Goal: Task Accomplishment & Management: Complete application form

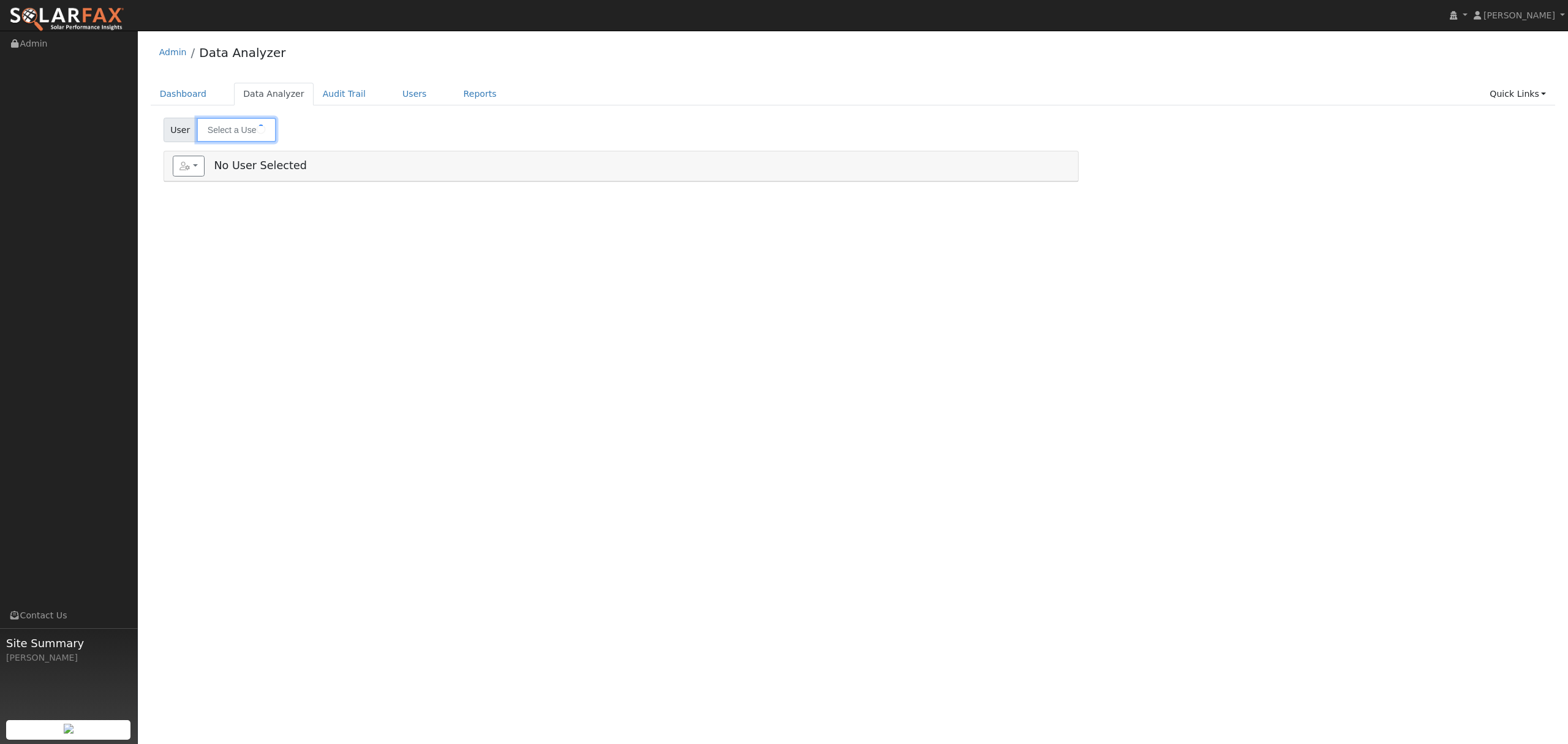
type input "[PERSON_NAME]"
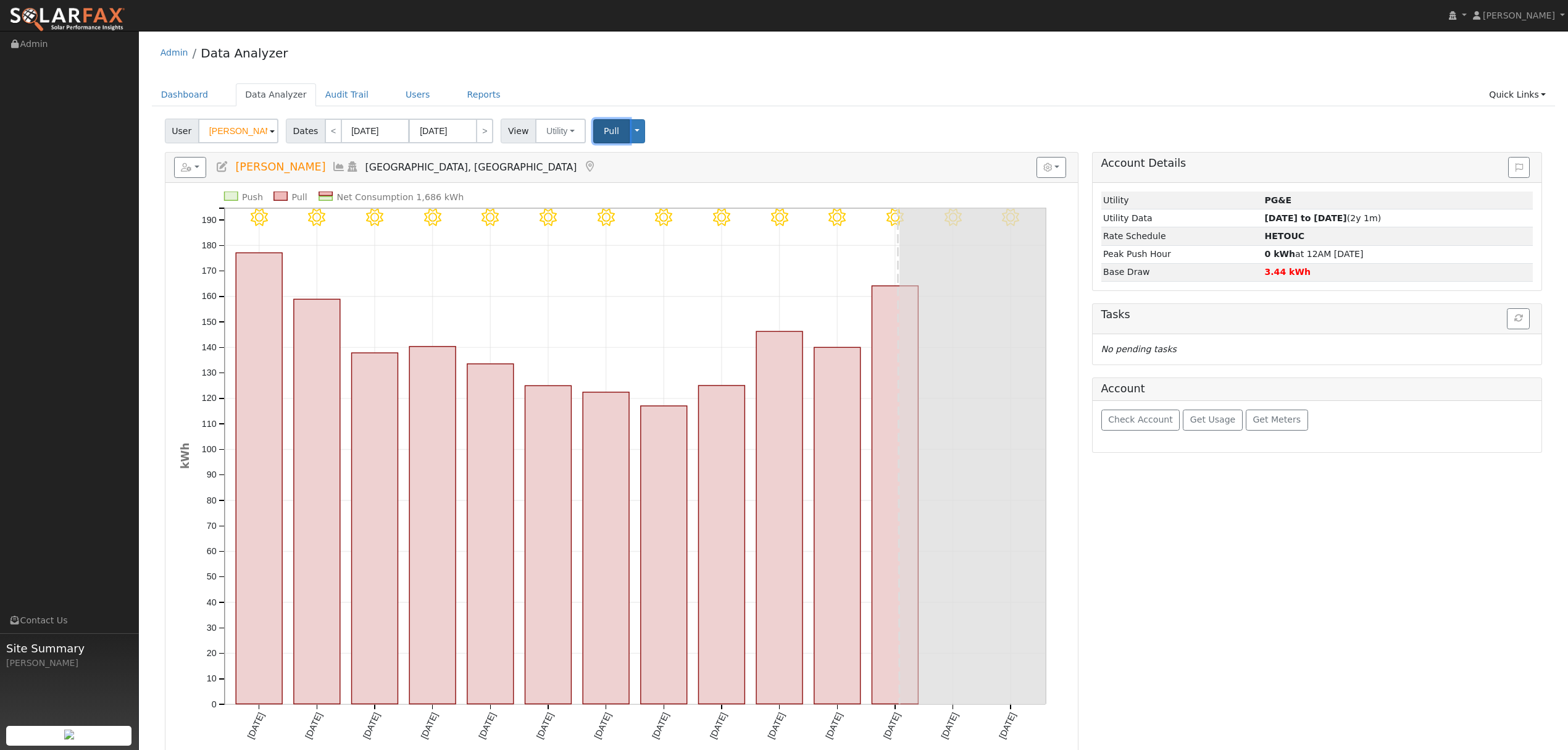
click at [604, 128] on span "Pull" at bounding box center [612, 130] width 16 height 9
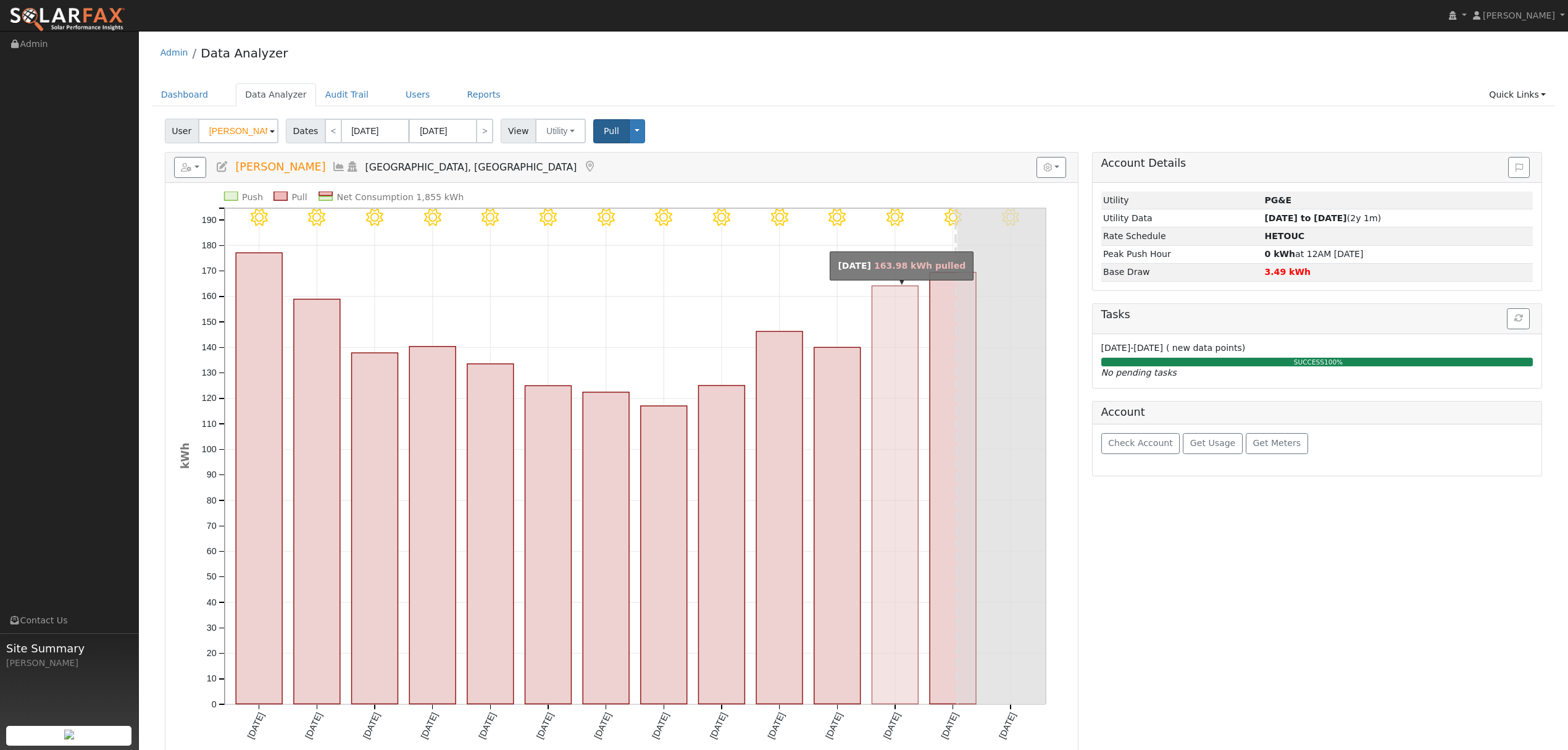
click at [899, 426] on rect "onclick=""" at bounding box center [895, 495] width 47 height 418
type input "[DATE]"
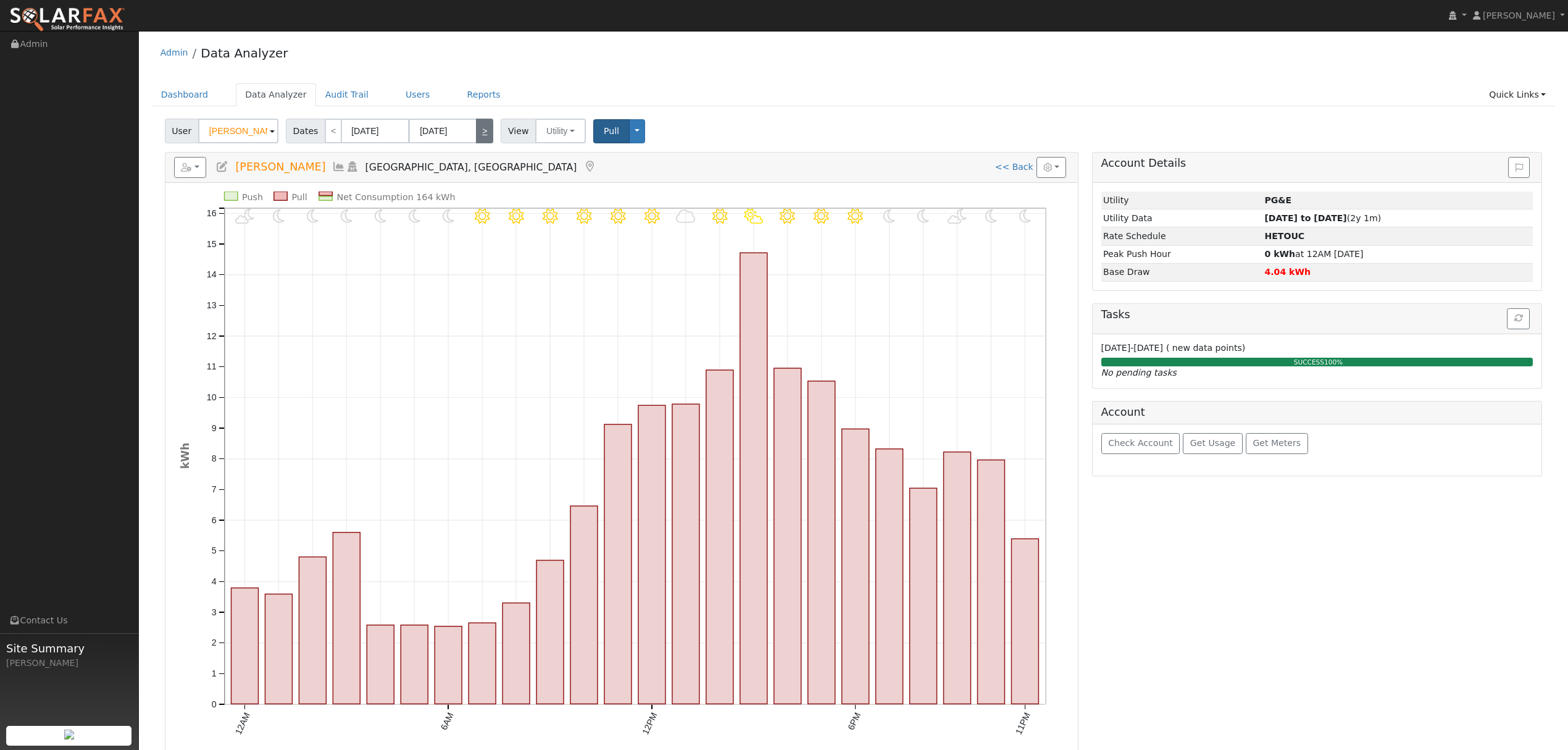
click at [479, 132] on link ">" at bounding box center [484, 131] width 17 height 25
type input "[DATE]"
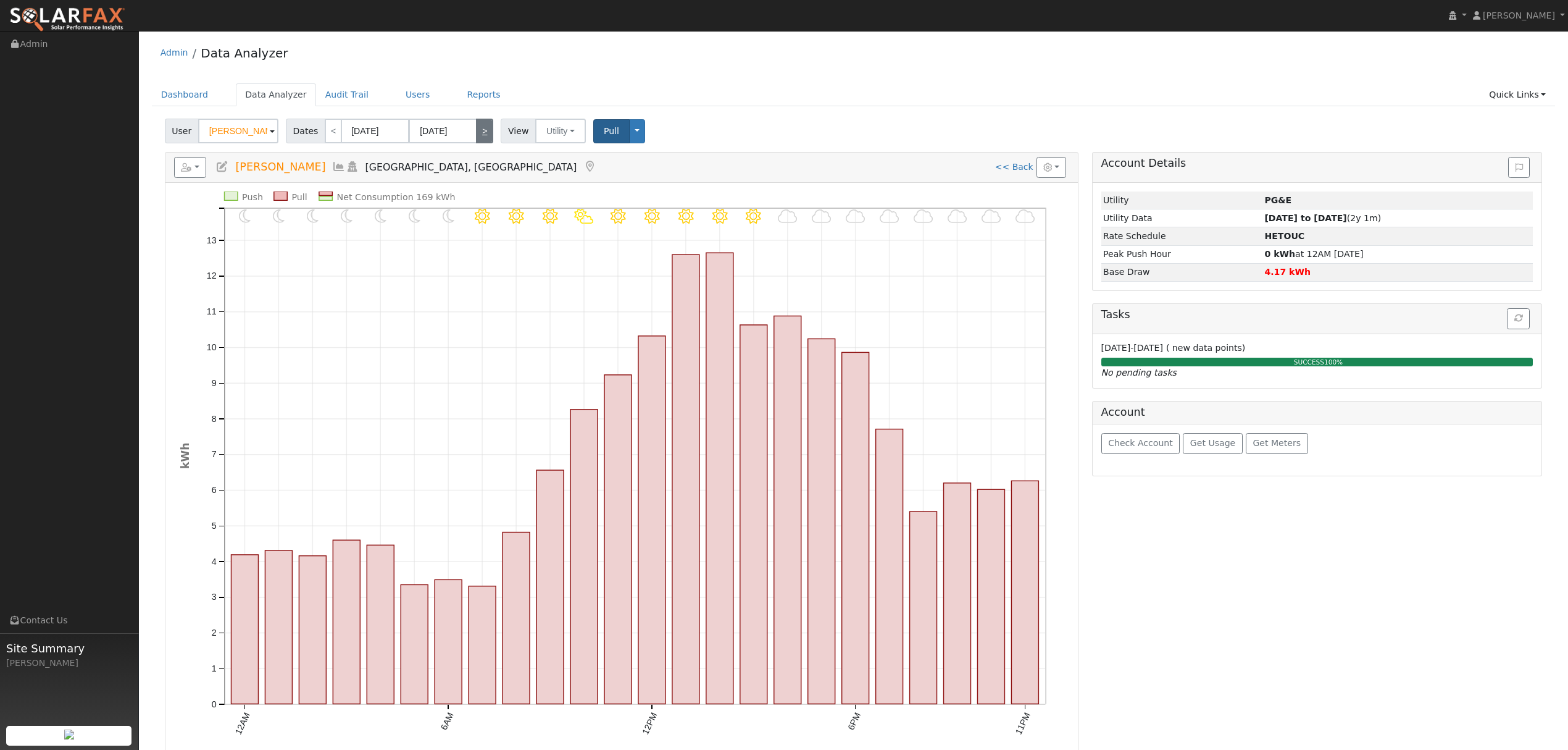
click at [476, 128] on link ">" at bounding box center [484, 131] width 17 height 25
type input "[DATE]"
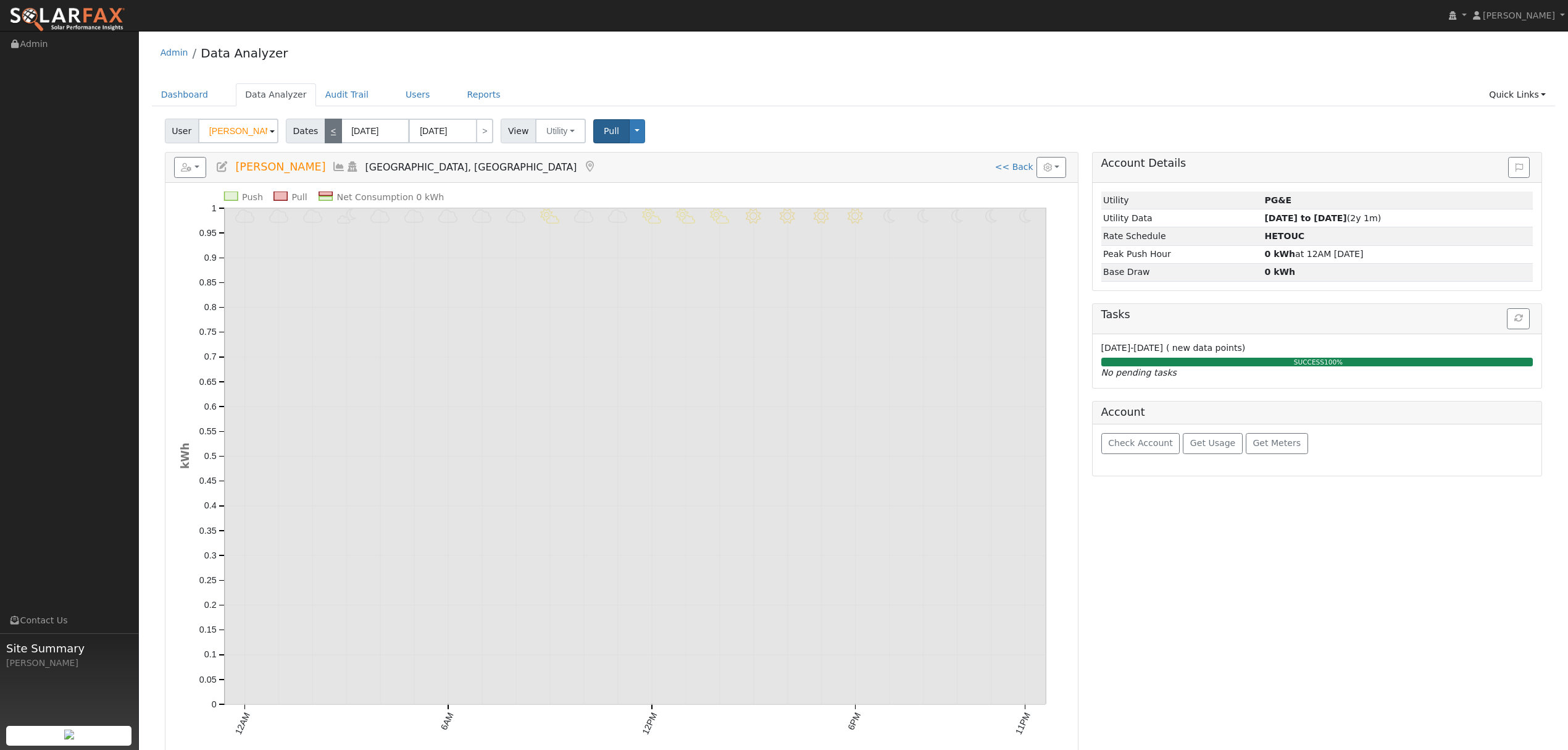
click at [325, 131] on link "<" at bounding box center [333, 131] width 17 height 25
type input "08/23/2025"
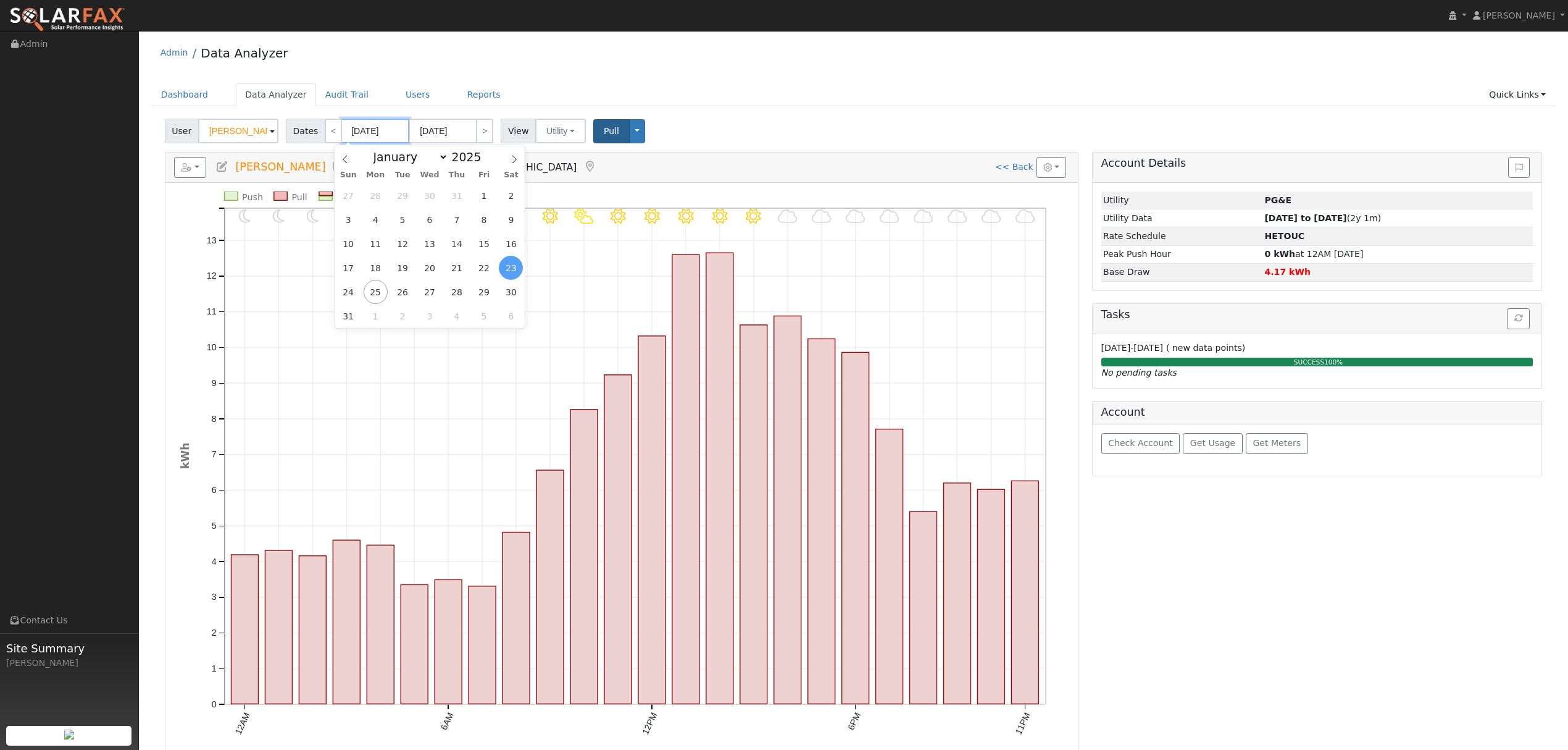
click at [360, 131] on input "08/23/2025" at bounding box center [375, 131] width 68 height 25
click at [447, 266] on span "21" at bounding box center [457, 268] width 24 height 24
type input "08/21/2025"
type input "09/03/2025"
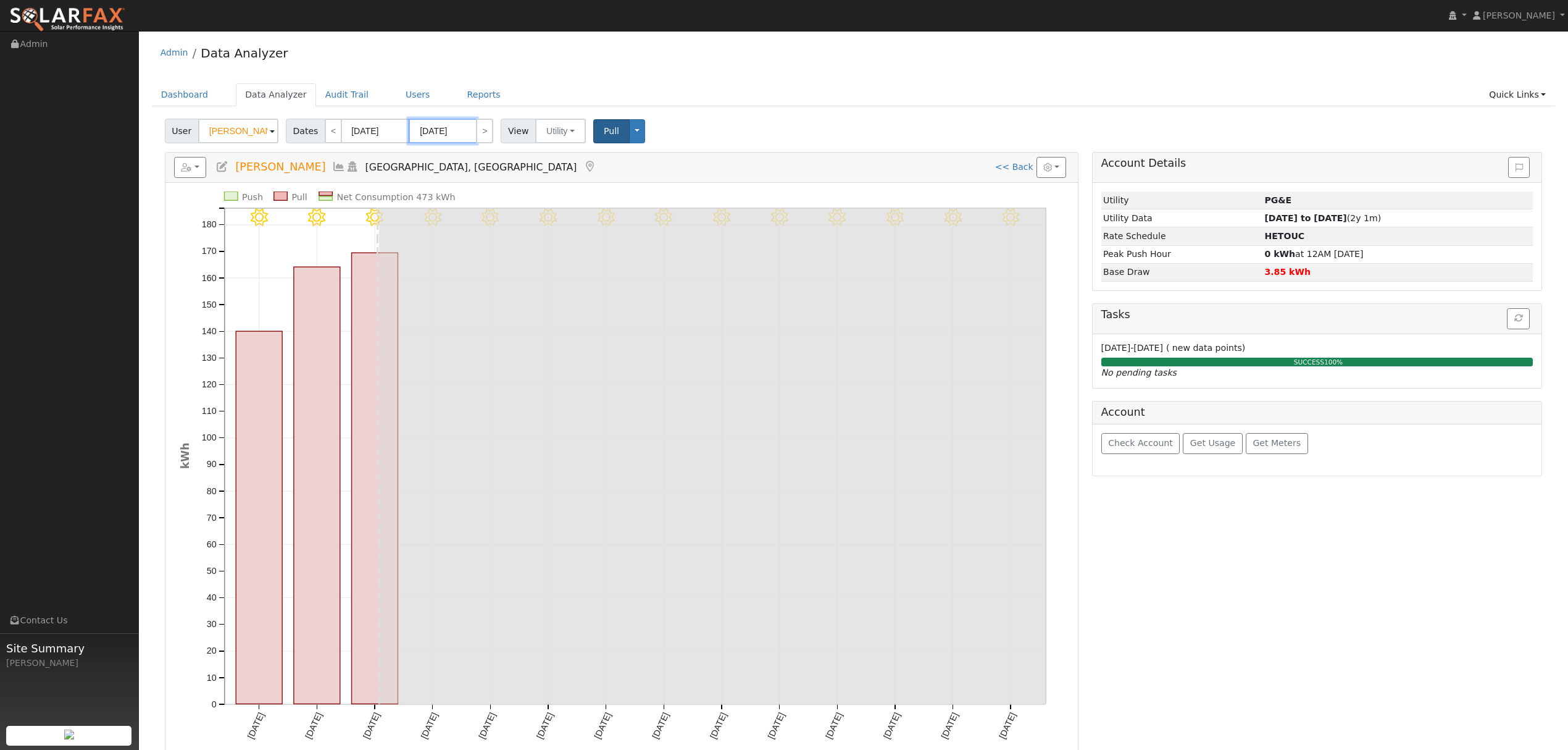
click at [445, 126] on input "09/03/2025" at bounding box center [442, 131] width 68 height 25
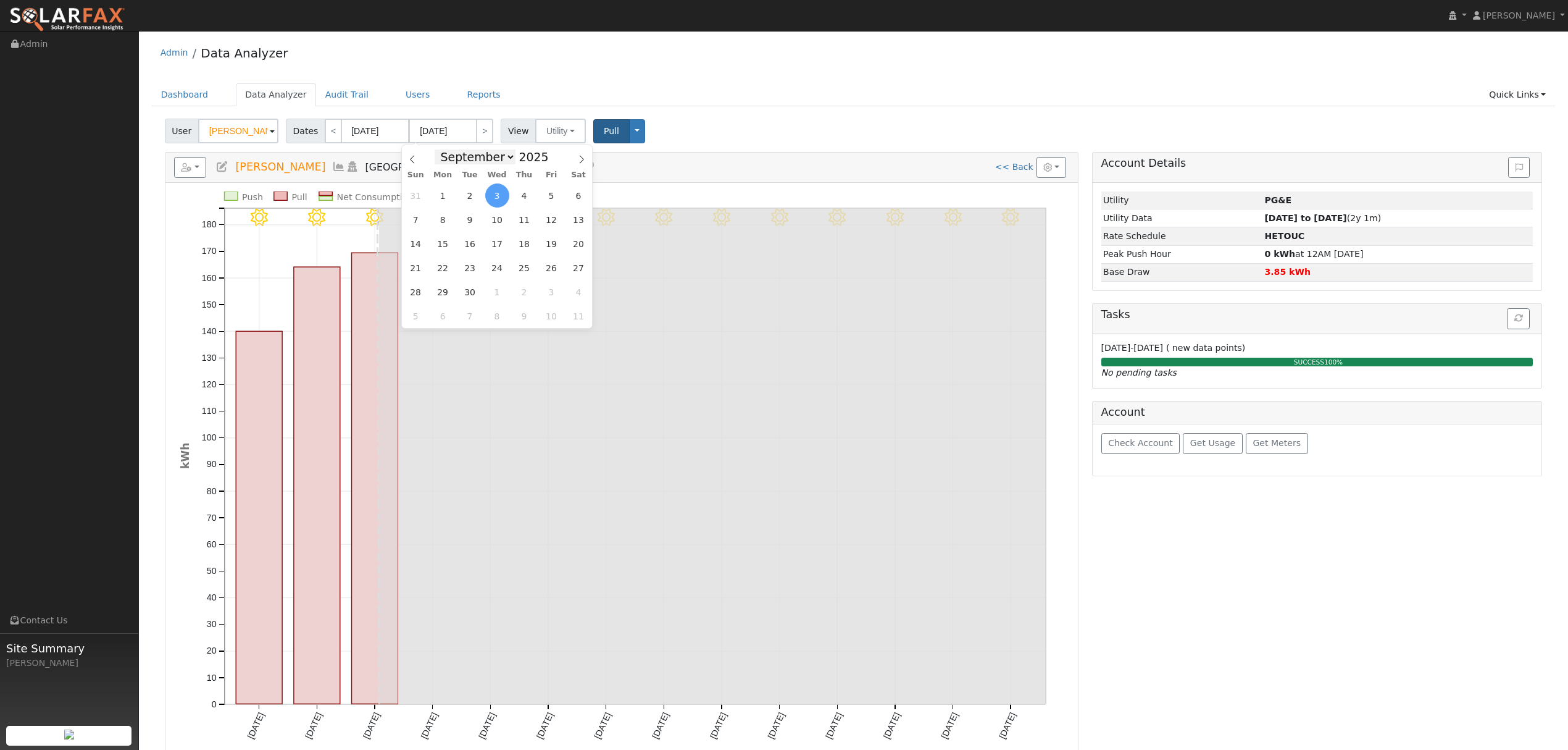
click at [507, 156] on select "January February March April May June July August September October November De…" at bounding box center [475, 156] width 81 height 15
select select "7"
click at [443, 149] on select "January February March April May June July August September October November De…" at bounding box center [475, 156] width 81 height 15
click at [437, 289] on span "25" at bounding box center [443, 292] width 24 height 24
type input "[DATE]"
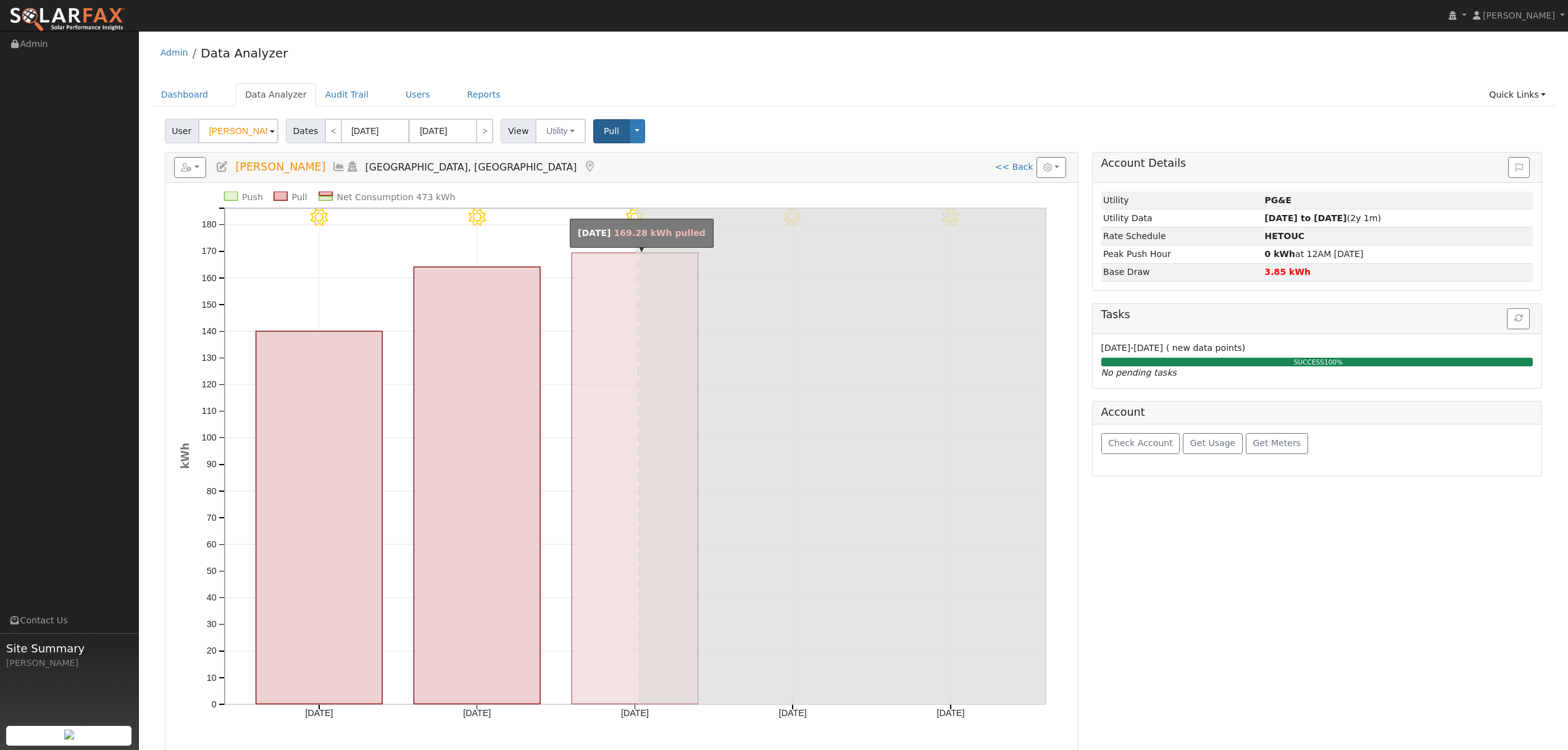
click at [603, 313] on rect "onclick=""" at bounding box center [634, 478] width 127 height 451
type input "08/23/2025"
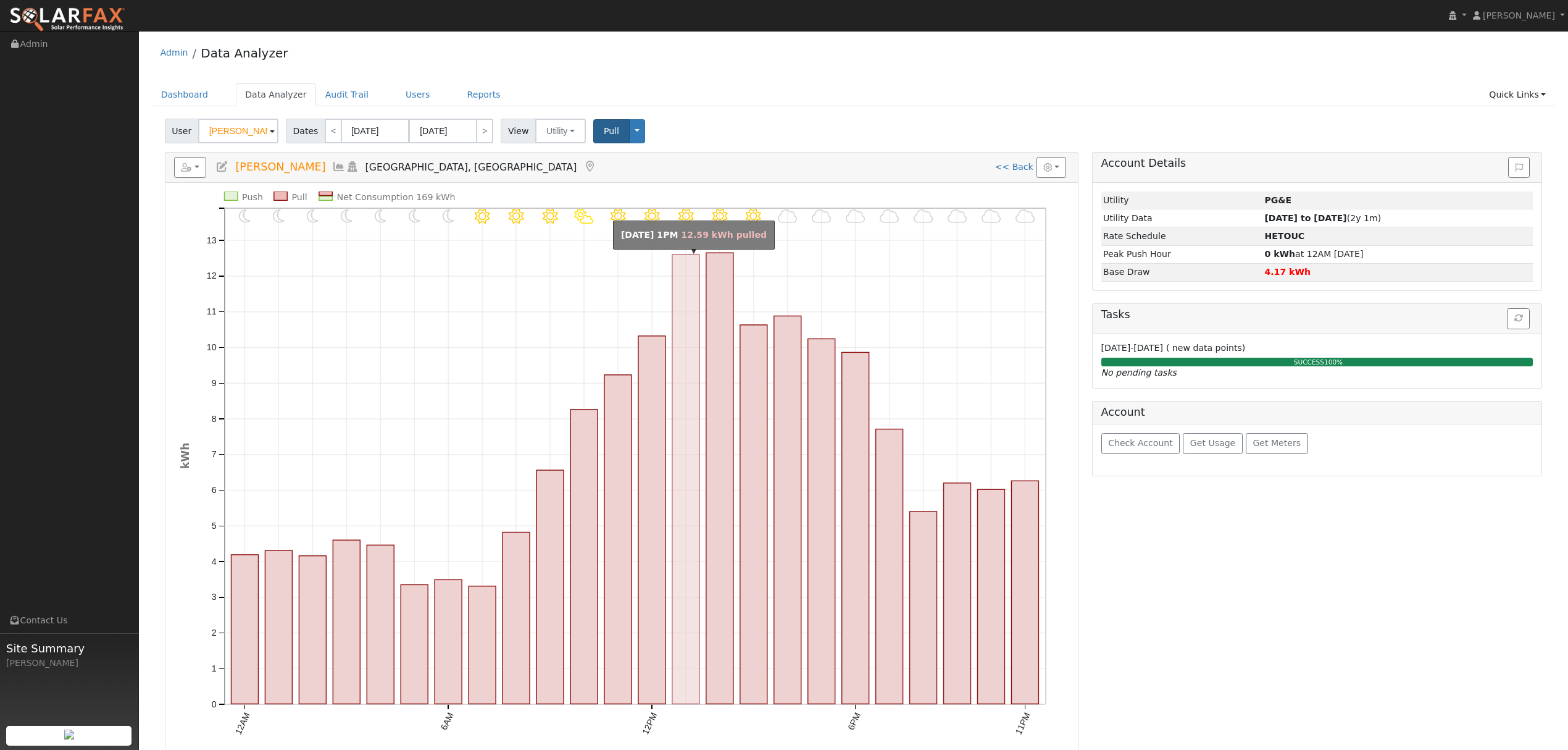
click at [691, 320] on rect "onclick=""" at bounding box center [686, 479] width 28 height 450
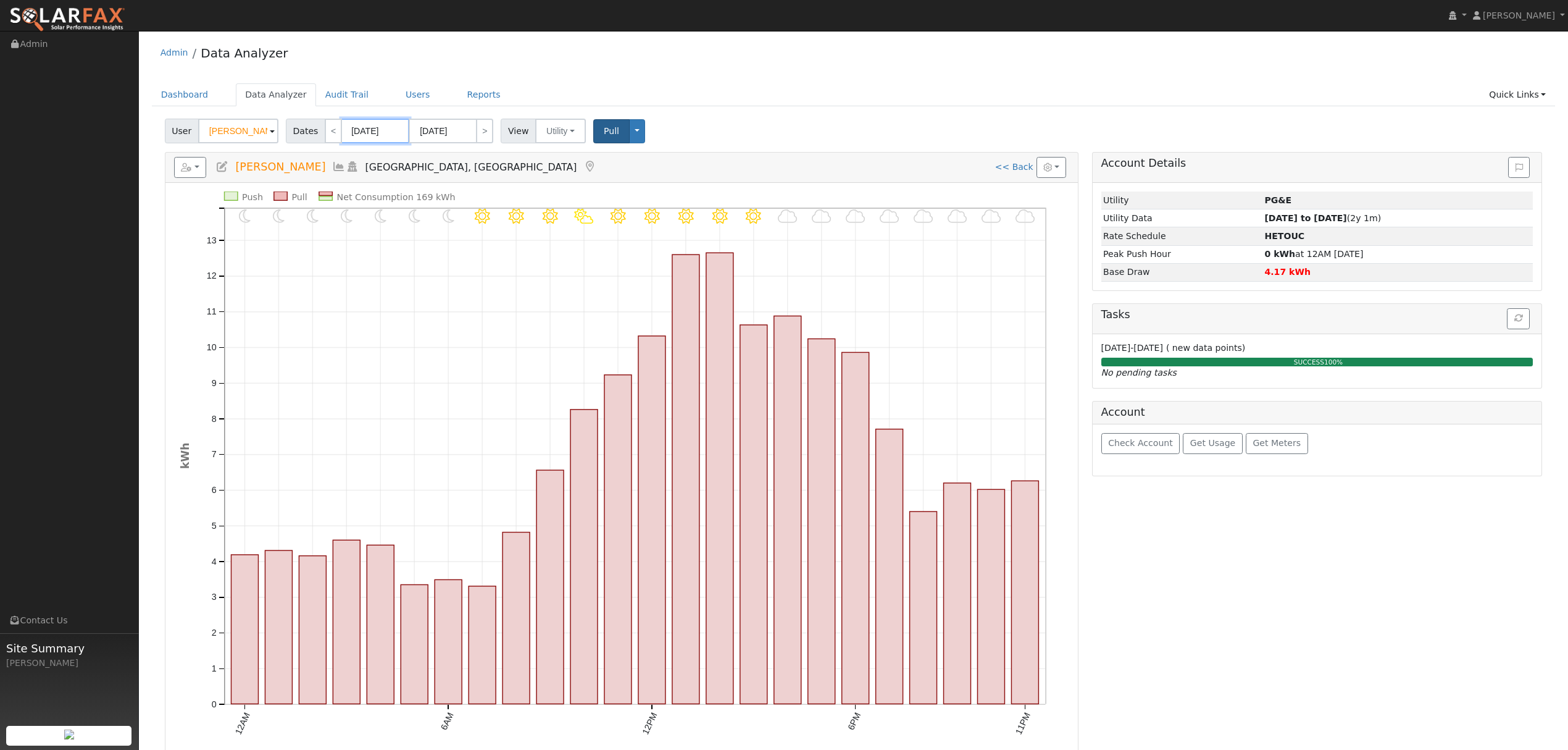
click at [365, 132] on input "08/23/2025" at bounding box center [375, 131] width 68 height 25
click at [378, 263] on span "18" at bounding box center [376, 268] width 24 height 24
type input "08/18/2025"
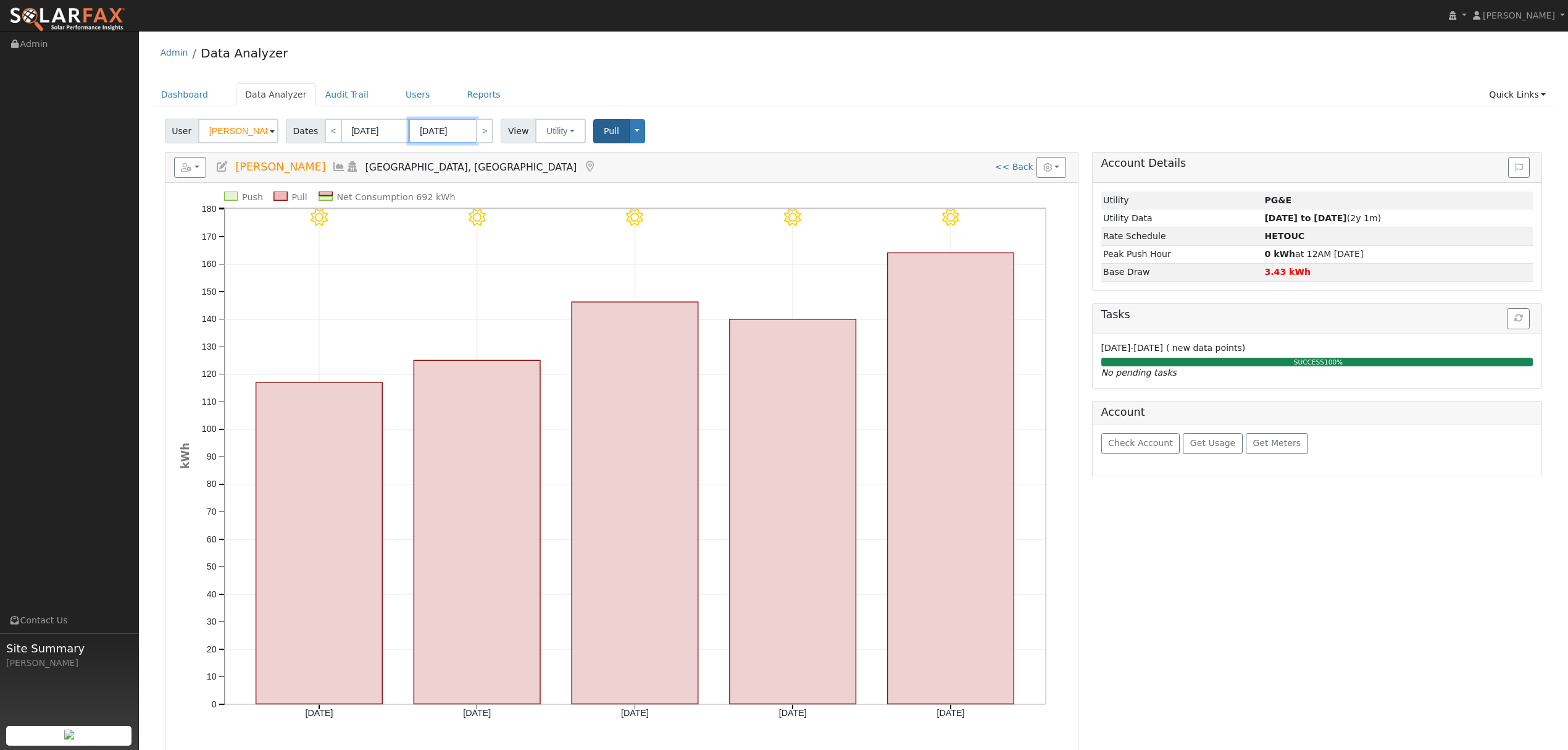
click at [459, 134] on input "08/22/2025" at bounding box center [442, 131] width 68 height 25
click at [442, 292] on span "25" at bounding box center [443, 292] width 24 height 24
type input "[DATE]"
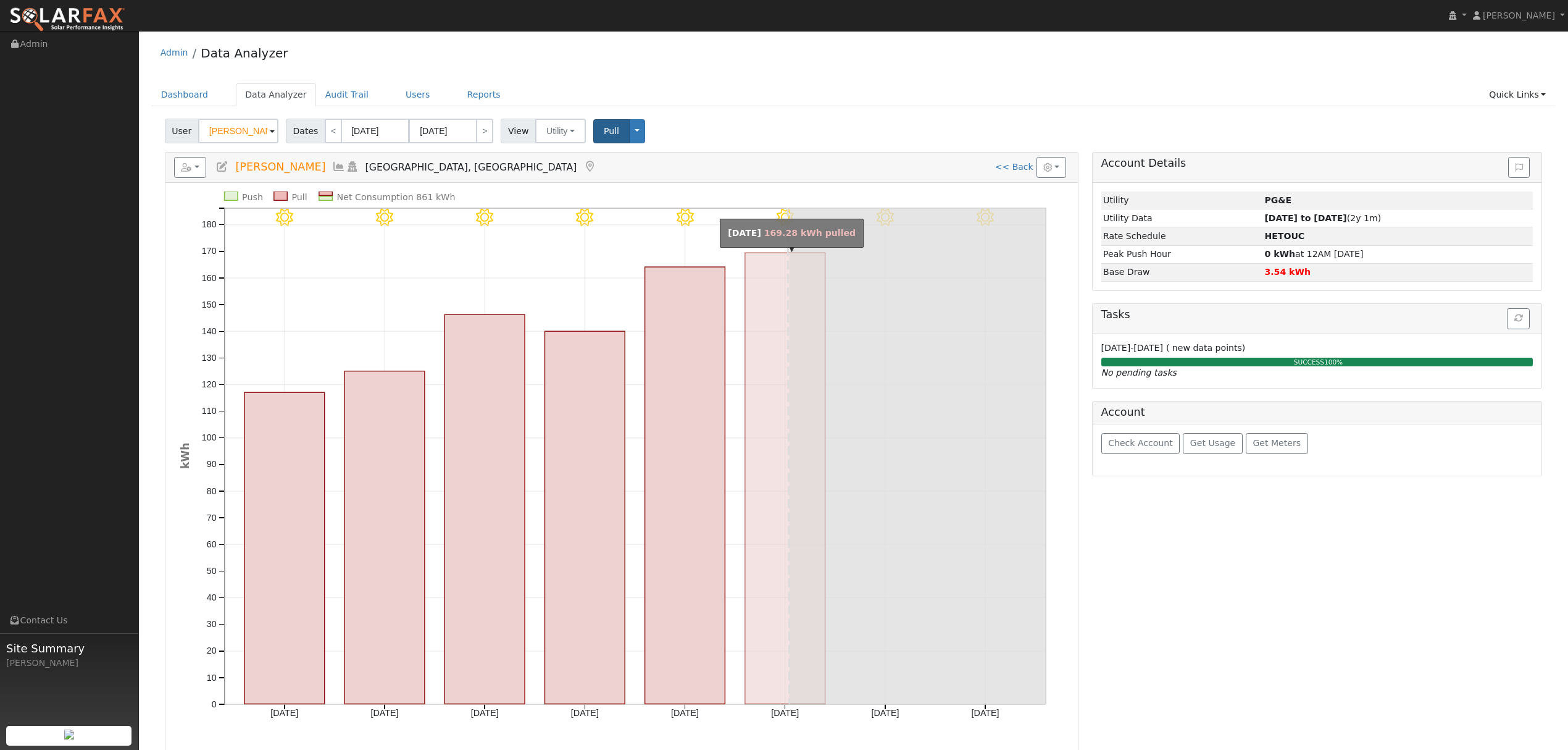
click at [751, 311] on rect "onclick=""" at bounding box center [785, 478] width 80 height 451
type input "08/23/2025"
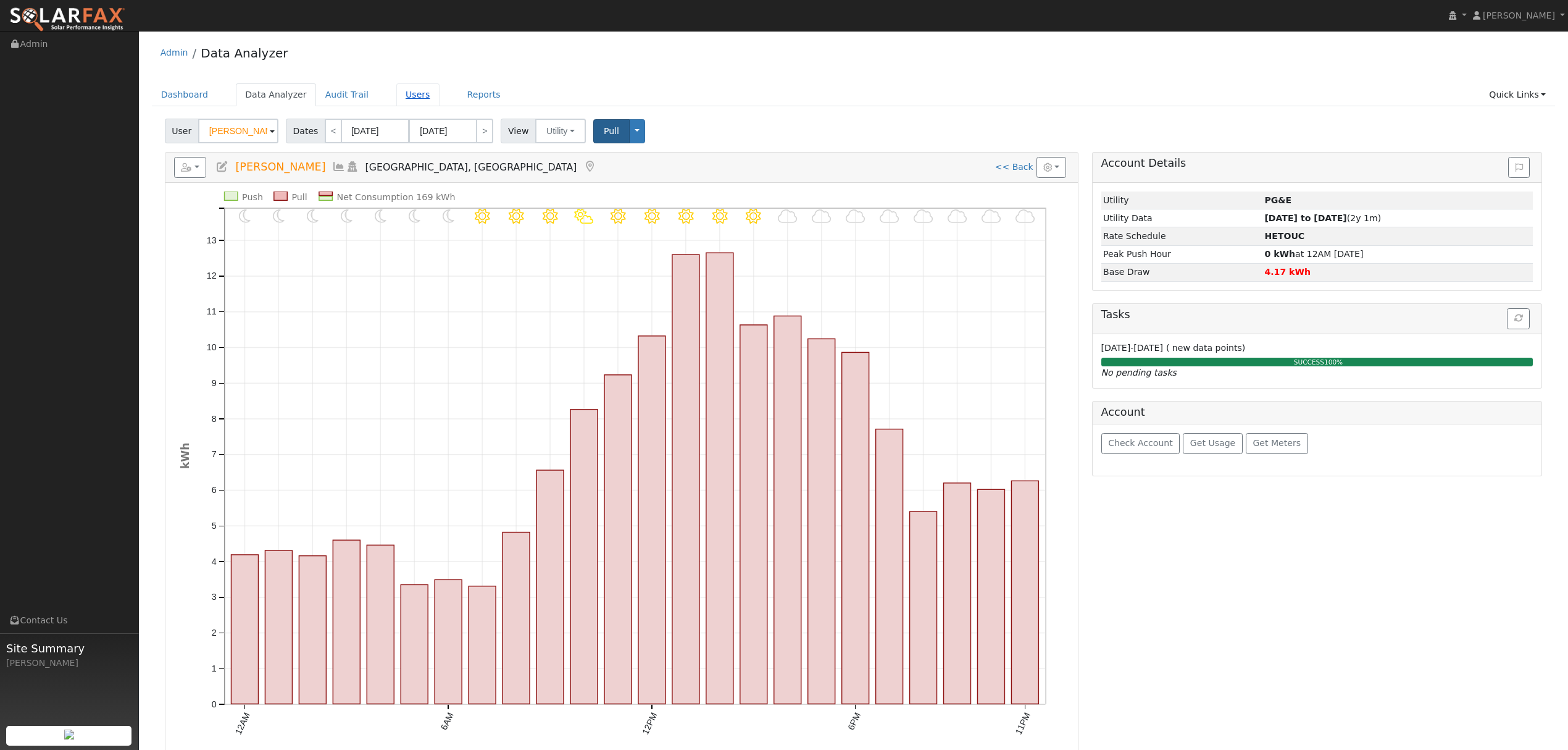
drag, startPoint x: 403, startPoint y: 97, endPoint x: 395, endPoint y: 92, distance: 9.4
click at [403, 97] on link "Users" at bounding box center [418, 95] width 43 height 23
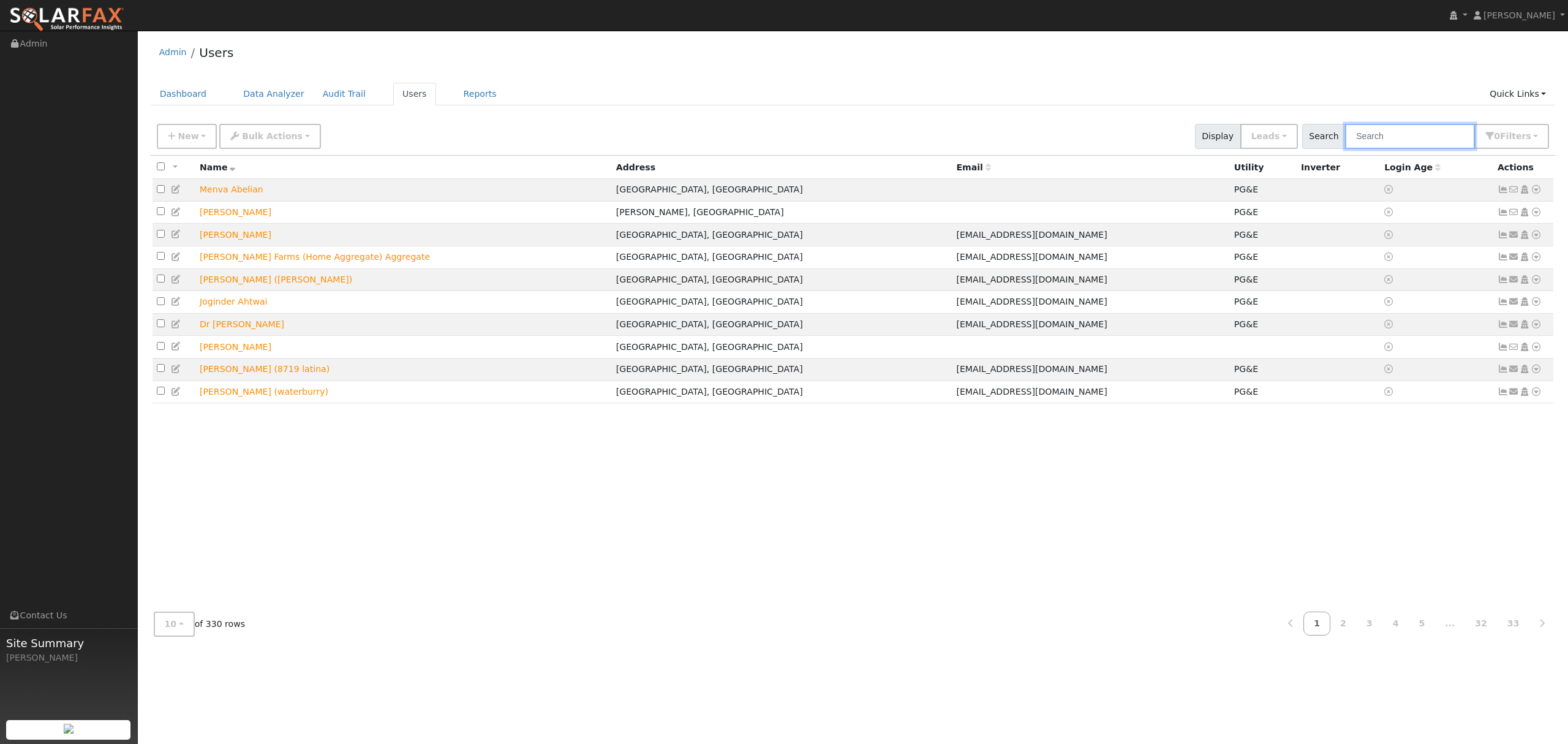
click at [1410, 139] on input "text" at bounding box center [1410, 136] width 130 height 25
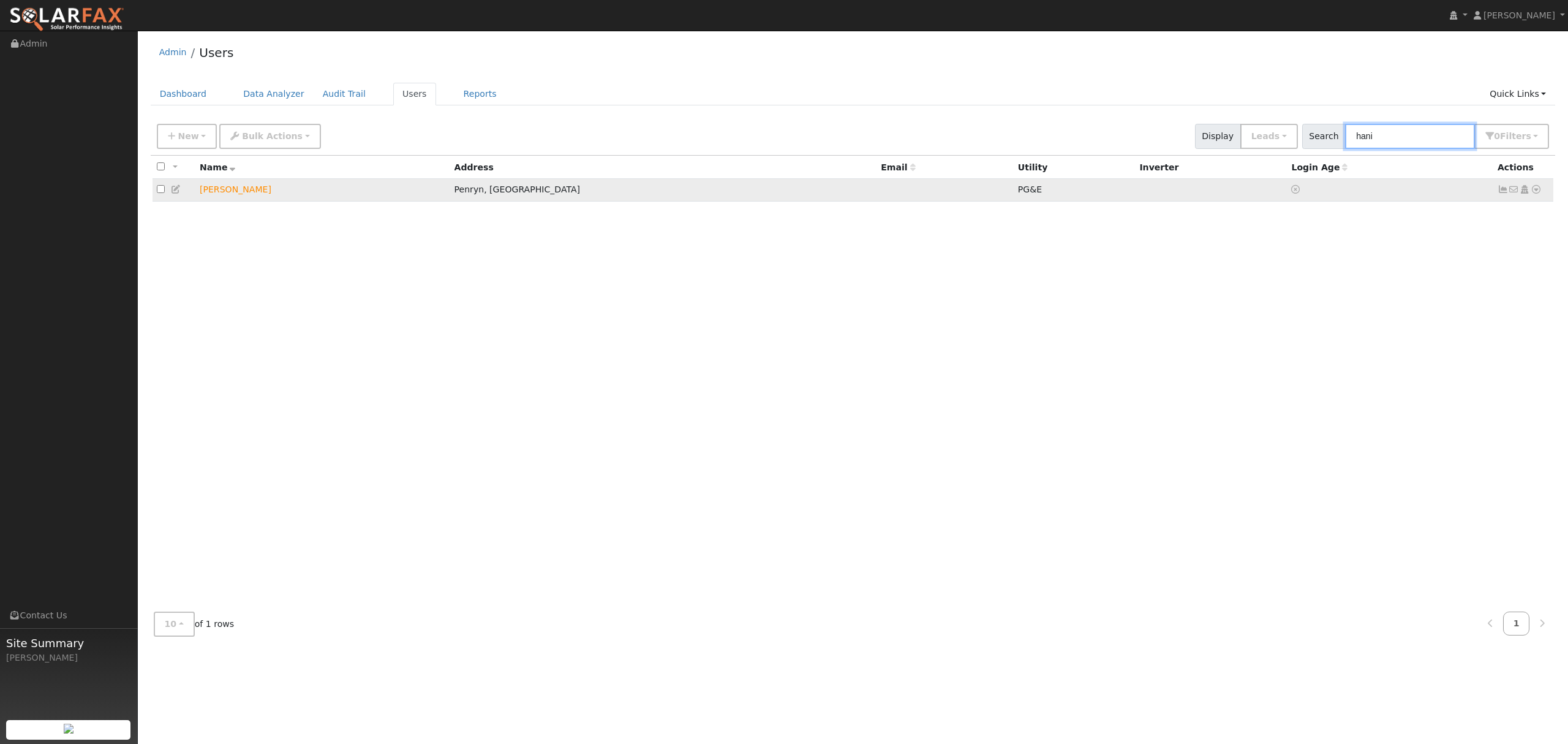
type input "hani"
click at [1539, 189] on icon at bounding box center [1536, 189] width 11 height 9
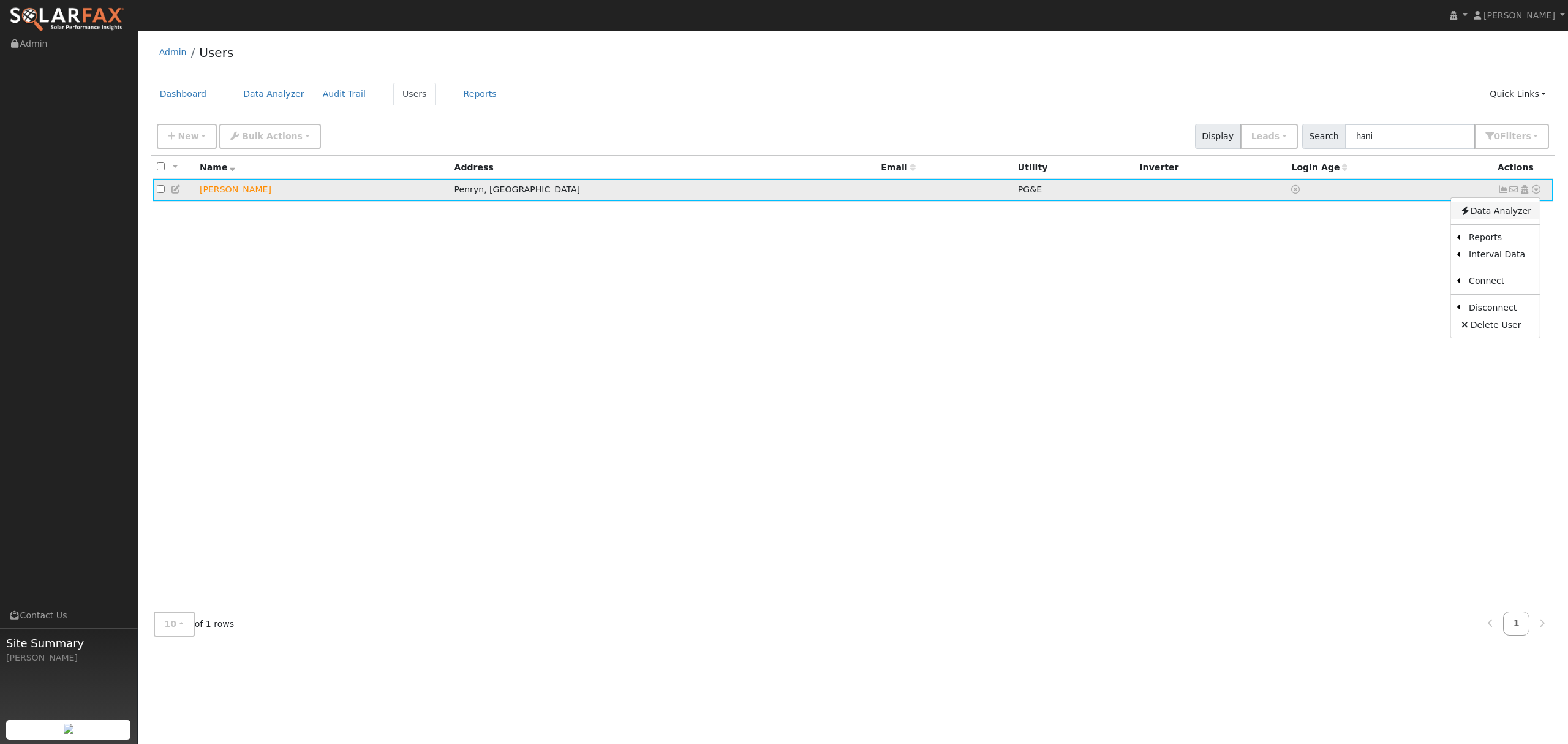
click at [1520, 209] on link "Data Analyzer" at bounding box center [1495, 210] width 89 height 17
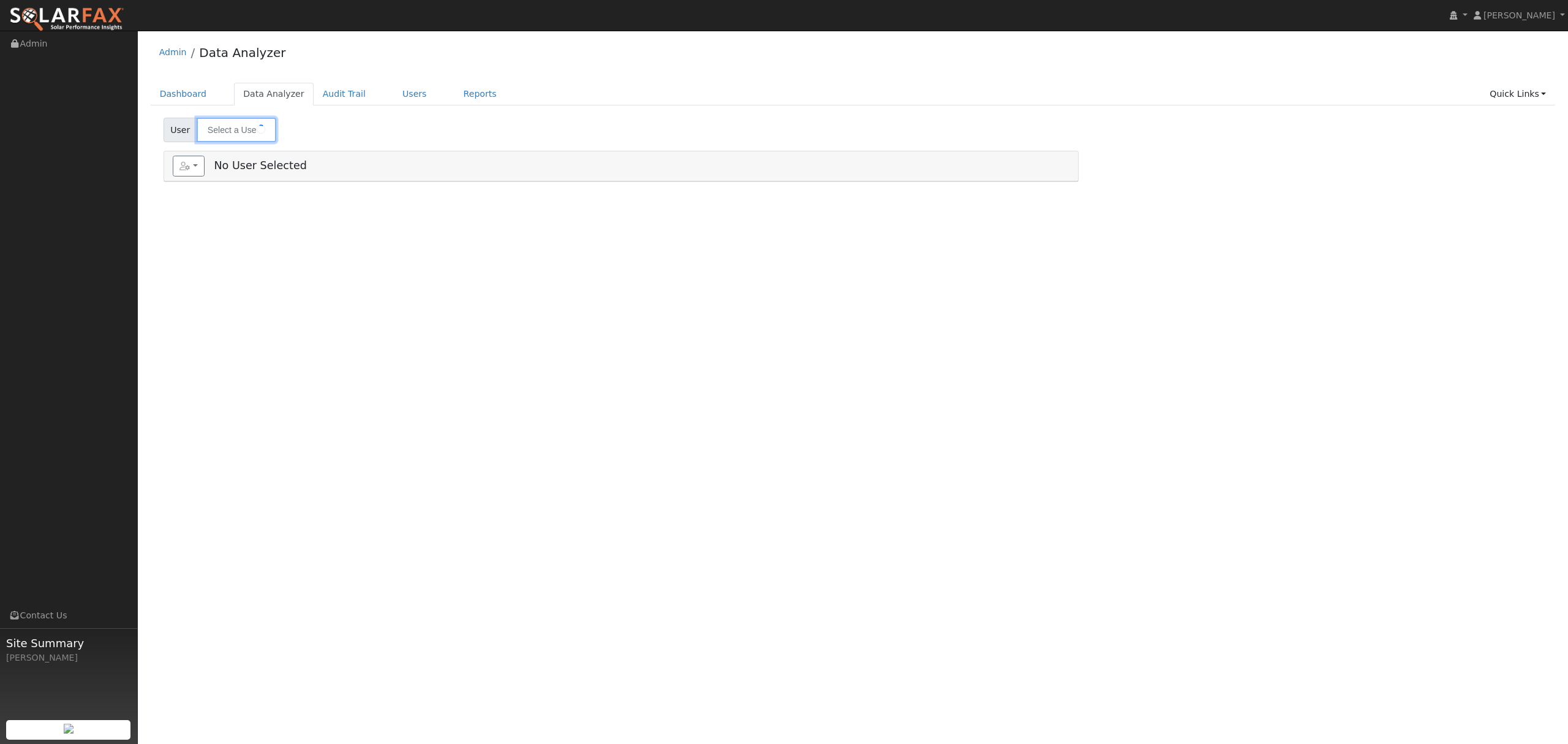
type input "[PERSON_NAME]"
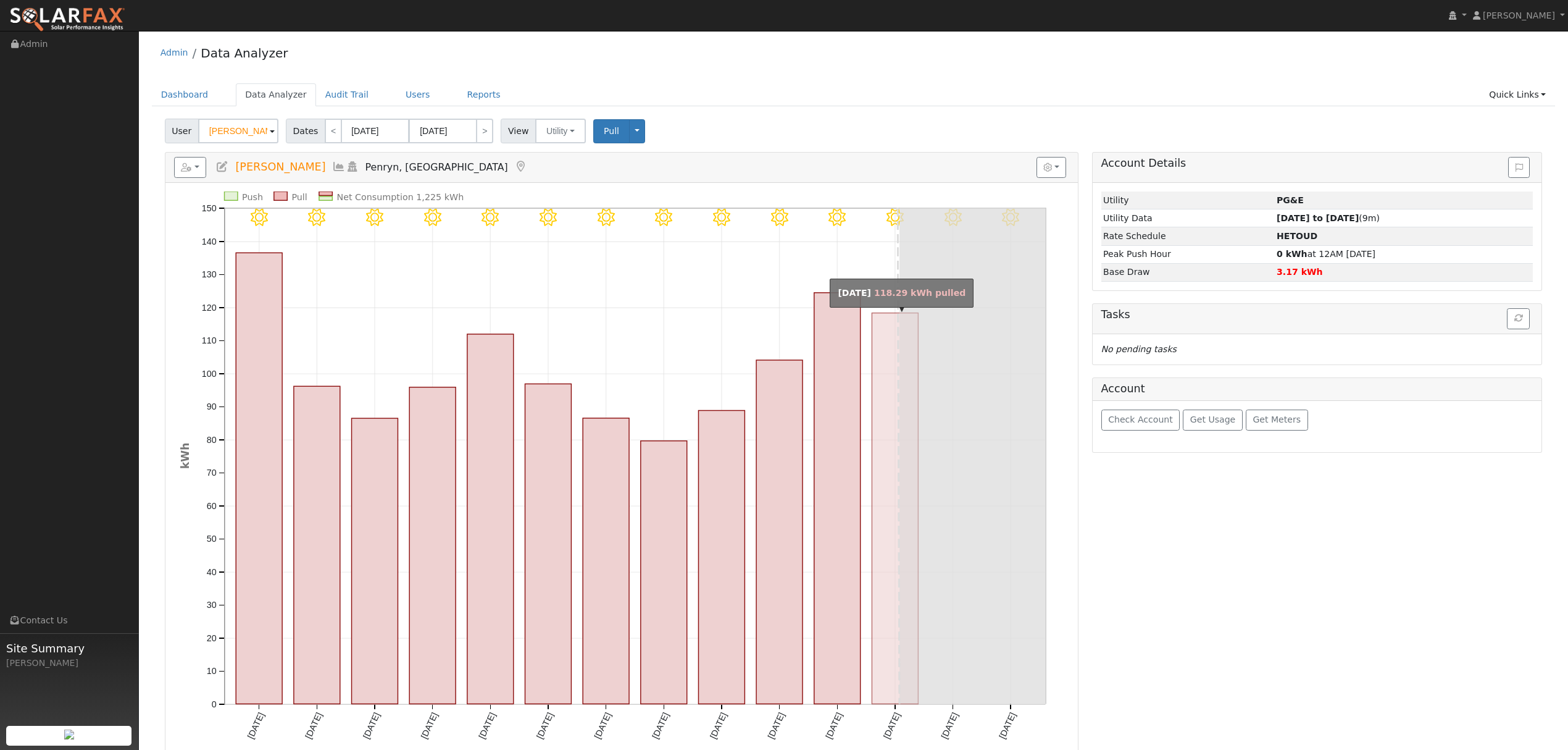
click at [892, 426] on rect "onclick=""" at bounding box center [895, 509] width 47 height 391
type input "[DATE]"
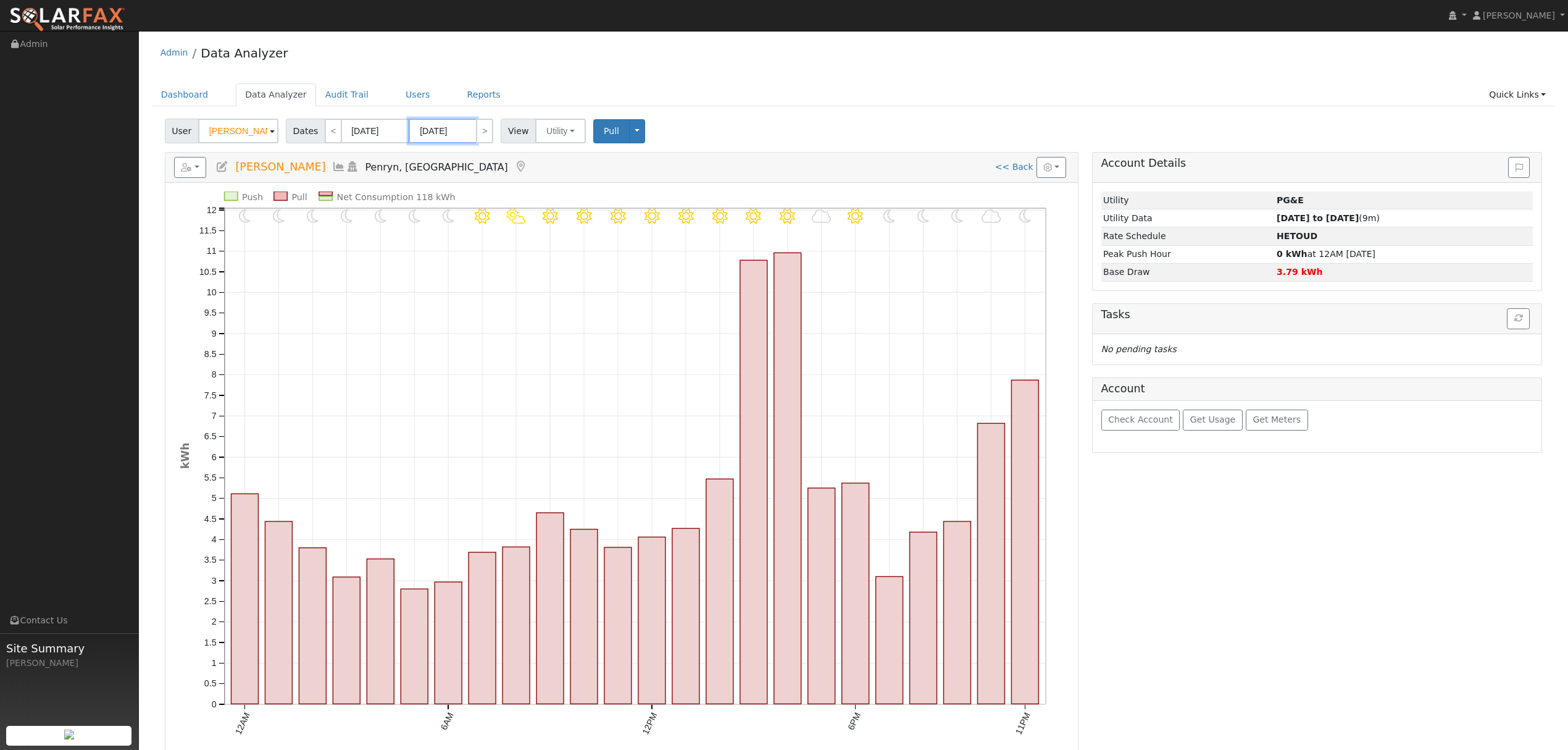
click at [435, 134] on input "[DATE]" at bounding box center [442, 131] width 68 height 25
click at [436, 290] on span "25" at bounding box center [443, 292] width 24 height 24
type input "[DATE]"
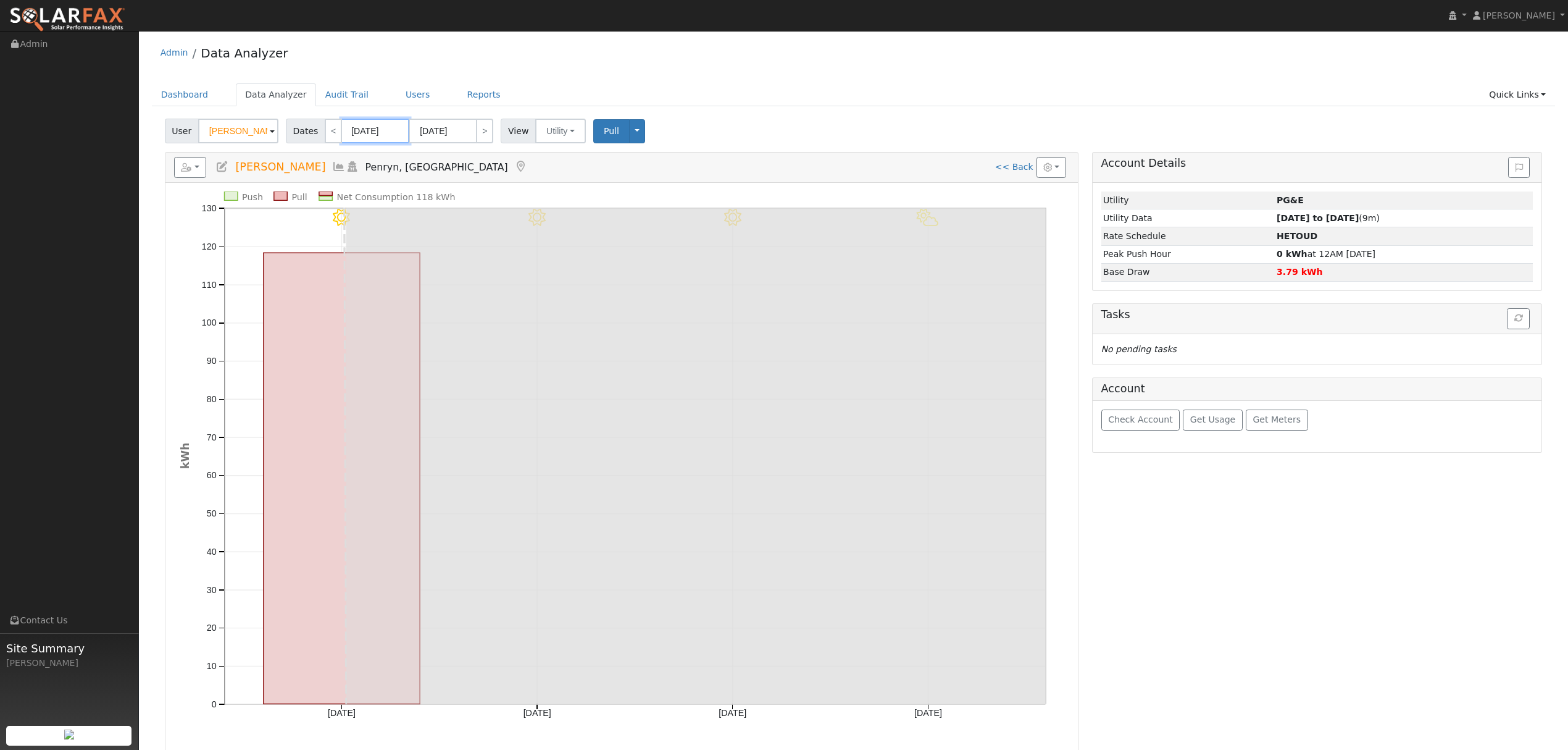
click at [366, 132] on input "08/22/2025" at bounding box center [375, 131] width 68 height 25
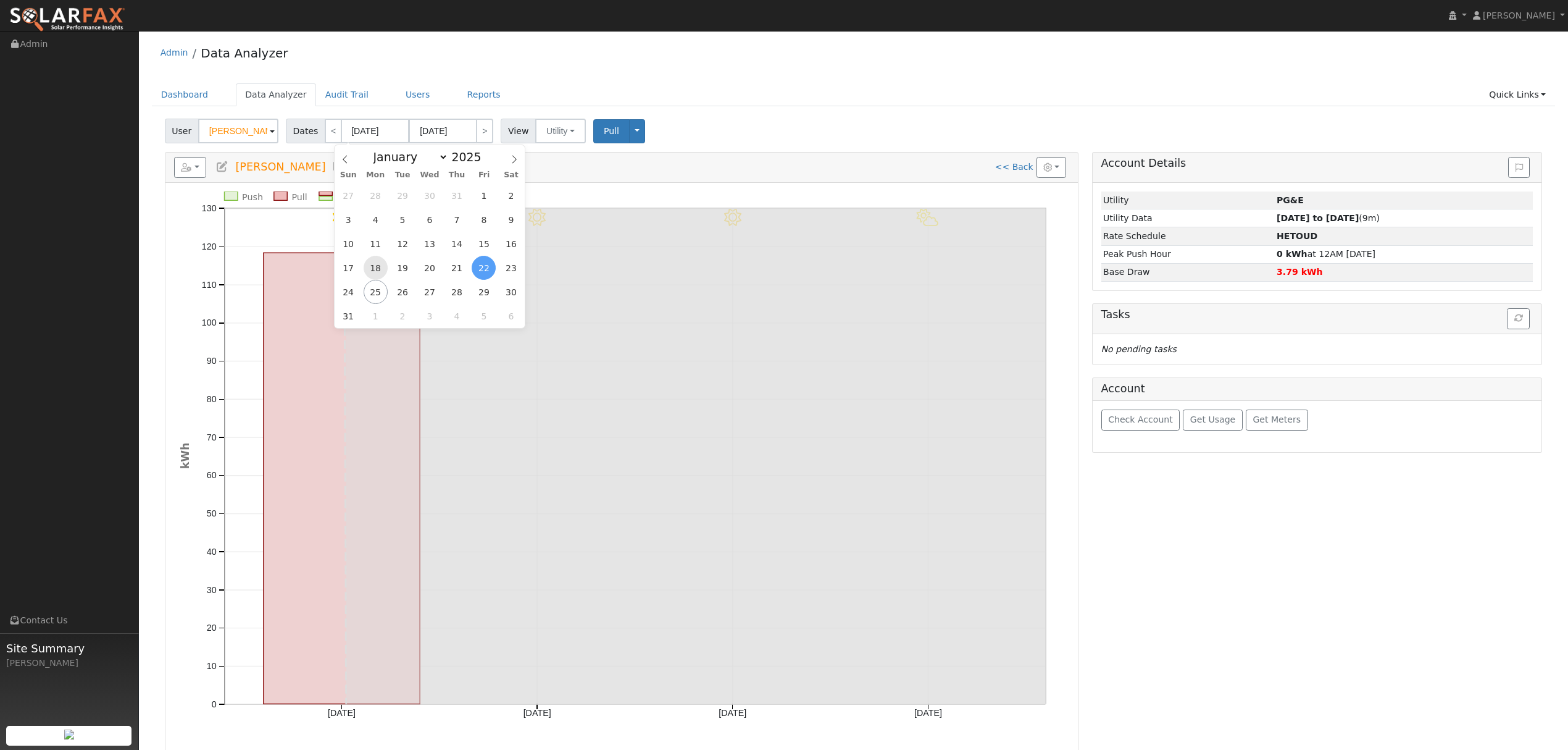
click at [378, 270] on span "18" at bounding box center [376, 268] width 24 height 24
type input "08/18/2025"
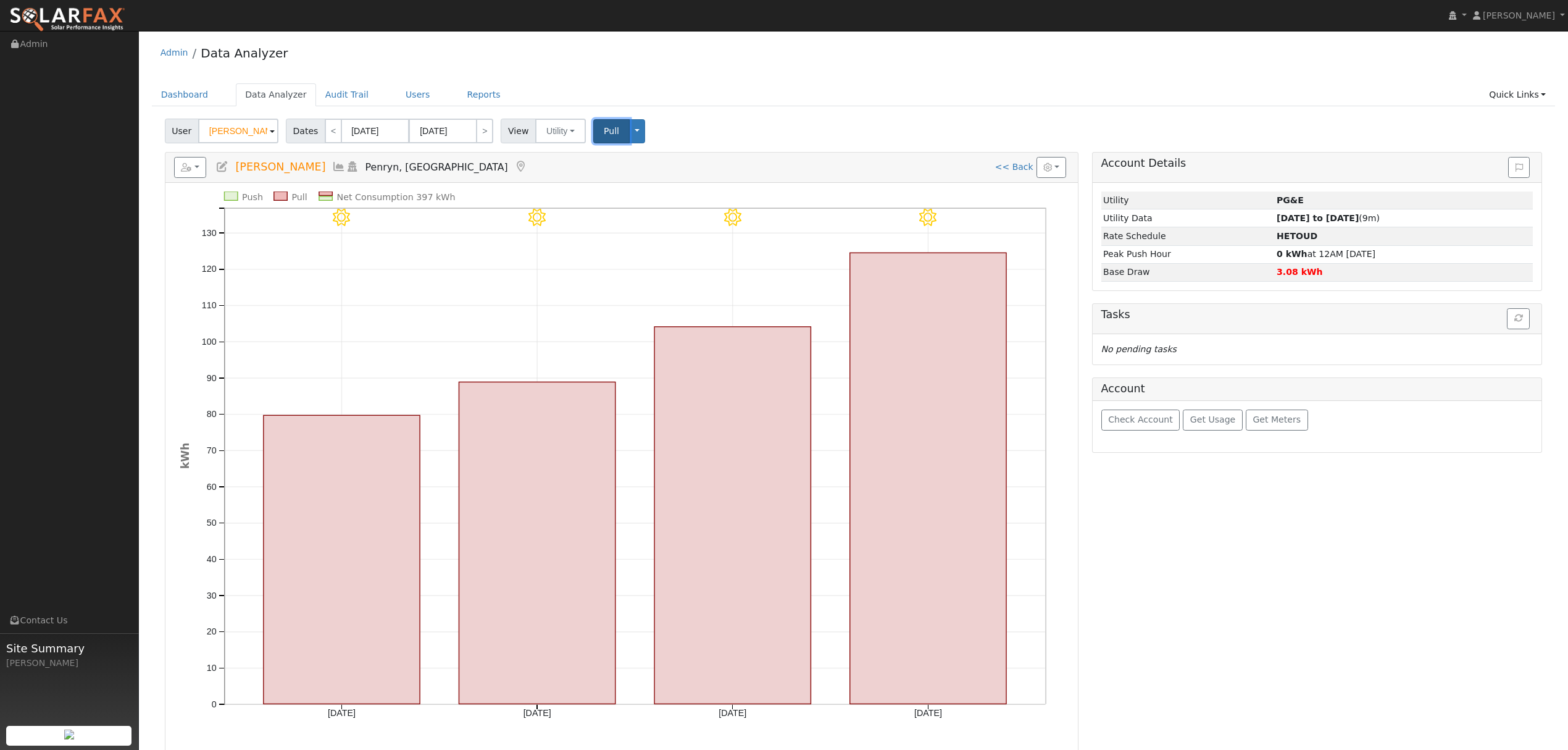
click at [606, 134] on span "Pull" at bounding box center [612, 130] width 16 height 9
click at [436, 129] on input "08/21/2025" at bounding box center [442, 131] width 68 height 25
click at [439, 291] on span "25" at bounding box center [443, 292] width 24 height 24
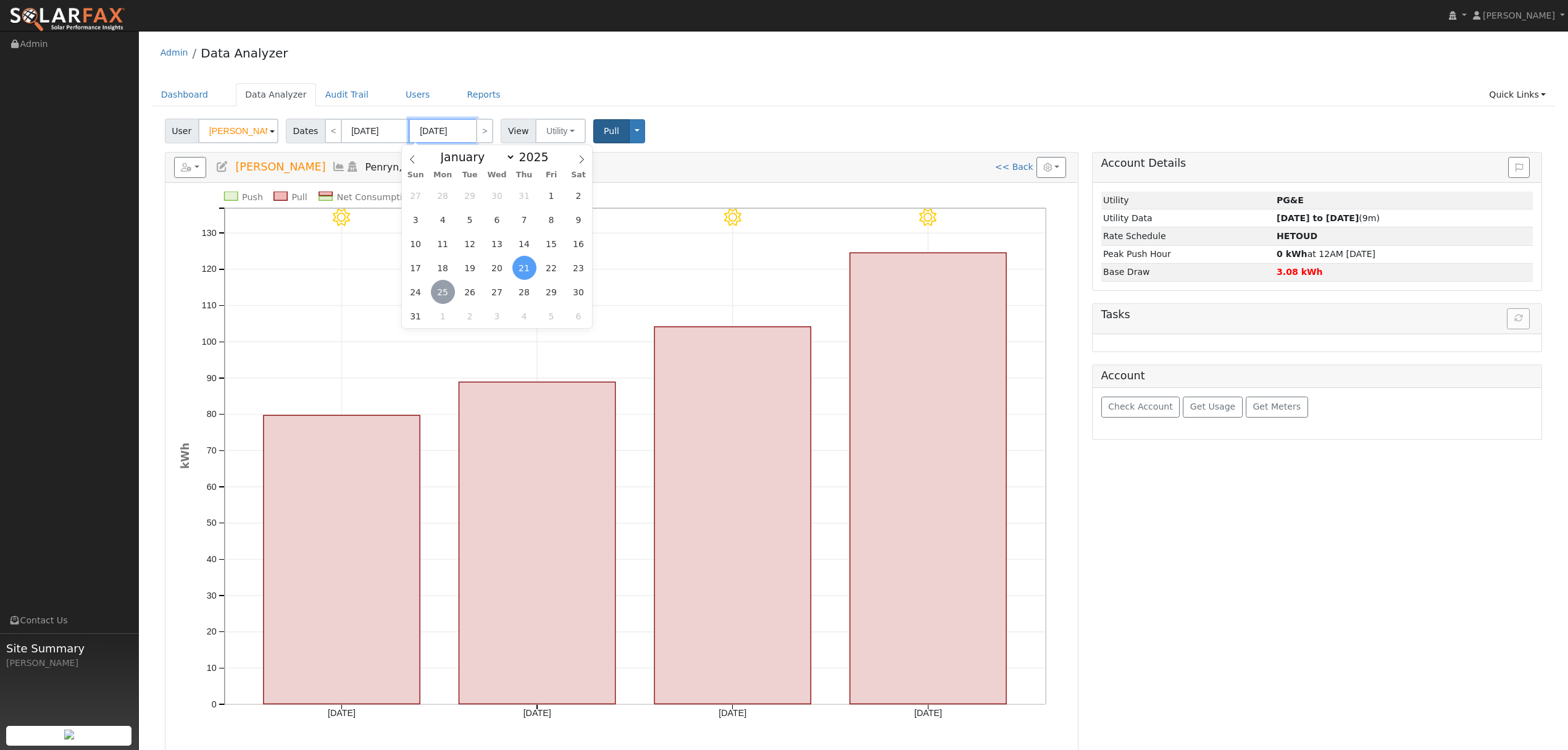
type input "[DATE]"
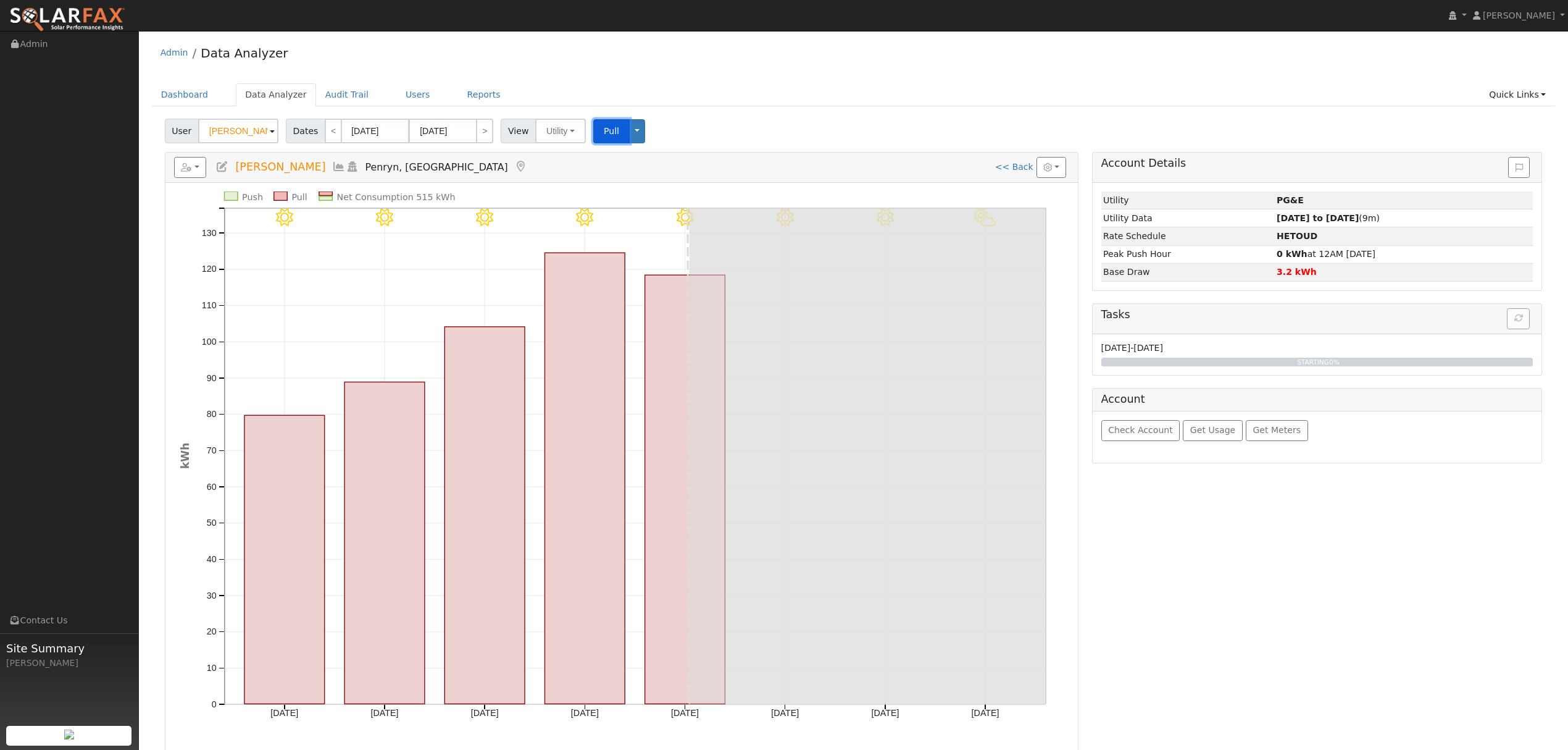
drag, startPoint x: 604, startPoint y: 132, endPoint x: 926, endPoint y: 75, distance: 327.0
click at [604, 131] on span "Pull" at bounding box center [612, 130] width 16 height 9
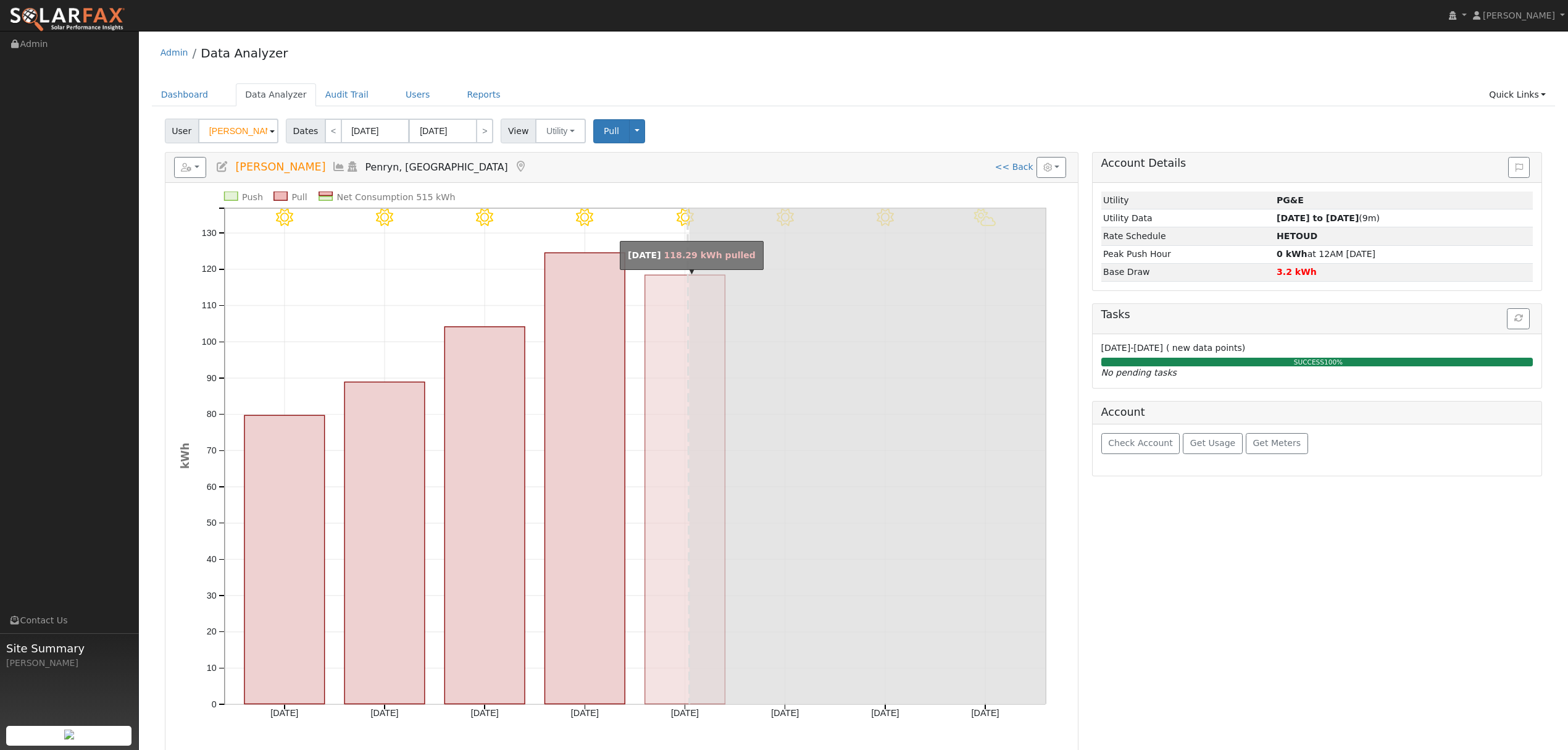
click at [650, 336] on rect "onclick=""" at bounding box center [685, 489] width 80 height 428
type input "08/22/2025"
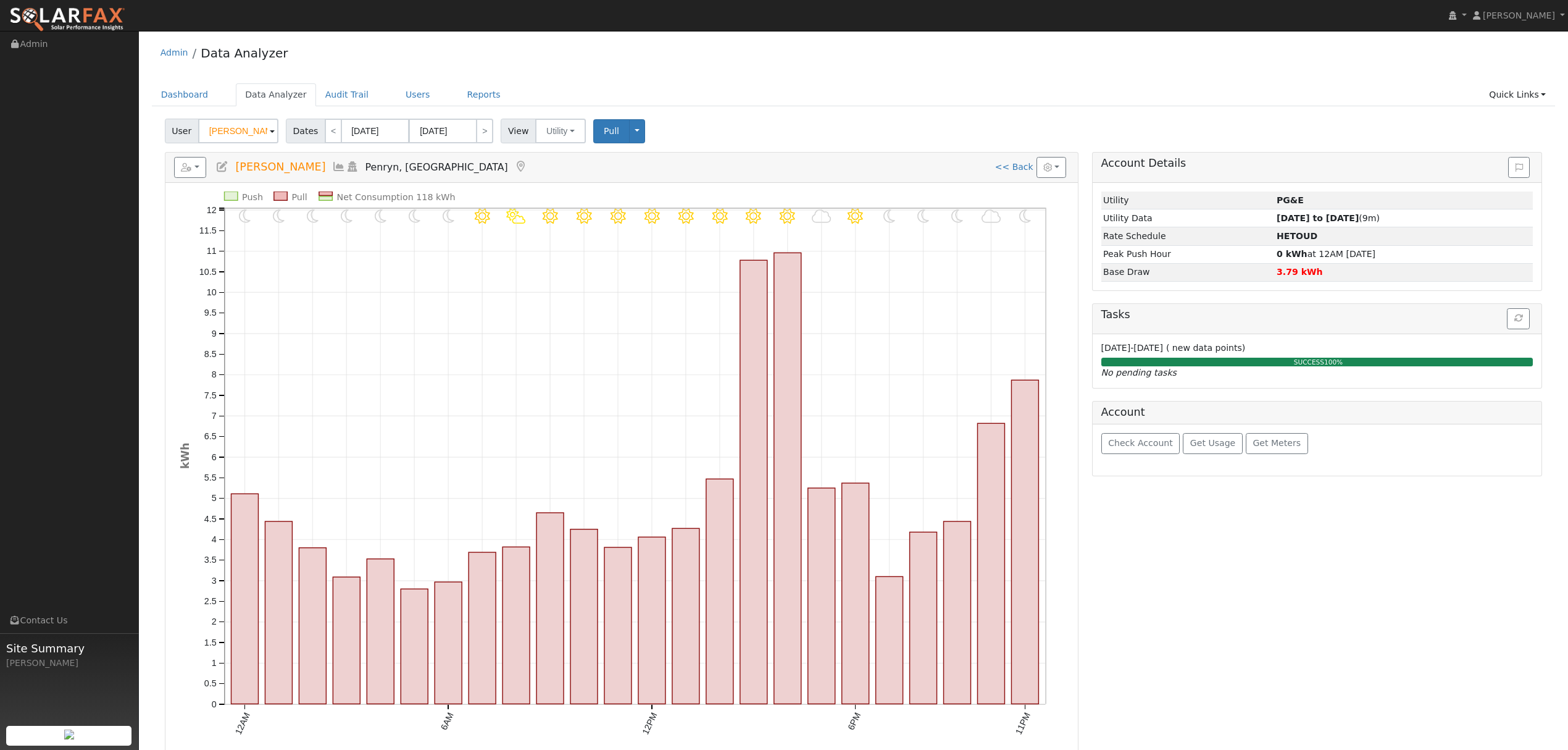
click at [332, 172] on icon at bounding box center [339, 166] width 14 height 11
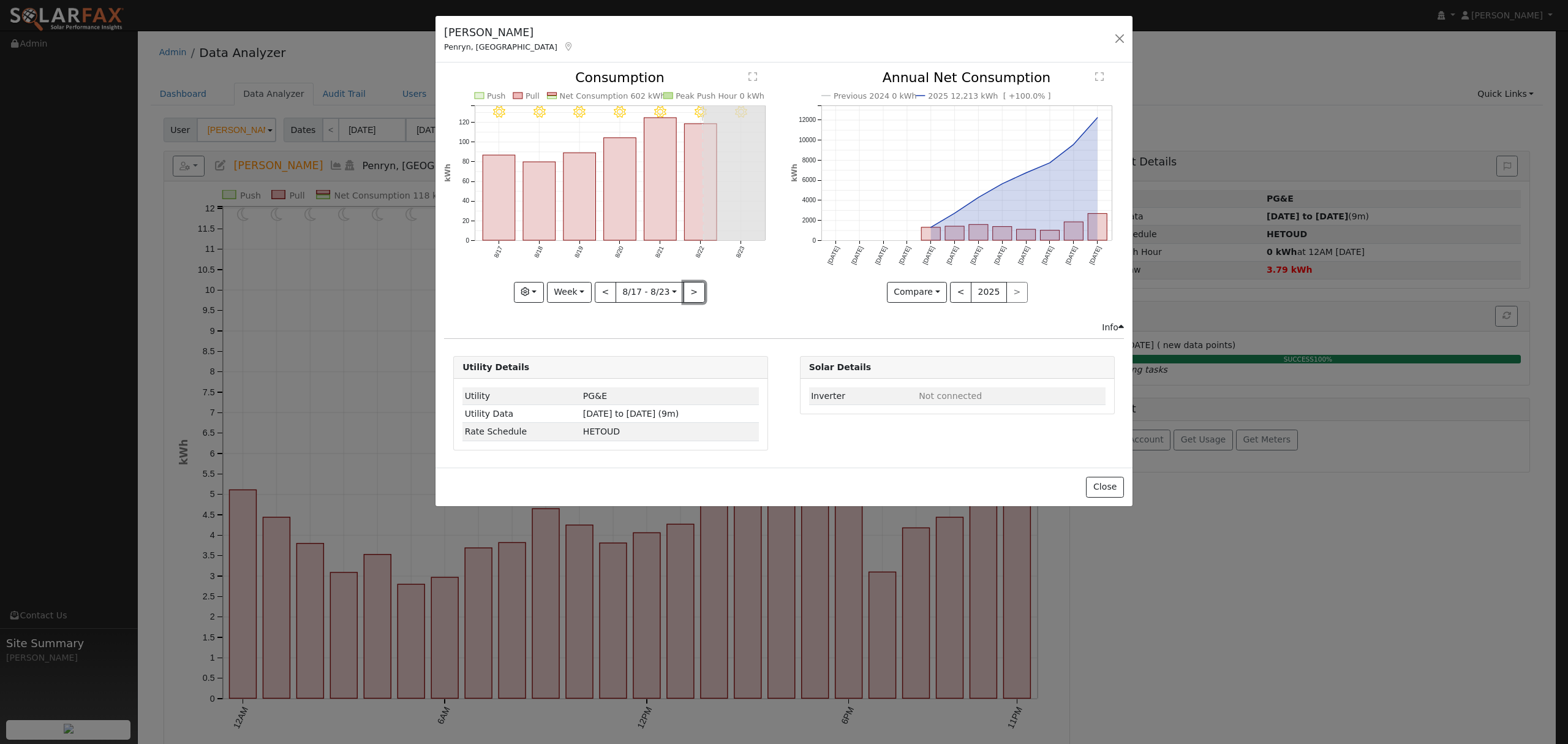
click at [687, 292] on button ">" at bounding box center [694, 292] width 21 height 21
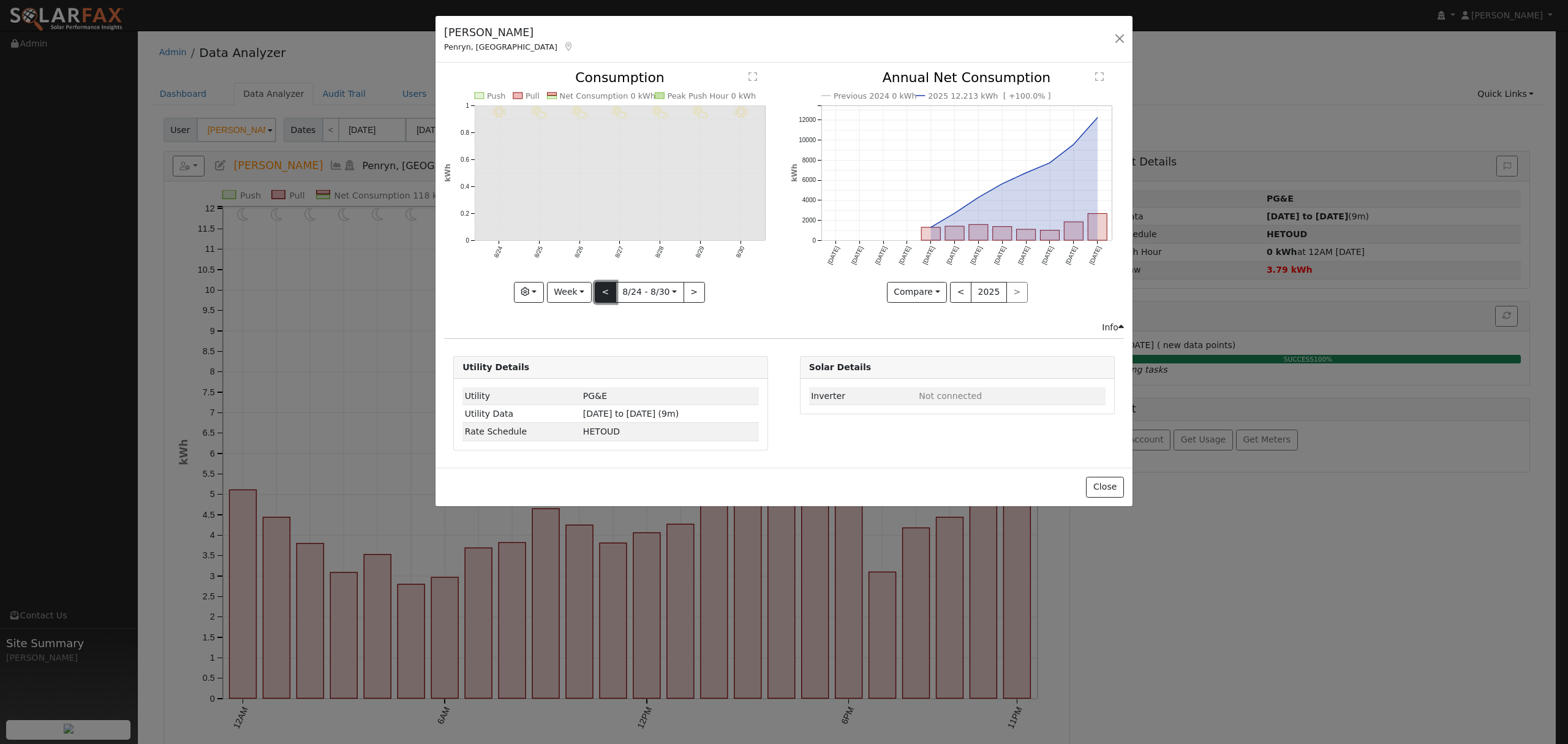
click at [611, 292] on button "<" at bounding box center [605, 292] width 21 height 21
type input "2025-08-17"
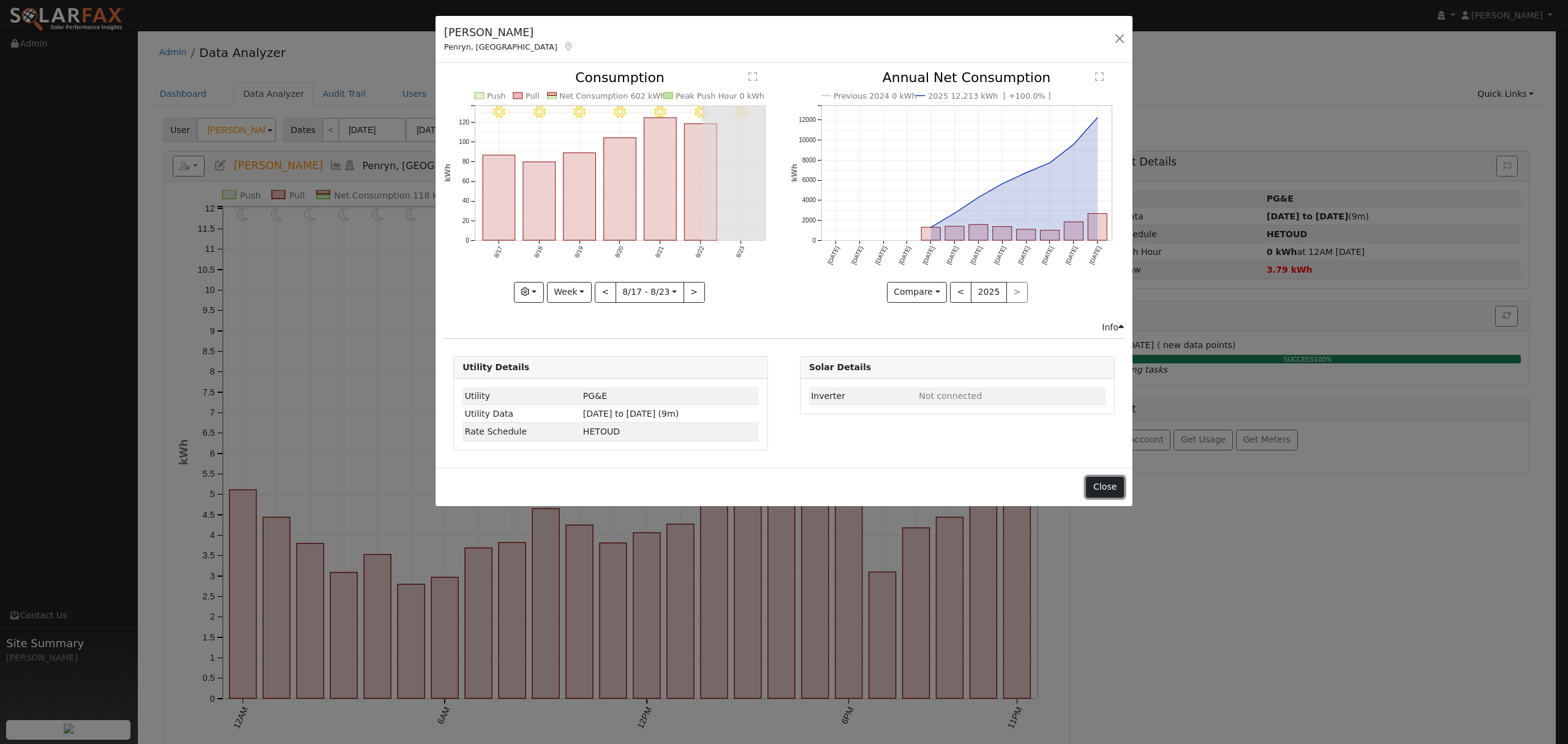
click at [1096, 492] on button "Close" at bounding box center [1105, 487] width 38 height 21
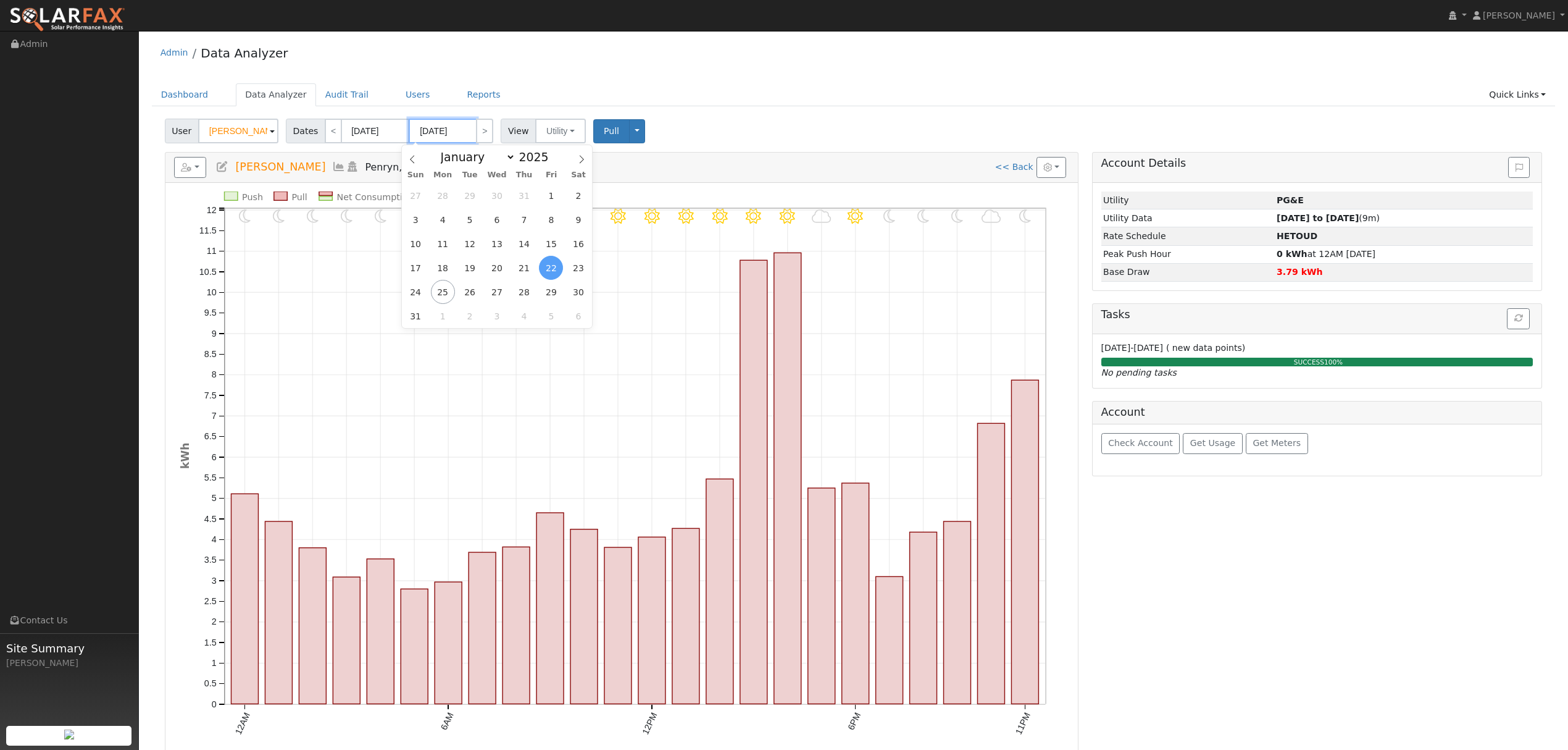
click at [440, 131] on input "08/22/2025" at bounding box center [442, 131] width 68 height 25
click at [445, 293] on span "25" at bounding box center [443, 292] width 24 height 24
type input "[DATE]"
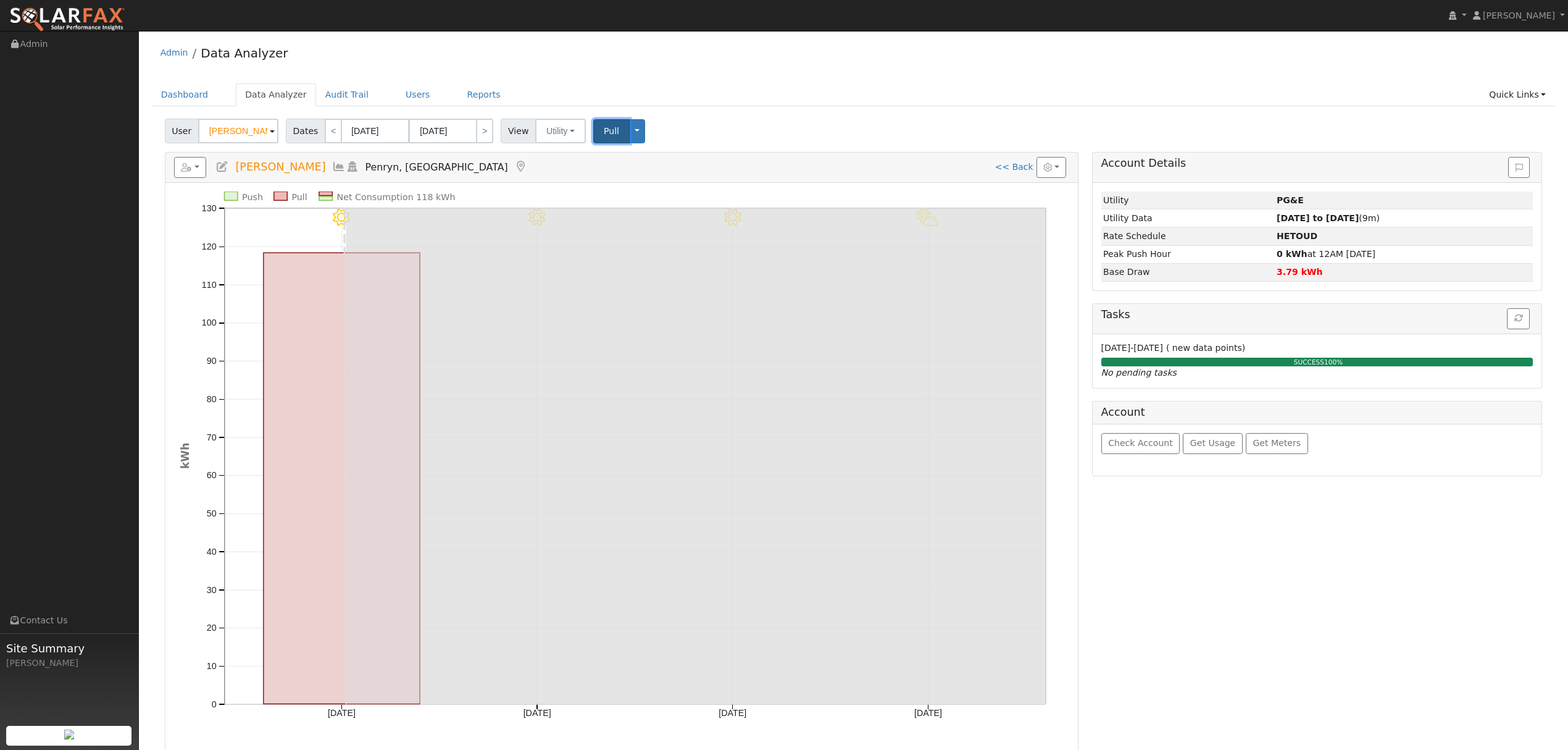
click at [604, 132] on span "Pull" at bounding box center [612, 130] width 16 height 9
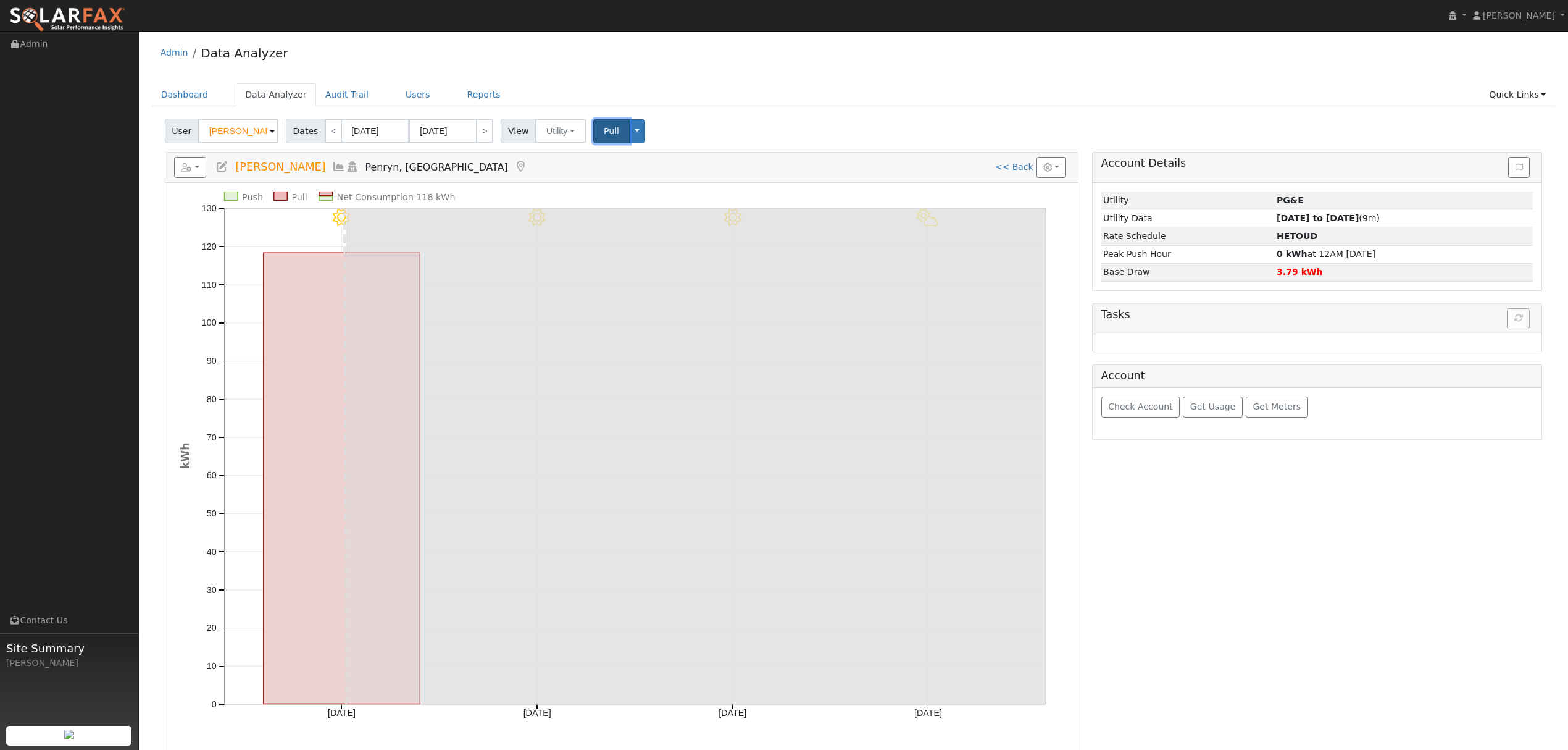
click at [604, 131] on span "Pull" at bounding box center [612, 130] width 16 height 9
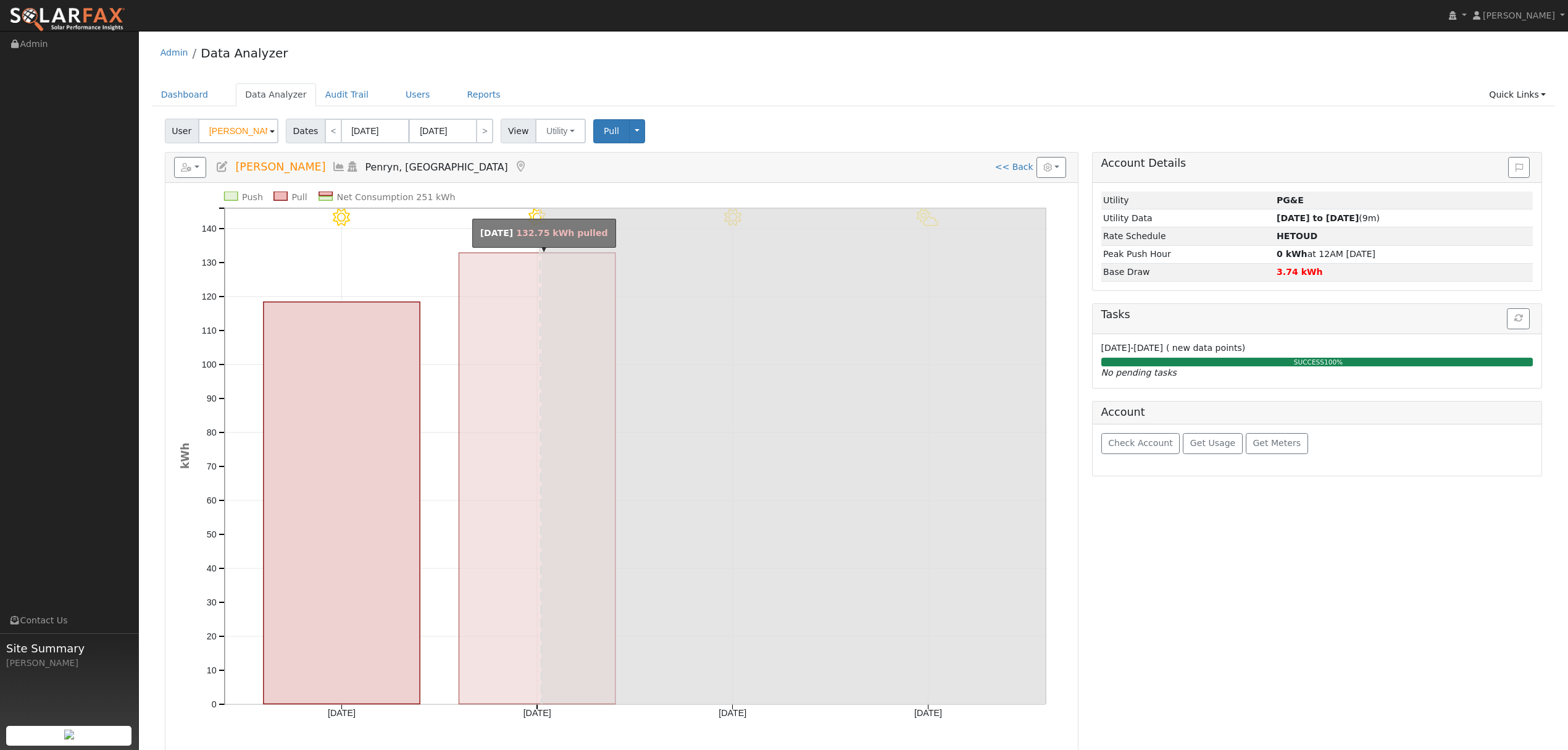
click at [507, 454] on rect "onclick=""" at bounding box center [536, 478] width 156 height 451
type input "08/23/2025"
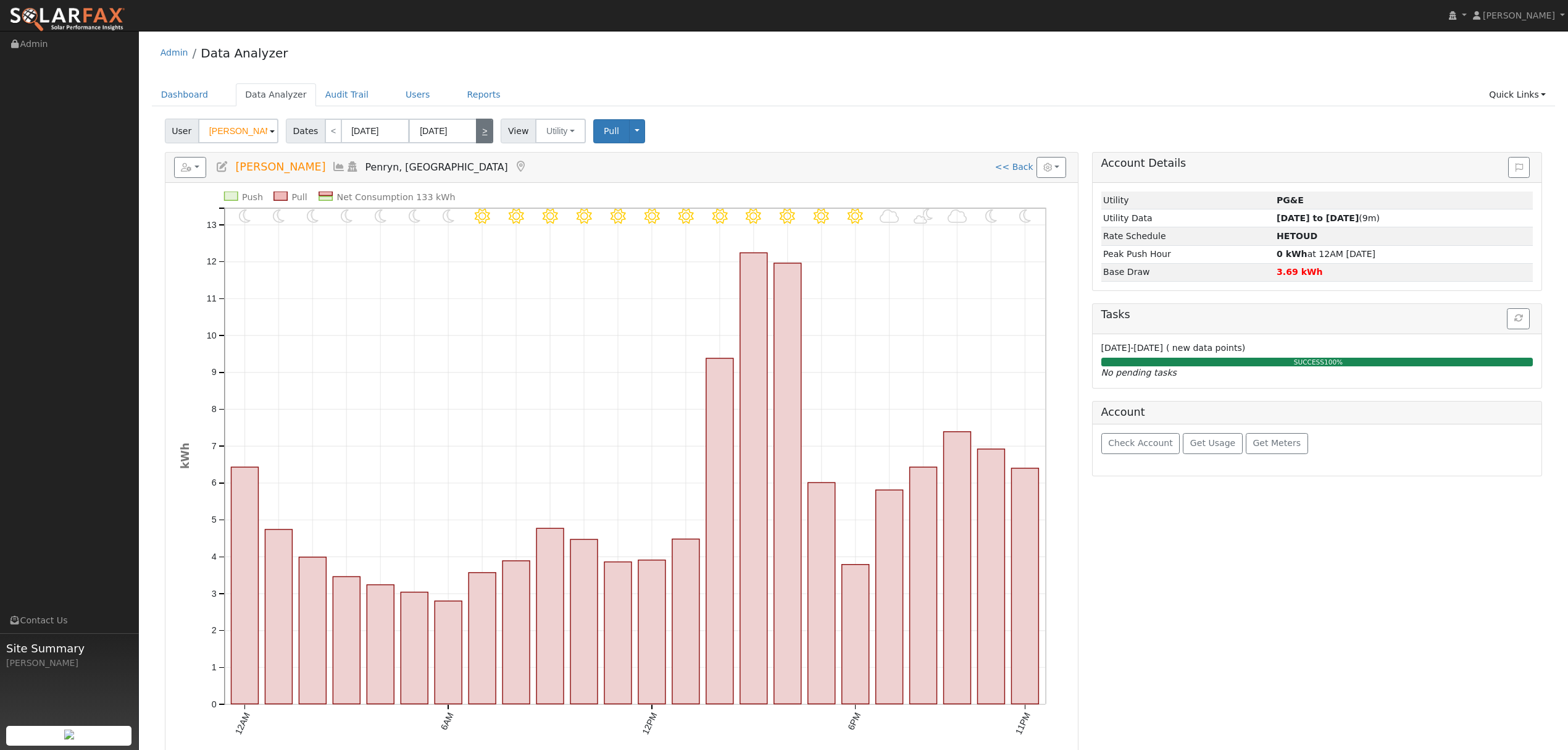
click at [480, 136] on link ">" at bounding box center [484, 131] width 17 height 25
type input "08/24/2025"
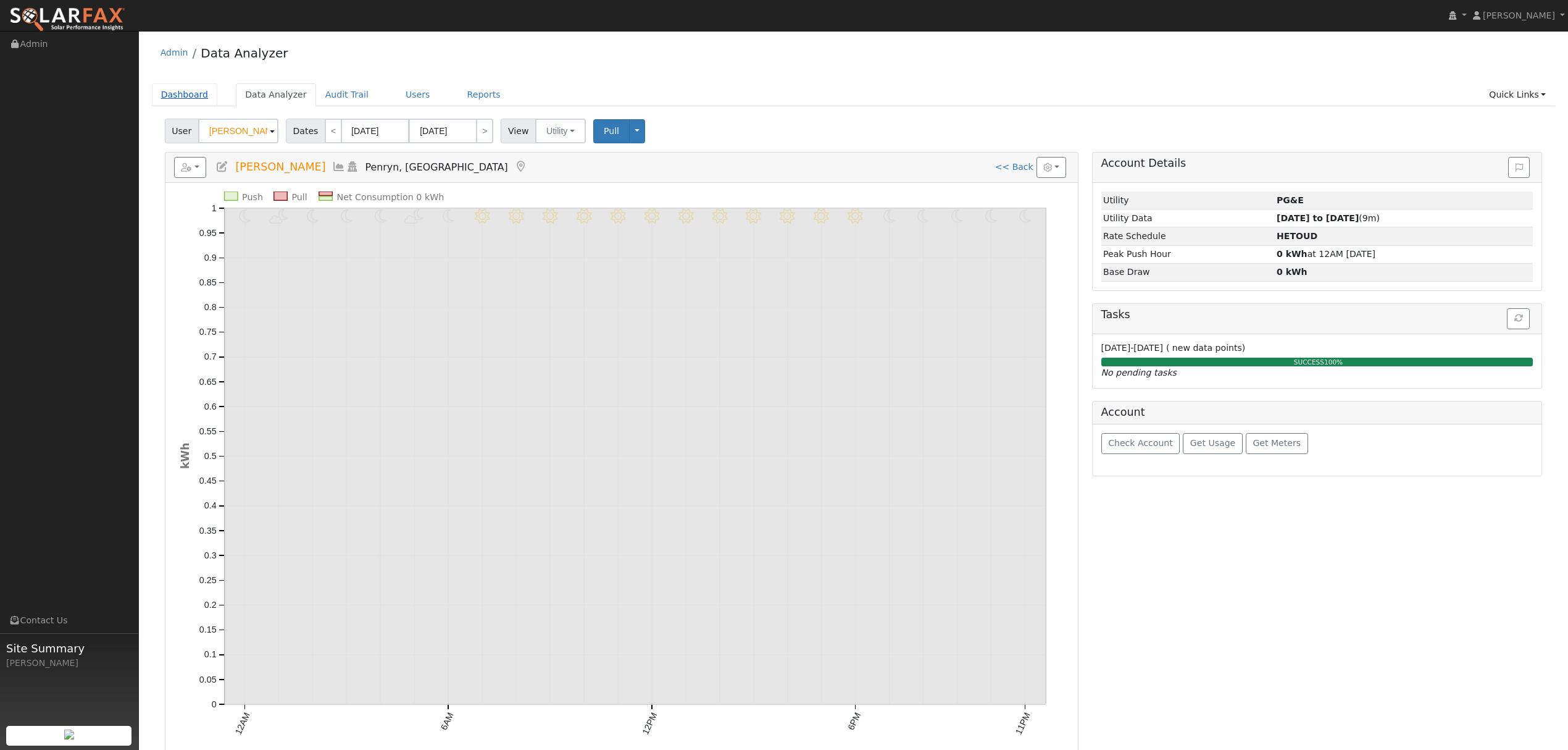
click at [183, 99] on link "Dashboard" at bounding box center [184, 95] width 66 height 23
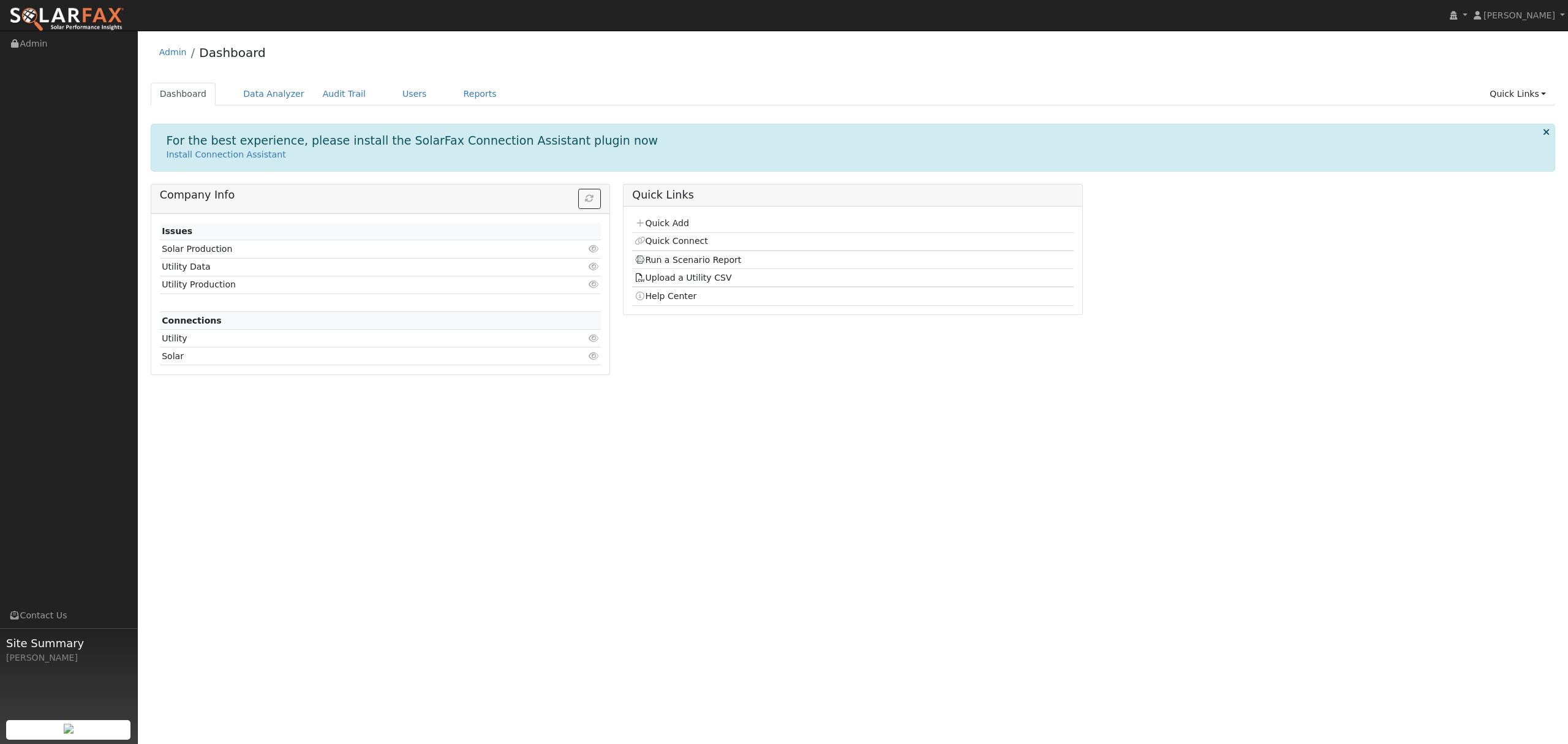
click at [1393, 582] on div "User Profile First name Last name Email Email Notifications No Emails No Emails…" at bounding box center [852, 387] width 1430 height 713
click at [401, 92] on link "Users" at bounding box center [415, 94] width 43 height 23
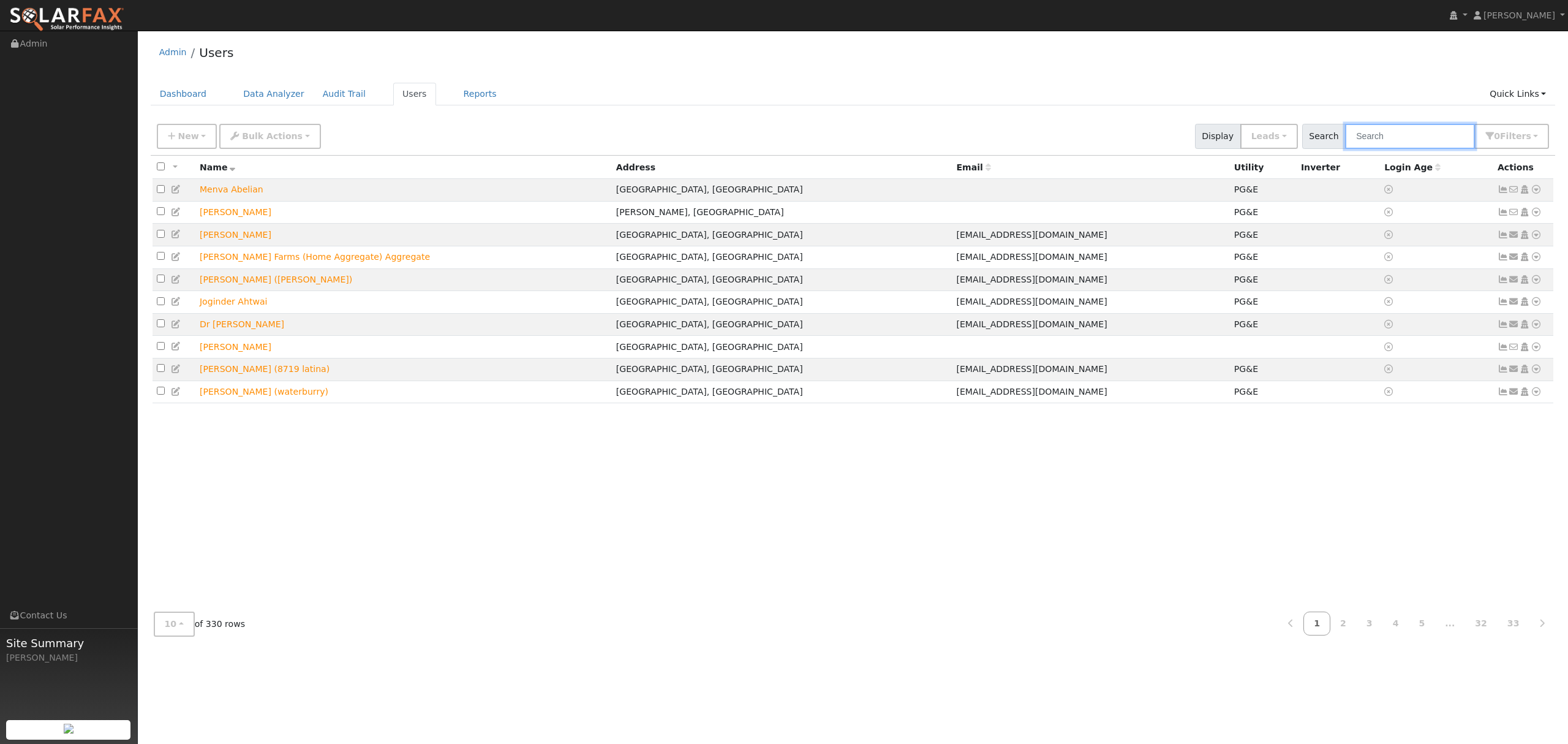
click at [1403, 137] on input "text" at bounding box center [1410, 136] width 130 height 25
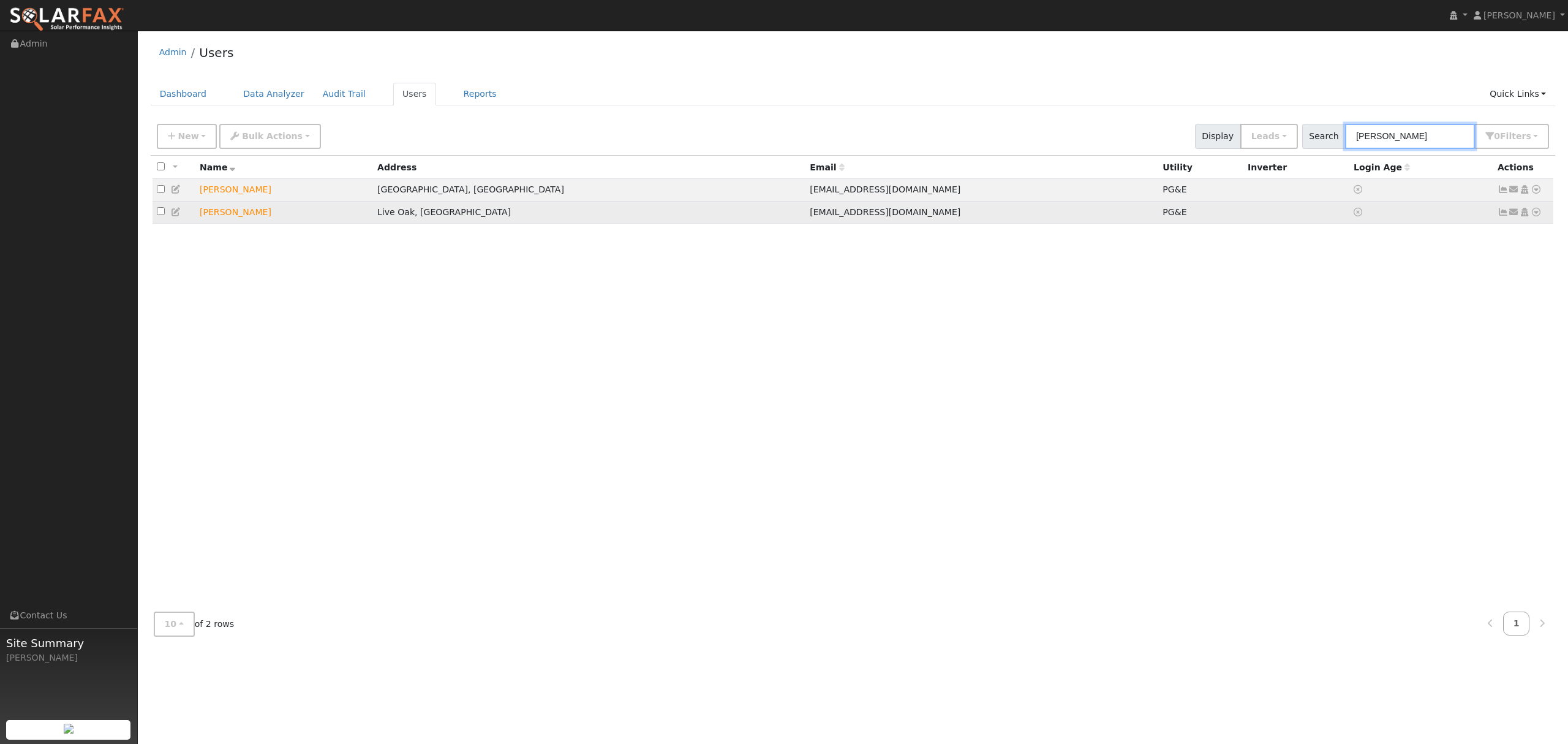
type input "GINDA"
click at [1536, 215] on icon at bounding box center [1536, 212] width 11 height 9
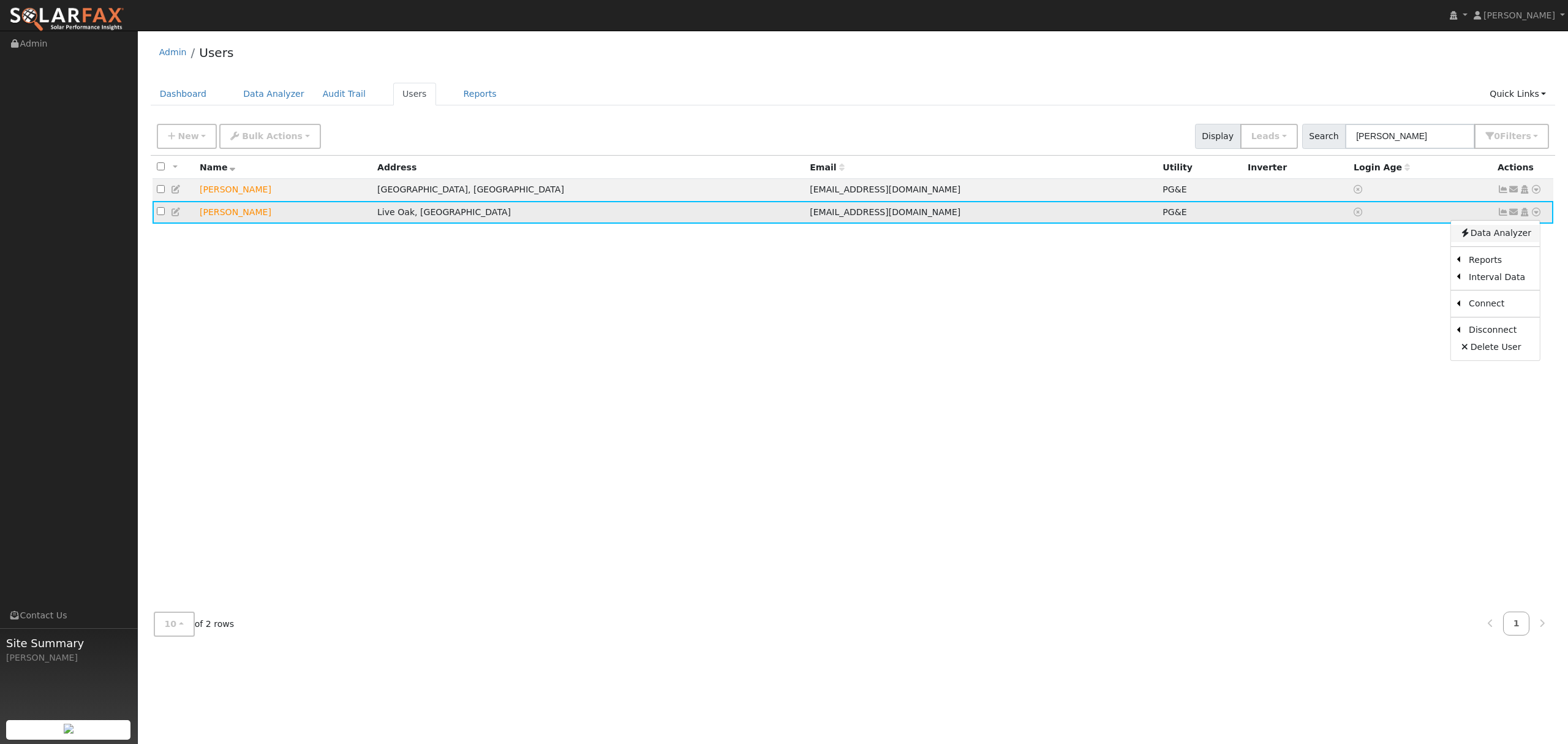
click at [1477, 239] on link "Data Analyzer" at bounding box center [1495, 233] width 89 height 17
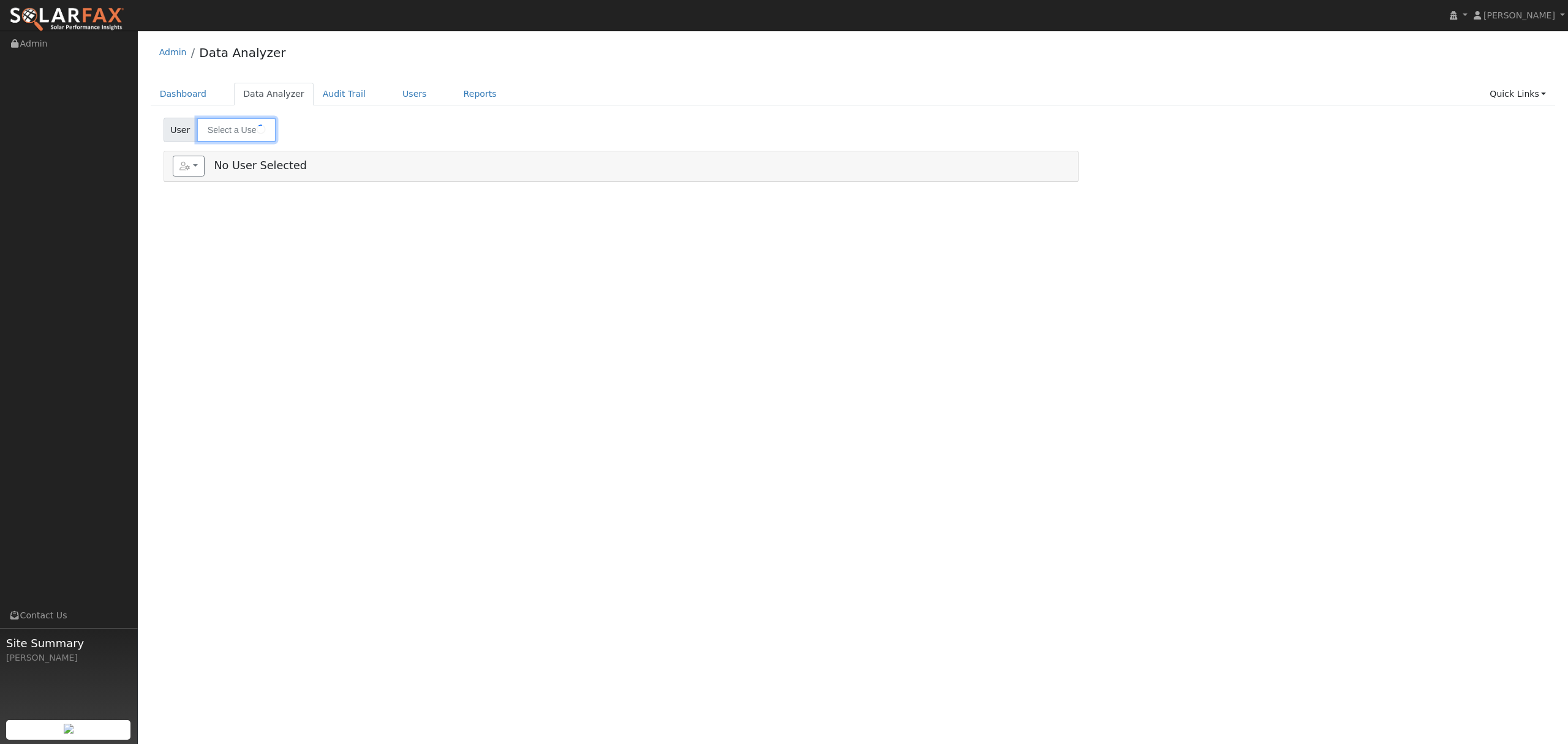
type input "[PERSON_NAME]"
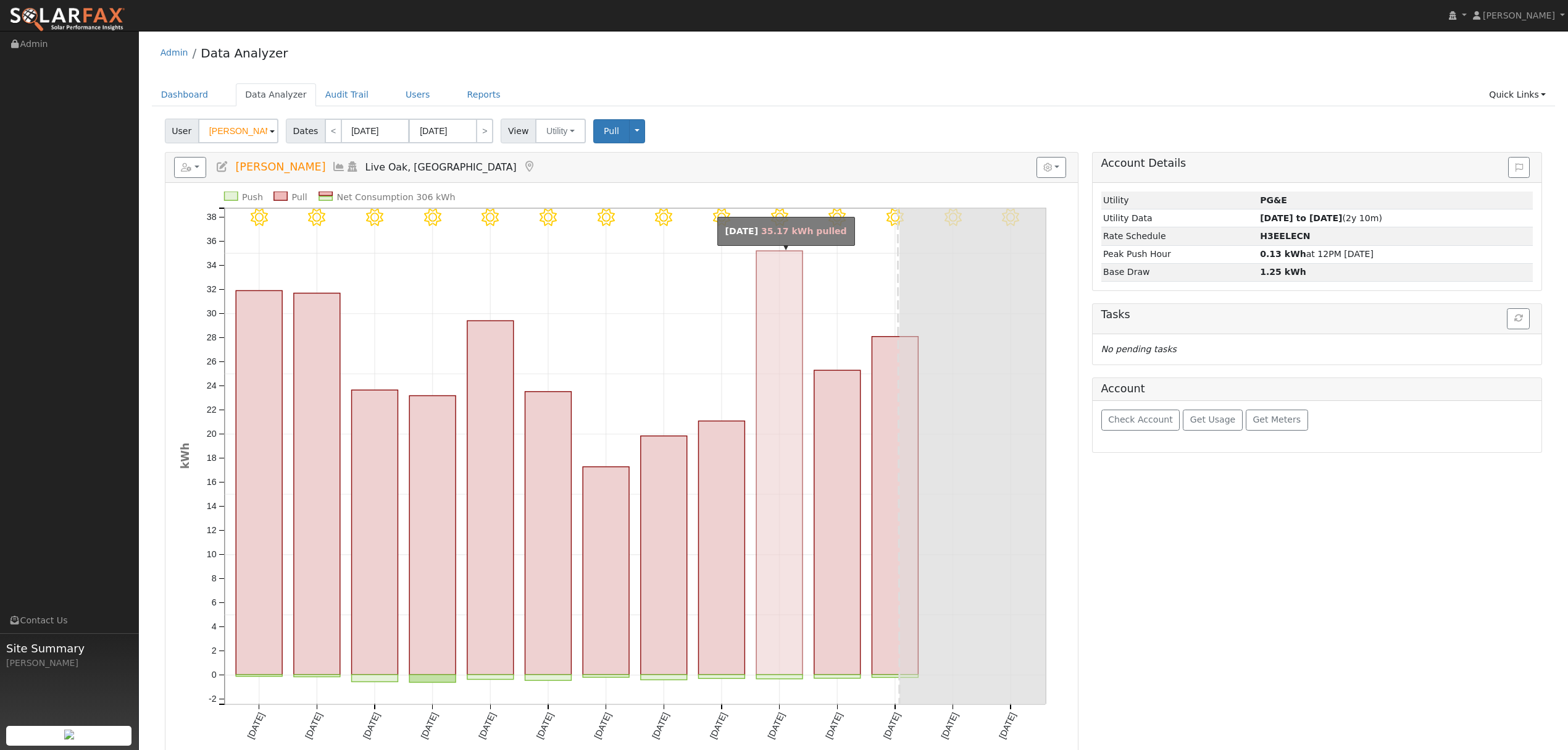
click at [774, 378] on rect "onclick=""" at bounding box center [780, 463] width 47 height 424
type input "[DATE]"
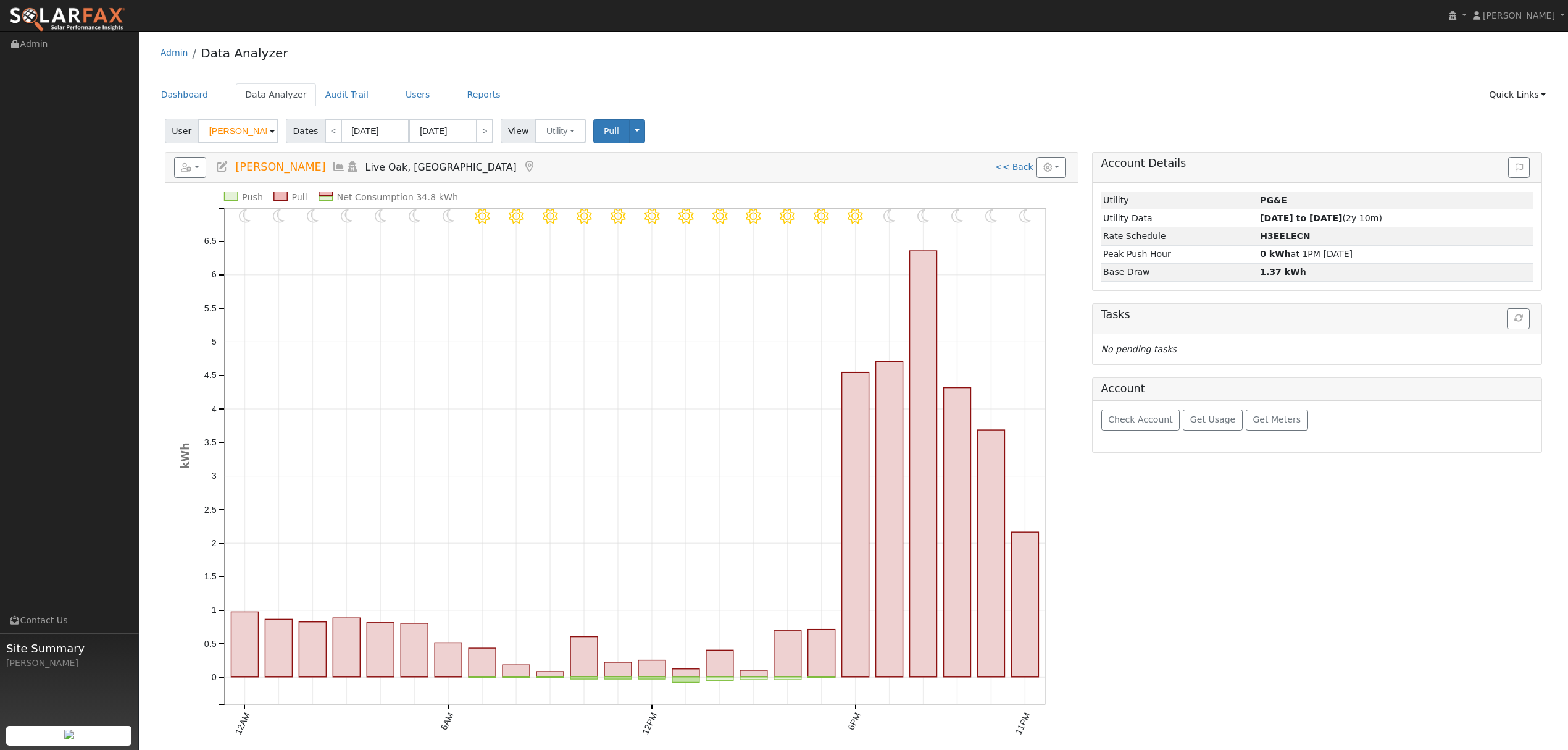
click at [332, 169] on icon at bounding box center [339, 166] width 14 height 11
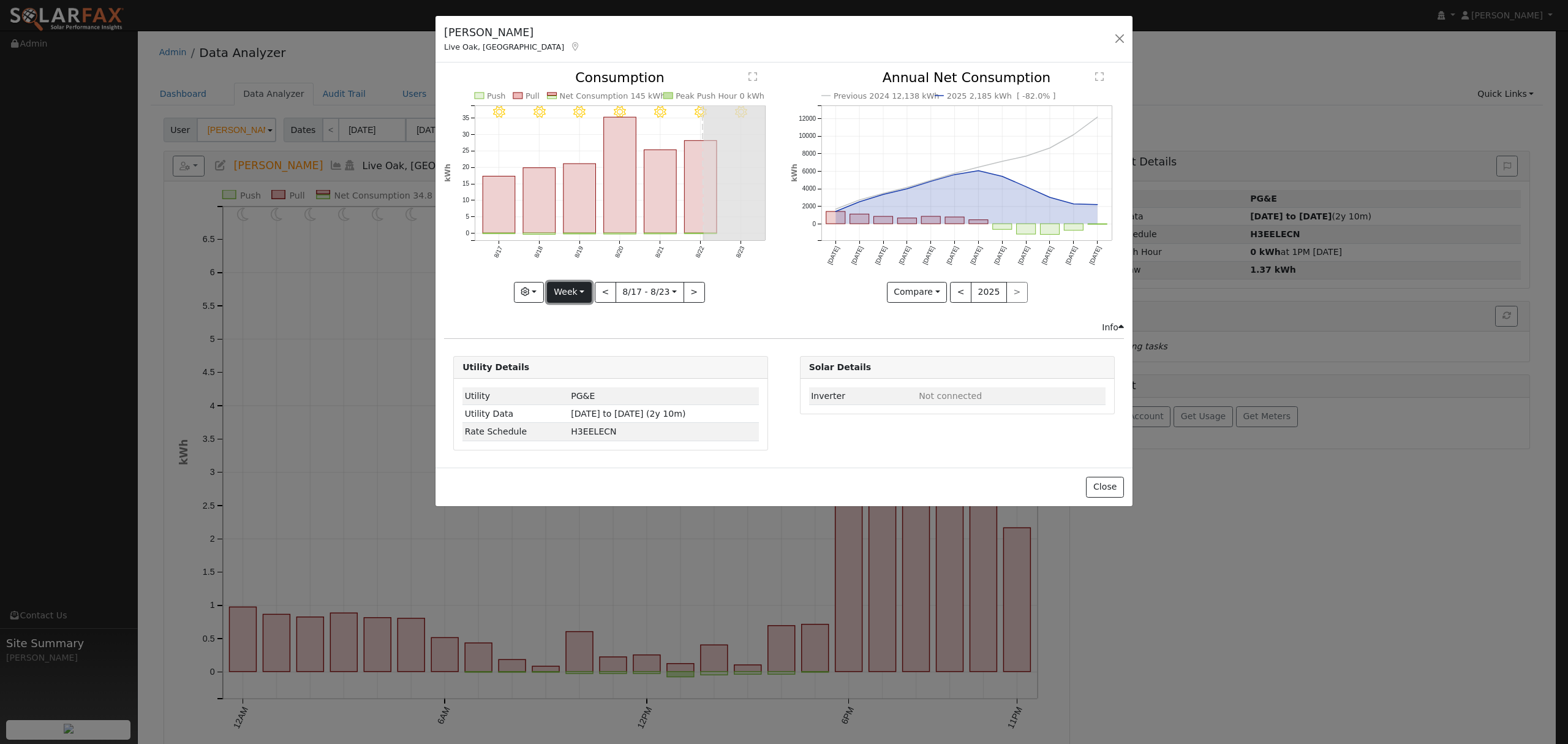
click at [563, 290] on button "Week" at bounding box center [569, 292] width 44 height 21
click at [692, 327] on div "Info" at bounding box center [784, 327] width 693 height 13
click at [692, 174] on rect "onclick=""" at bounding box center [701, 187] width 32 height 92
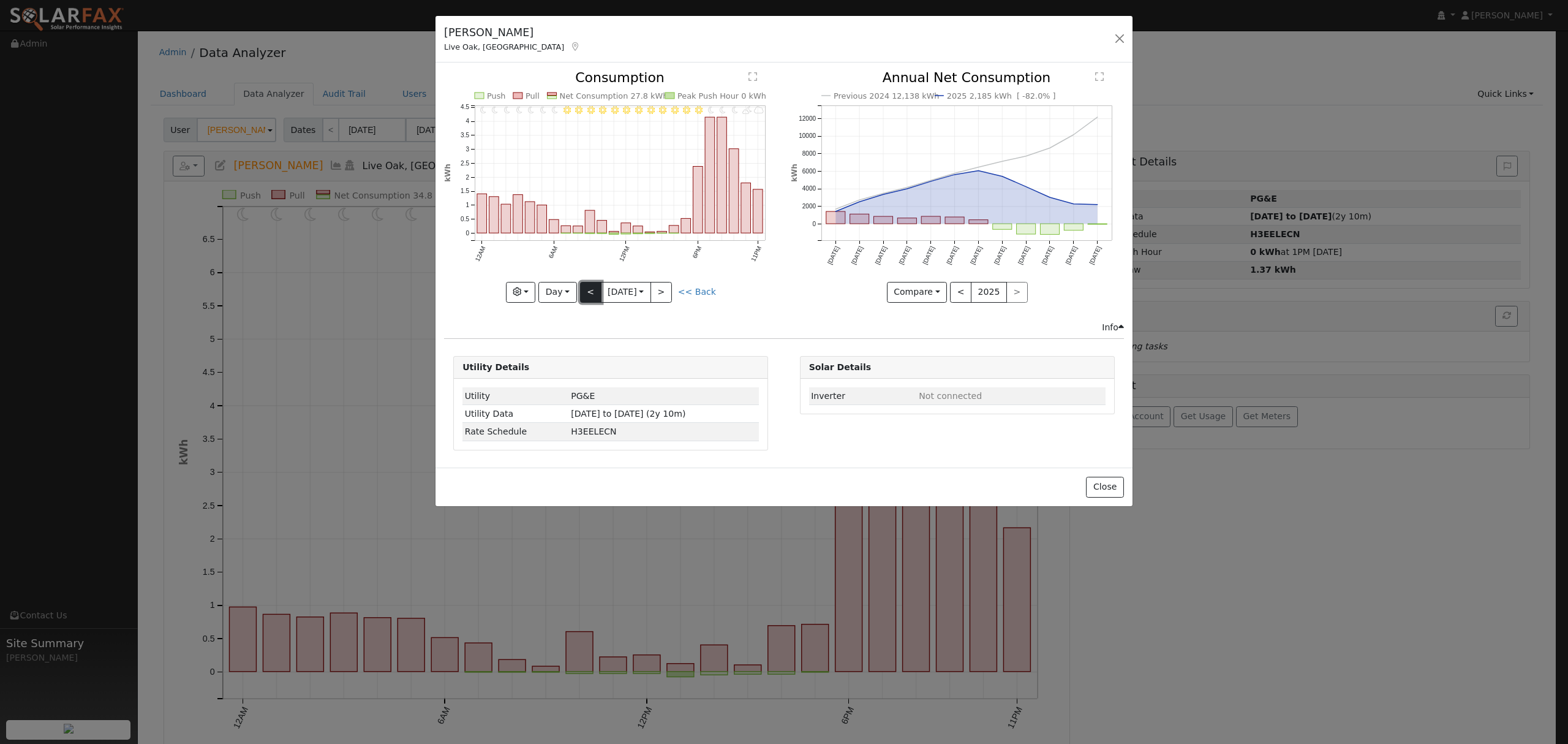
click at [589, 294] on button "<" at bounding box center [591, 292] width 21 height 21
type input "[DATE]"
click at [1118, 38] on button "button" at bounding box center [1120, 38] width 17 height 17
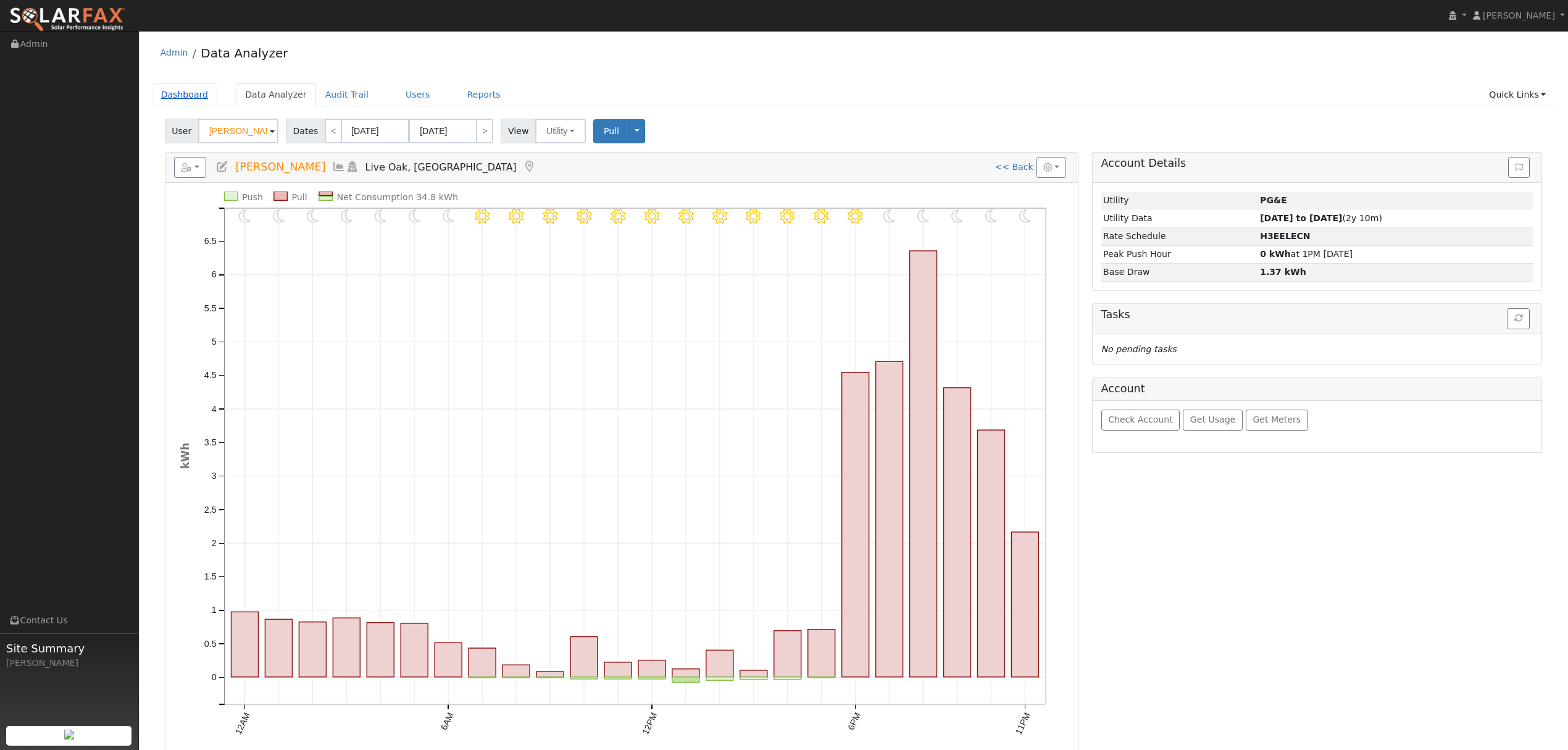
click at [184, 95] on link "Dashboard" at bounding box center [184, 95] width 66 height 23
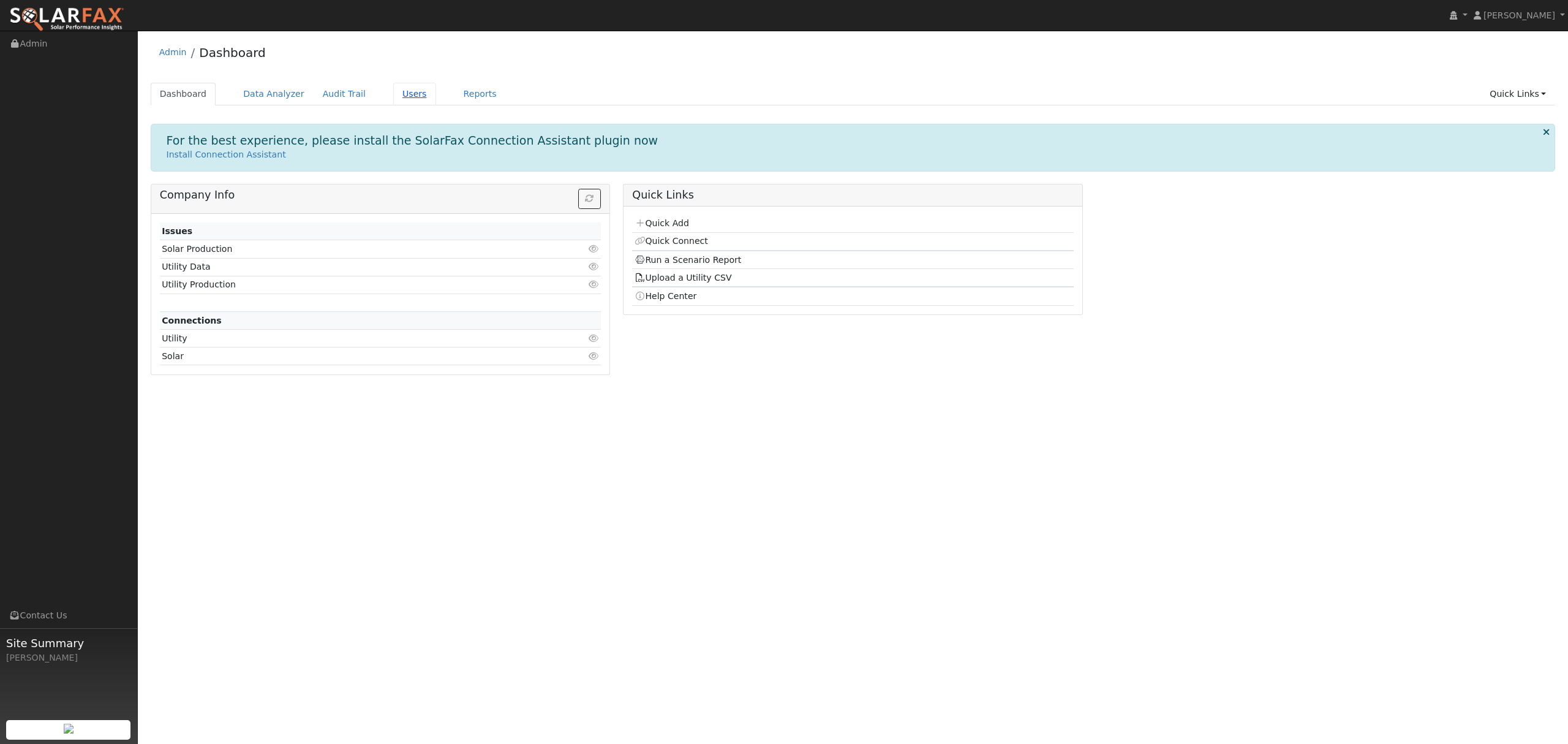
click at [393, 96] on link "Users" at bounding box center [415, 94] width 43 height 23
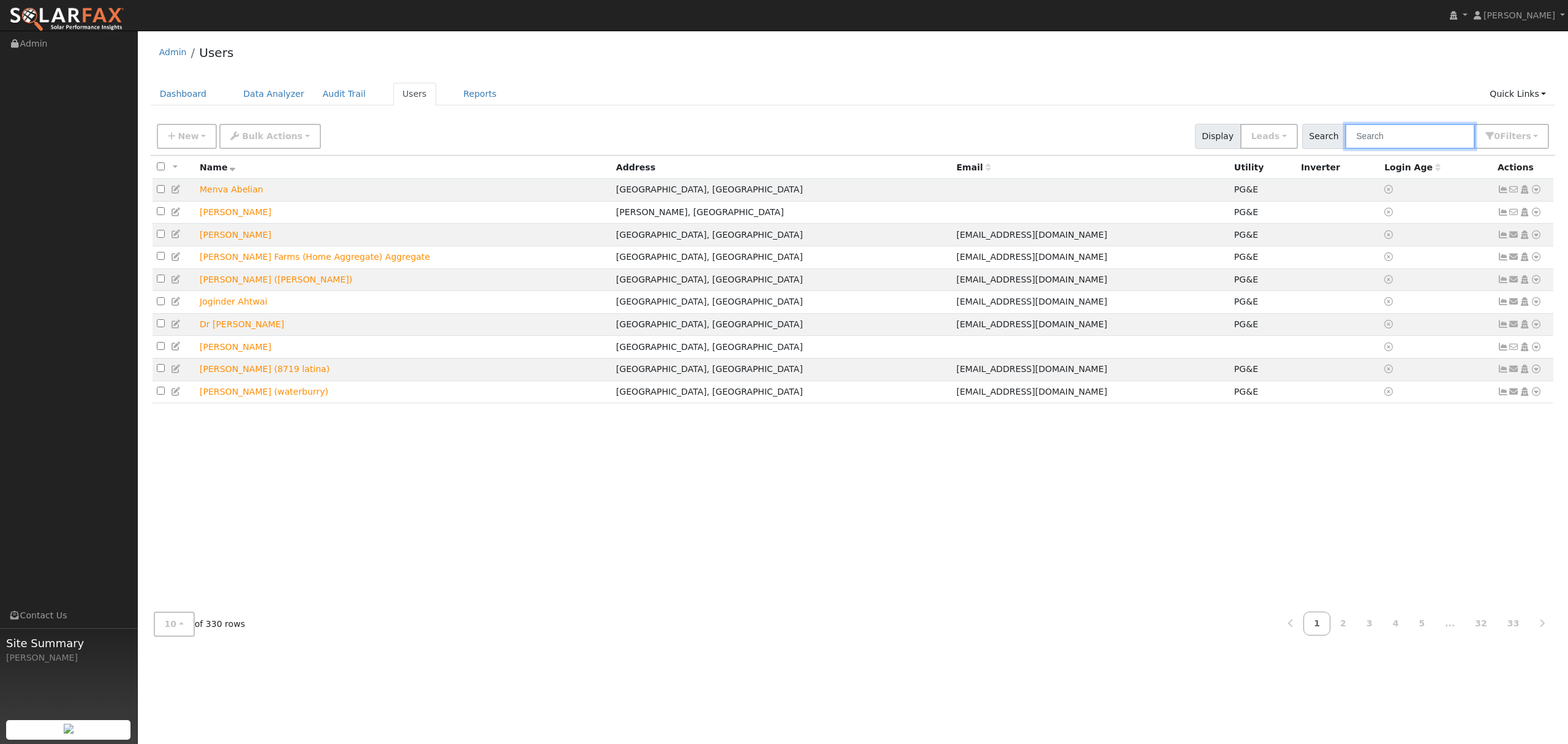
click at [1421, 142] on input "text" at bounding box center [1410, 136] width 130 height 25
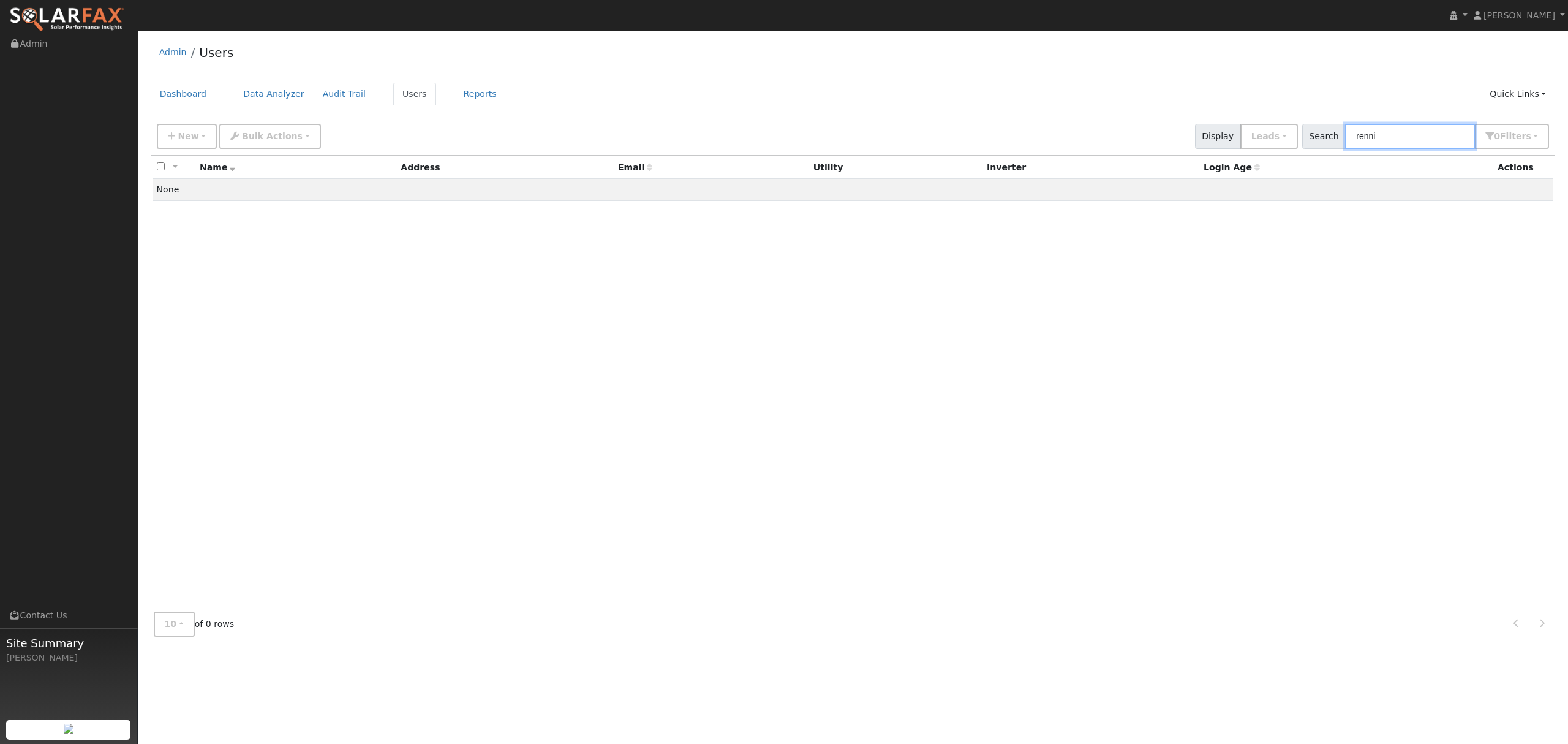
type input "[PERSON_NAME]"
drag, startPoint x: 1407, startPoint y: 139, endPoint x: 1339, endPoint y: 162, distance: 71.8
click at [0, 0] on div "New Add User Quick Add Quick Connect Quick Convert Lead Bulk Actions Send Email…" at bounding box center [0, 0] width 0 height 0
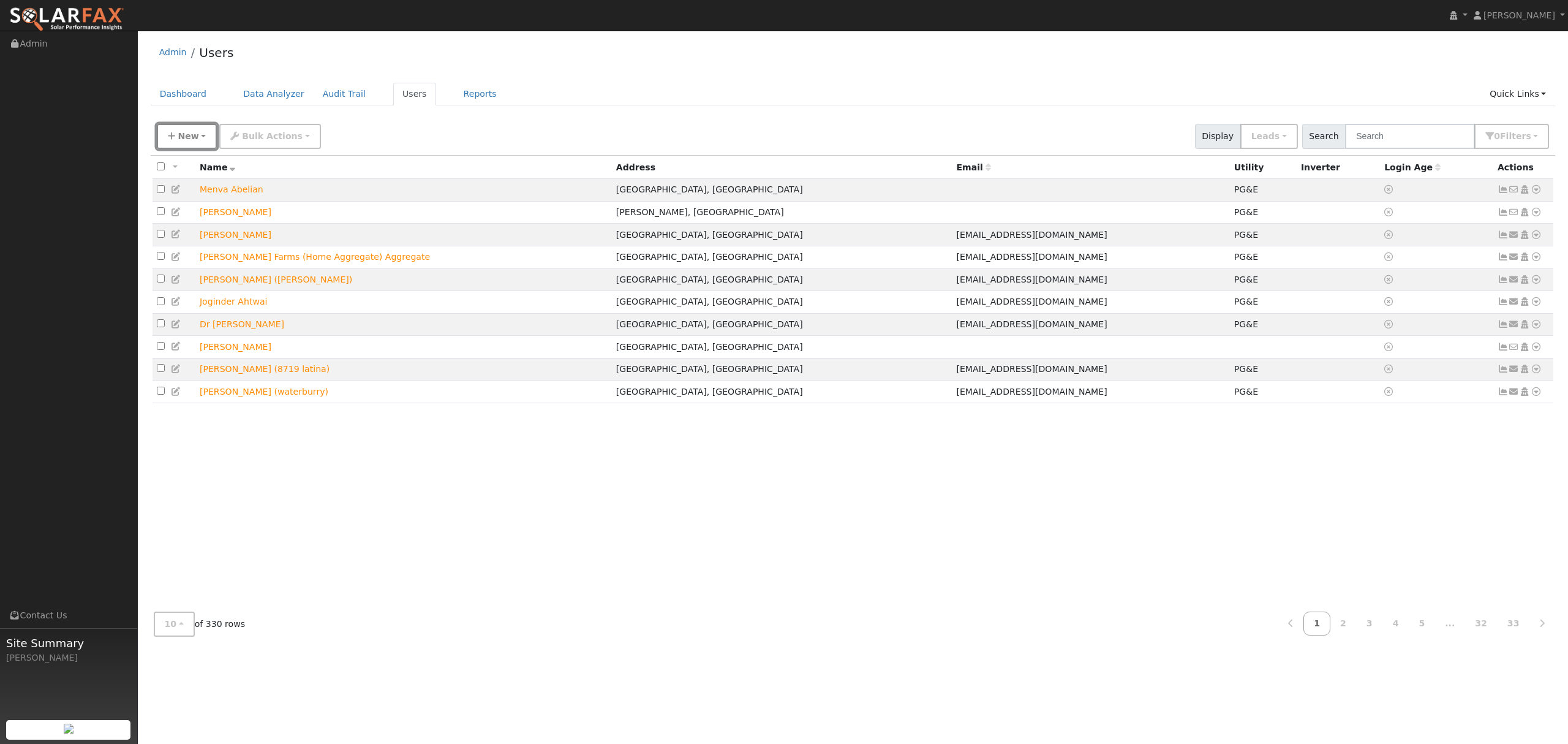
click at [193, 143] on button "New" at bounding box center [186, 136] width 61 height 25
click at [199, 190] on link "Quick Add" at bounding box center [208, 189] width 102 height 17
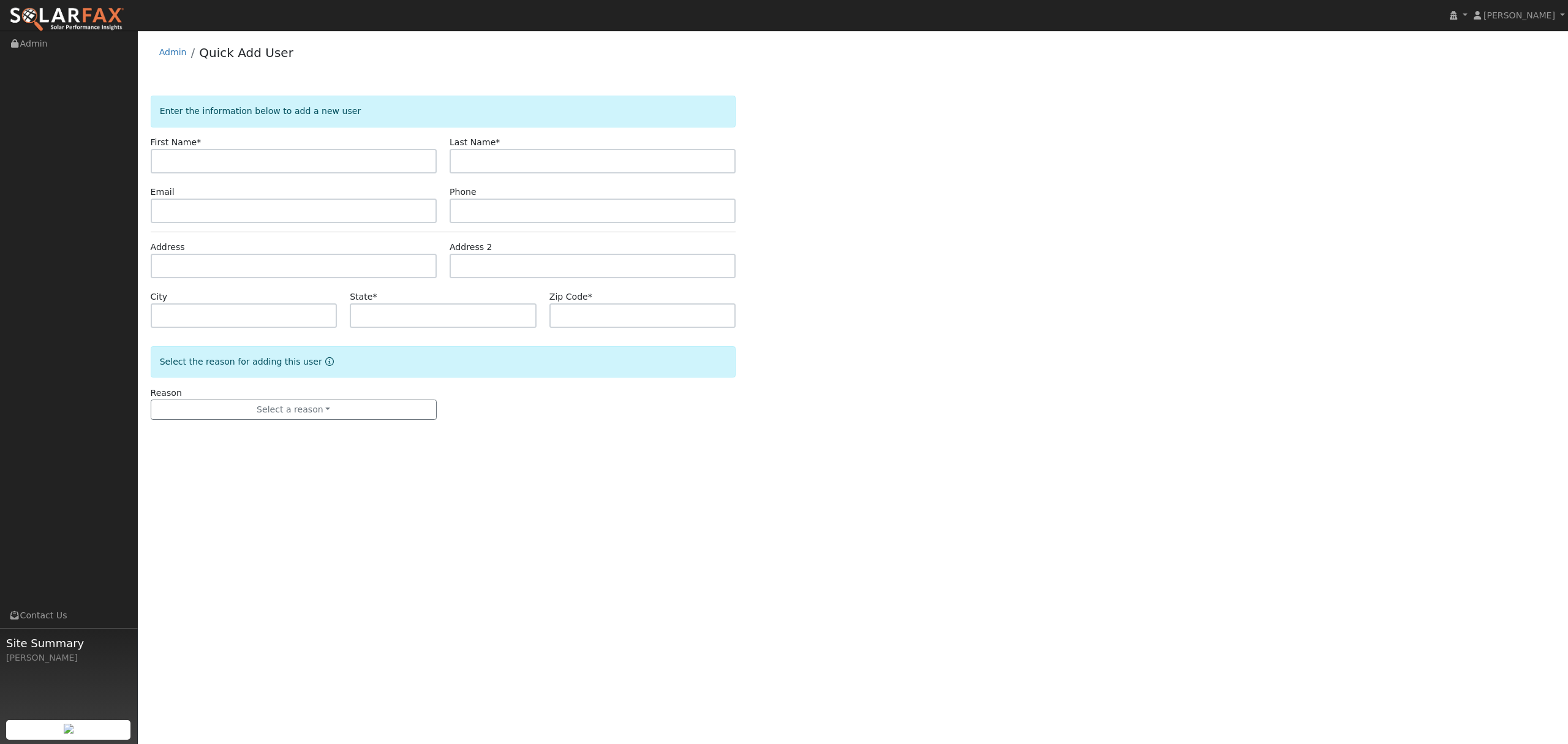
click at [285, 160] on input "text" at bounding box center [293, 161] width 286 height 25
type input "[PERSON_NAME]"
click at [202, 258] on input "text" at bounding box center [293, 266] width 286 height 25
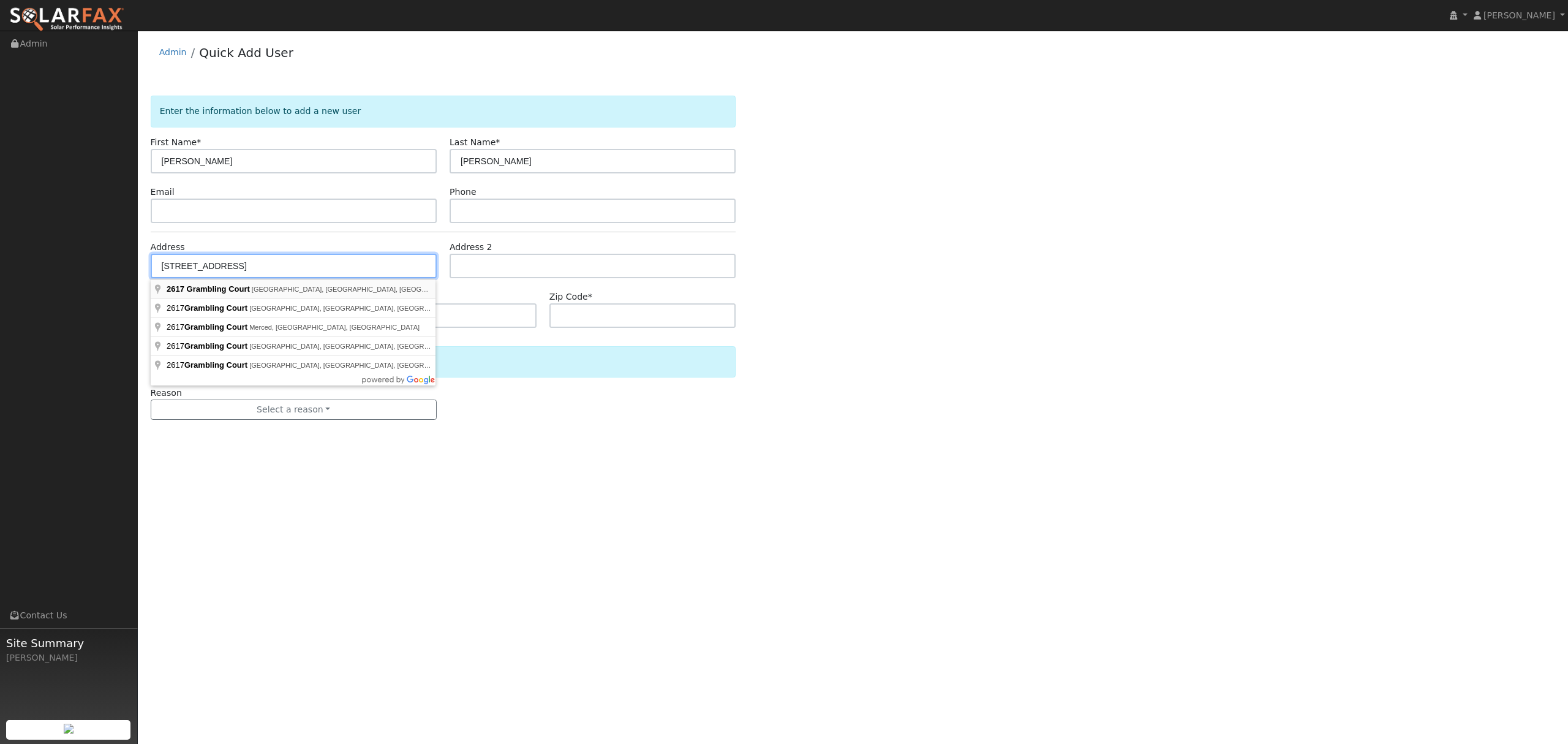
type input "[STREET_ADDRESS]"
type input "[PERSON_NAME]"
type input "CA"
type input "95618"
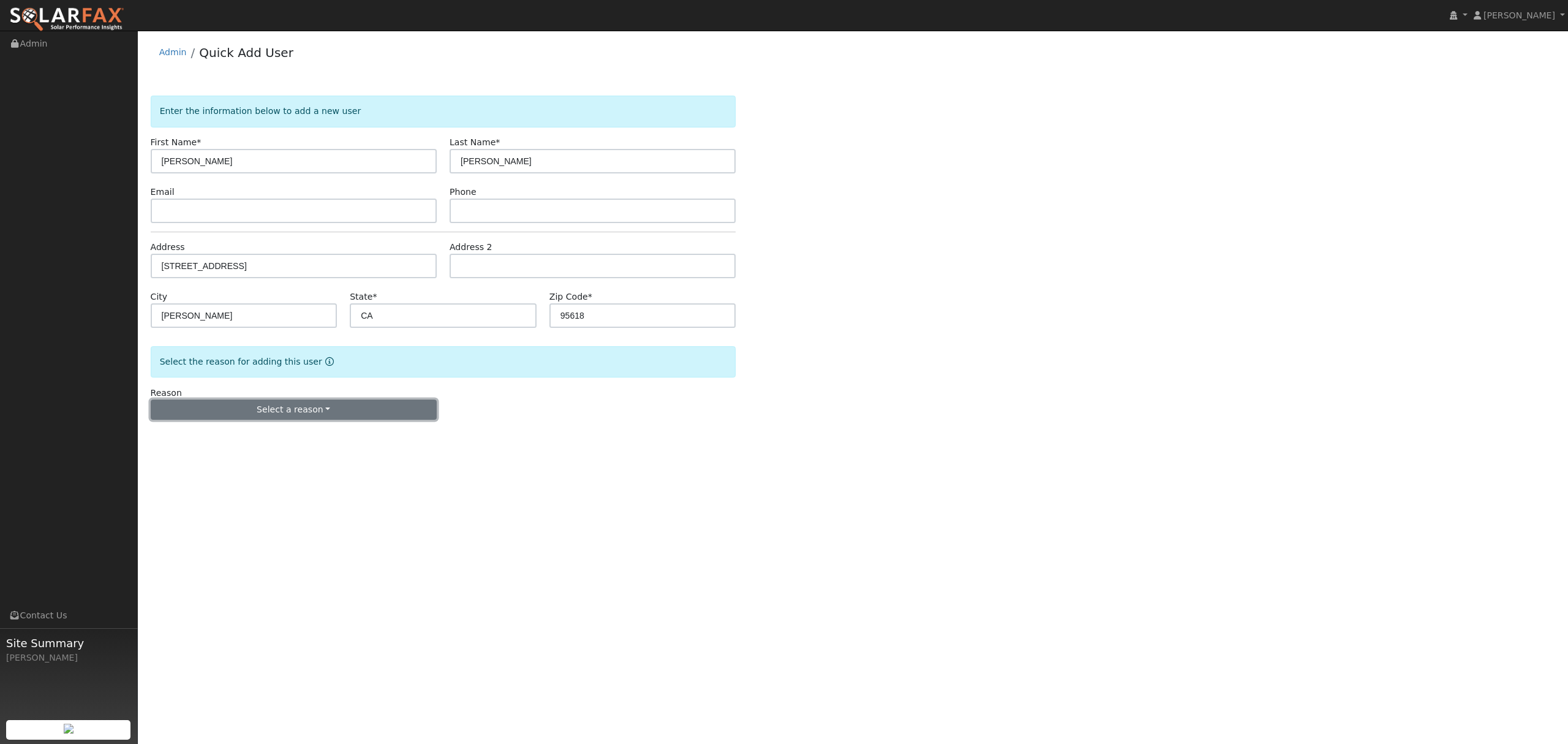
click at [317, 413] on button "Select a reason" at bounding box center [293, 410] width 286 height 21
click at [199, 440] on link "New lead" at bounding box center [219, 435] width 135 height 17
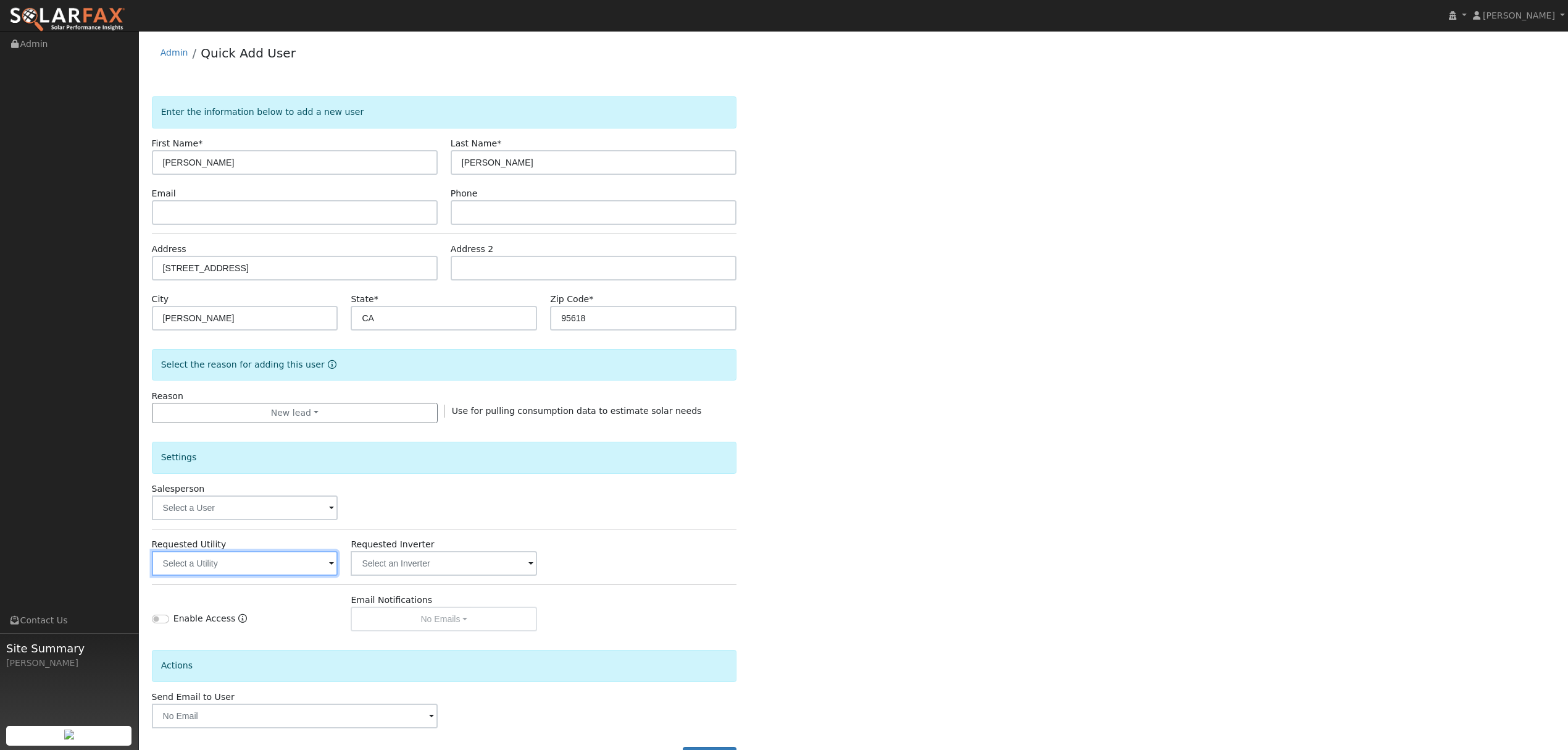
click at [299, 566] on input "text" at bounding box center [245, 563] width 186 height 25
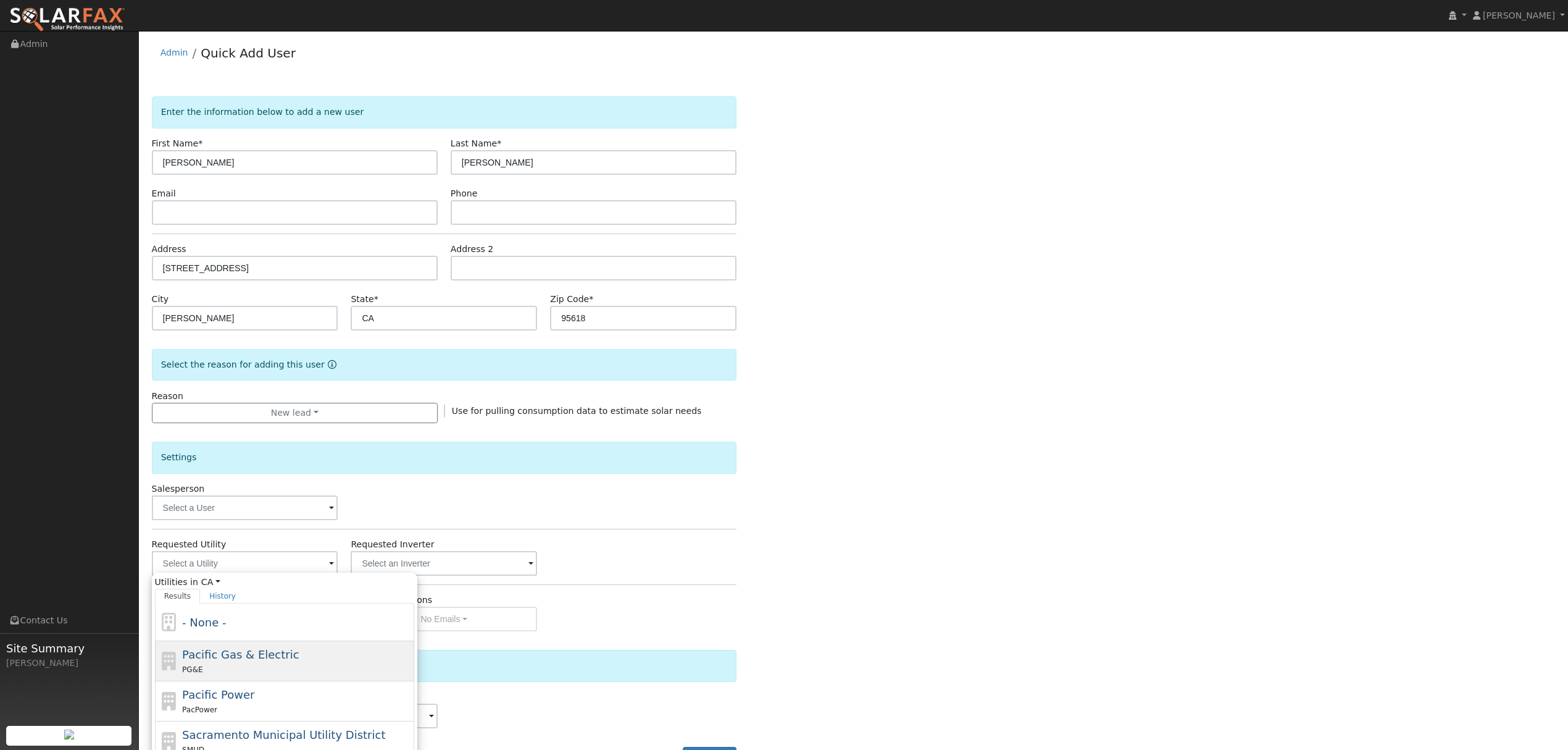
click at [267, 660] on span "Pacific Gas & Electric" at bounding box center [240, 654] width 116 height 13
type input "Pacific Gas & Electric"
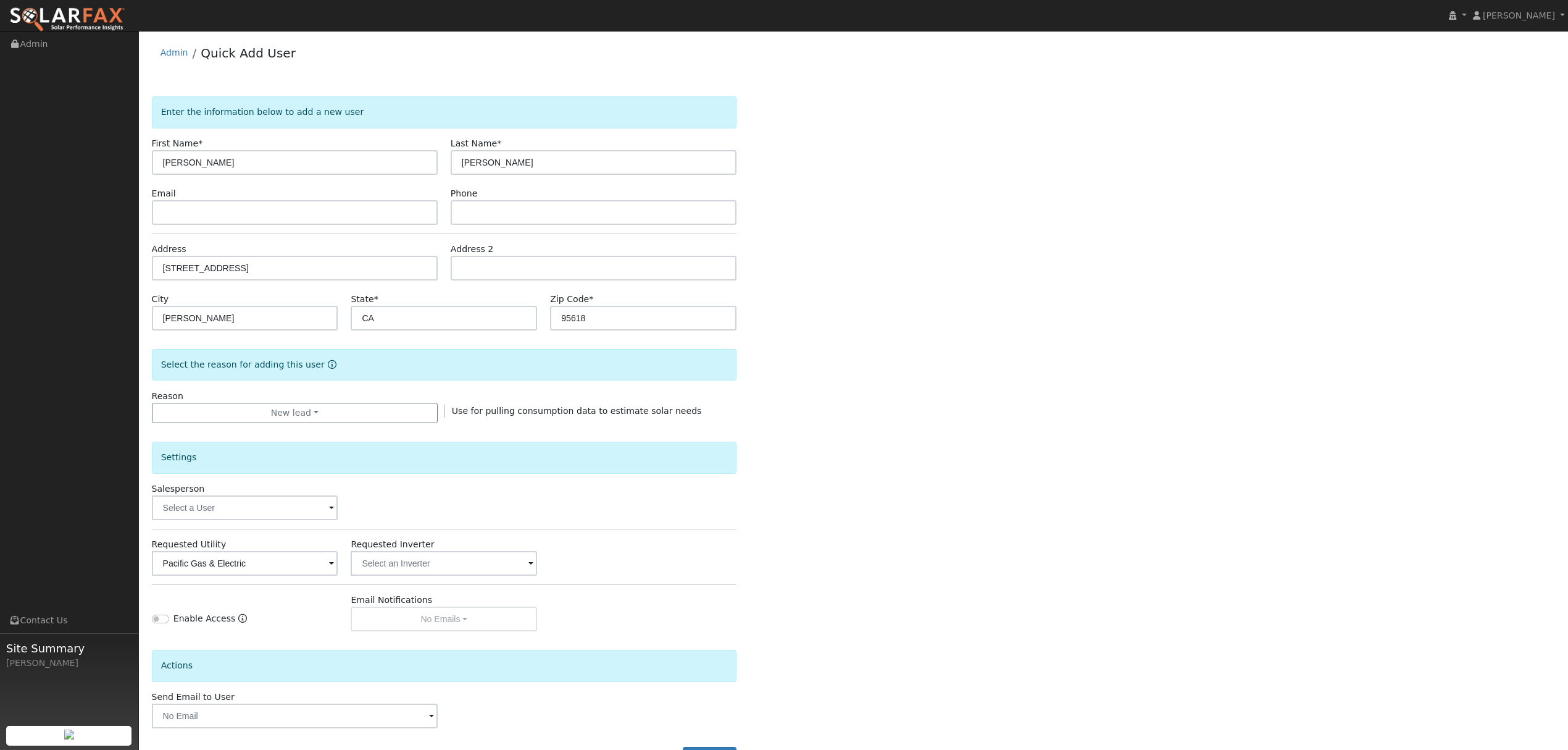
click at [818, 565] on div "Enter the information below to add a new user First Name * [PERSON_NAME] Last N…" at bounding box center [853, 444] width 1403 height 696
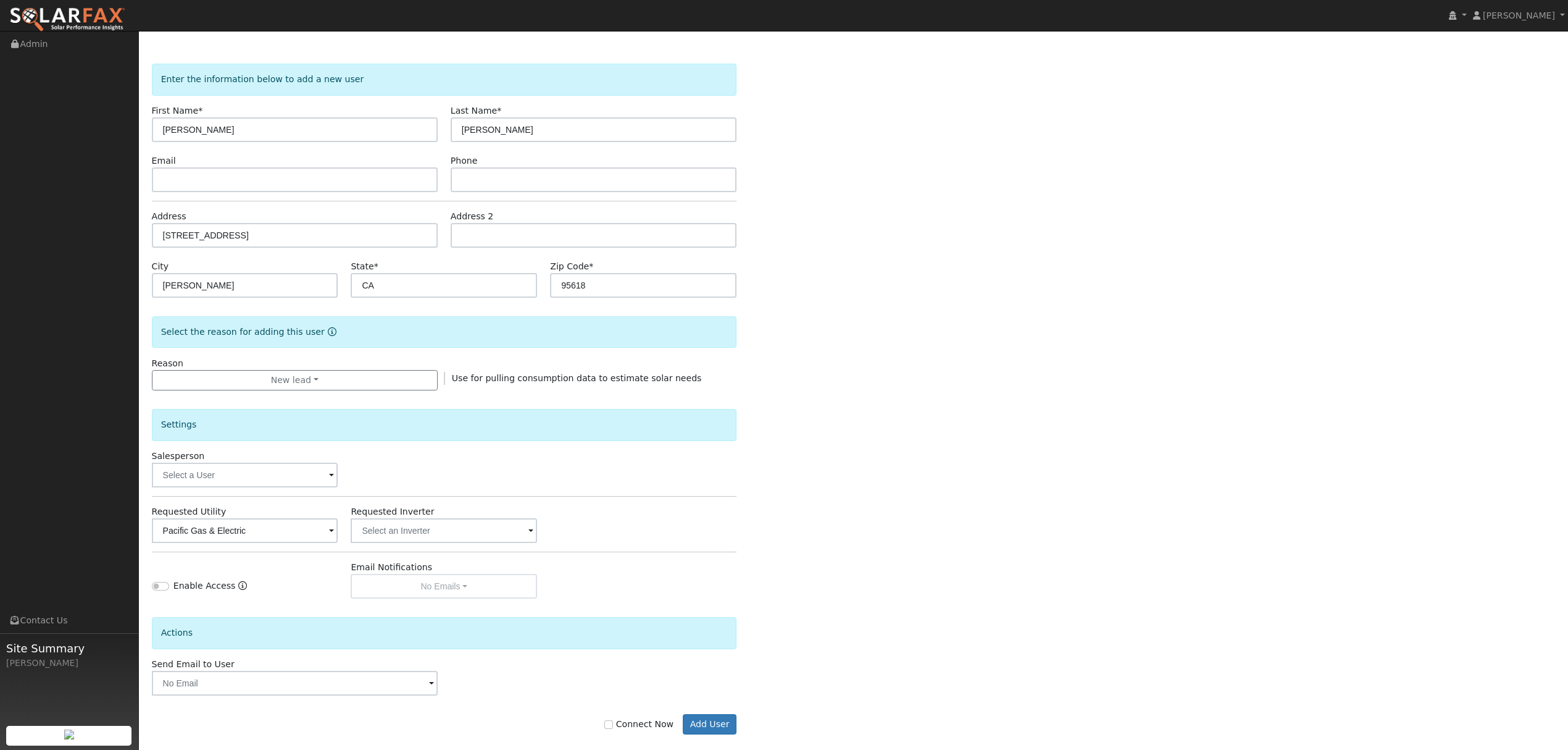
scroll to position [50, 0]
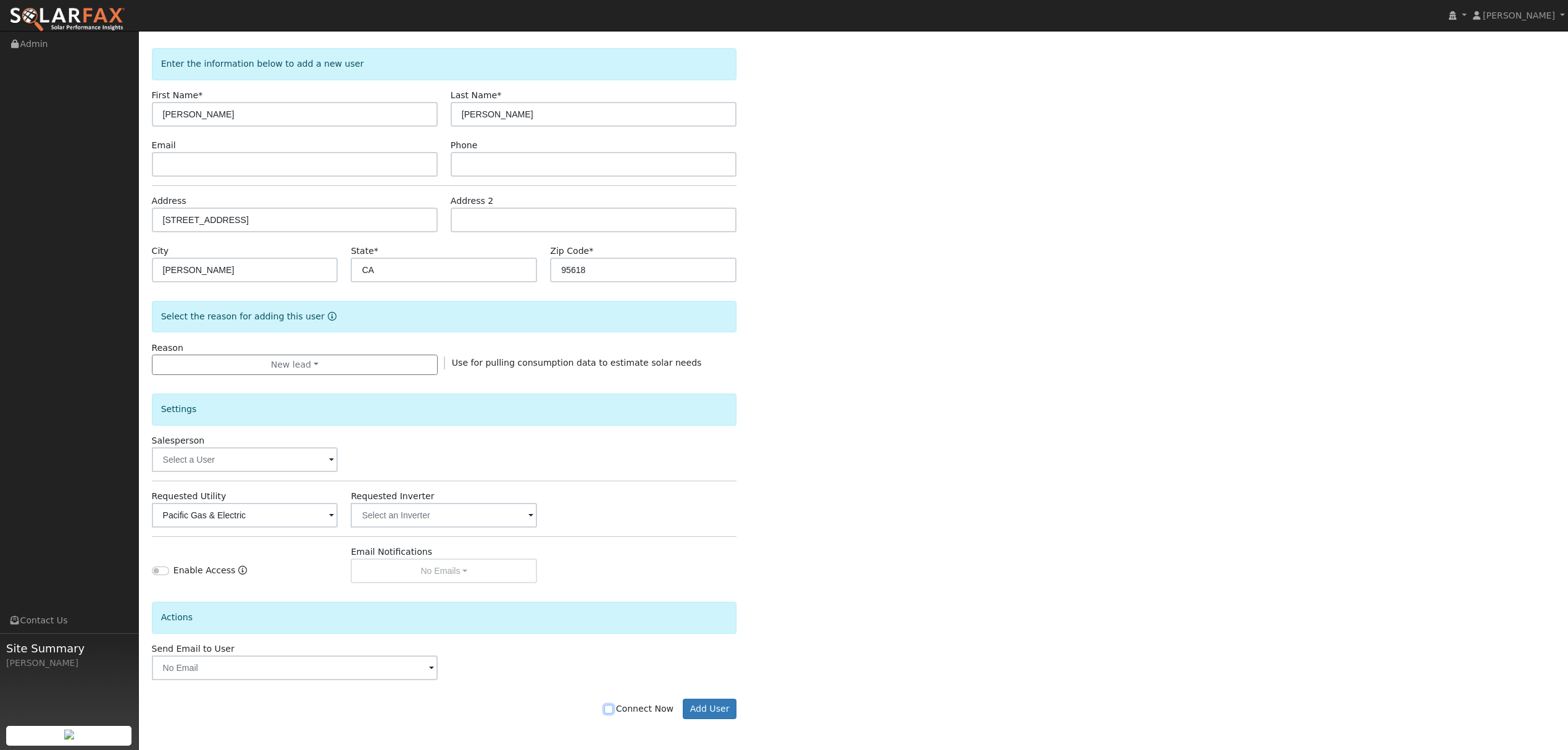
click at [613, 708] on input "Connect Now" at bounding box center [608, 709] width 9 height 9
checkbox input "true"
click at [727, 708] on button "Add User" at bounding box center [709, 709] width 53 height 21
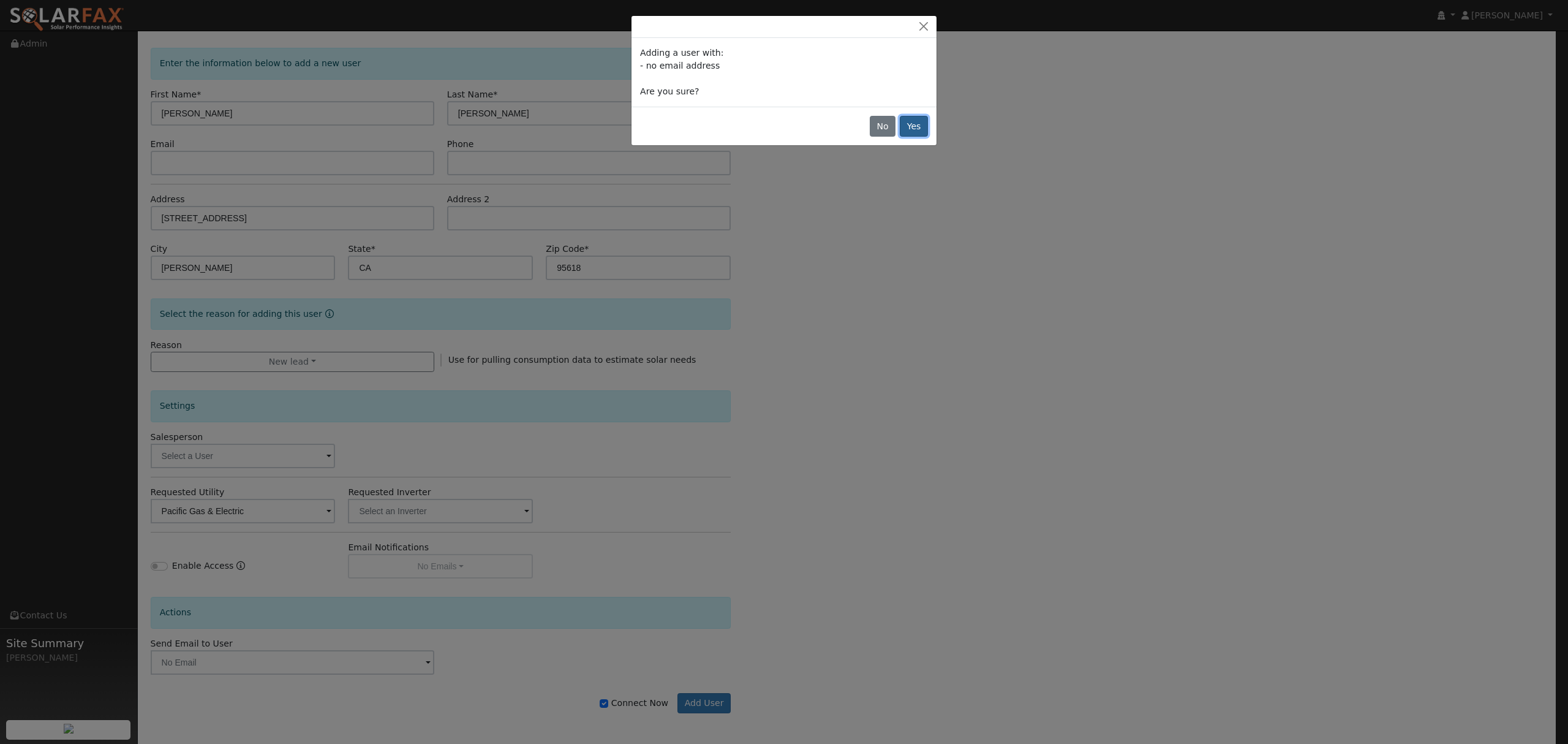
click at [919, 118] on button "Yes" at bounding box center [914, 126] width 28 height 21
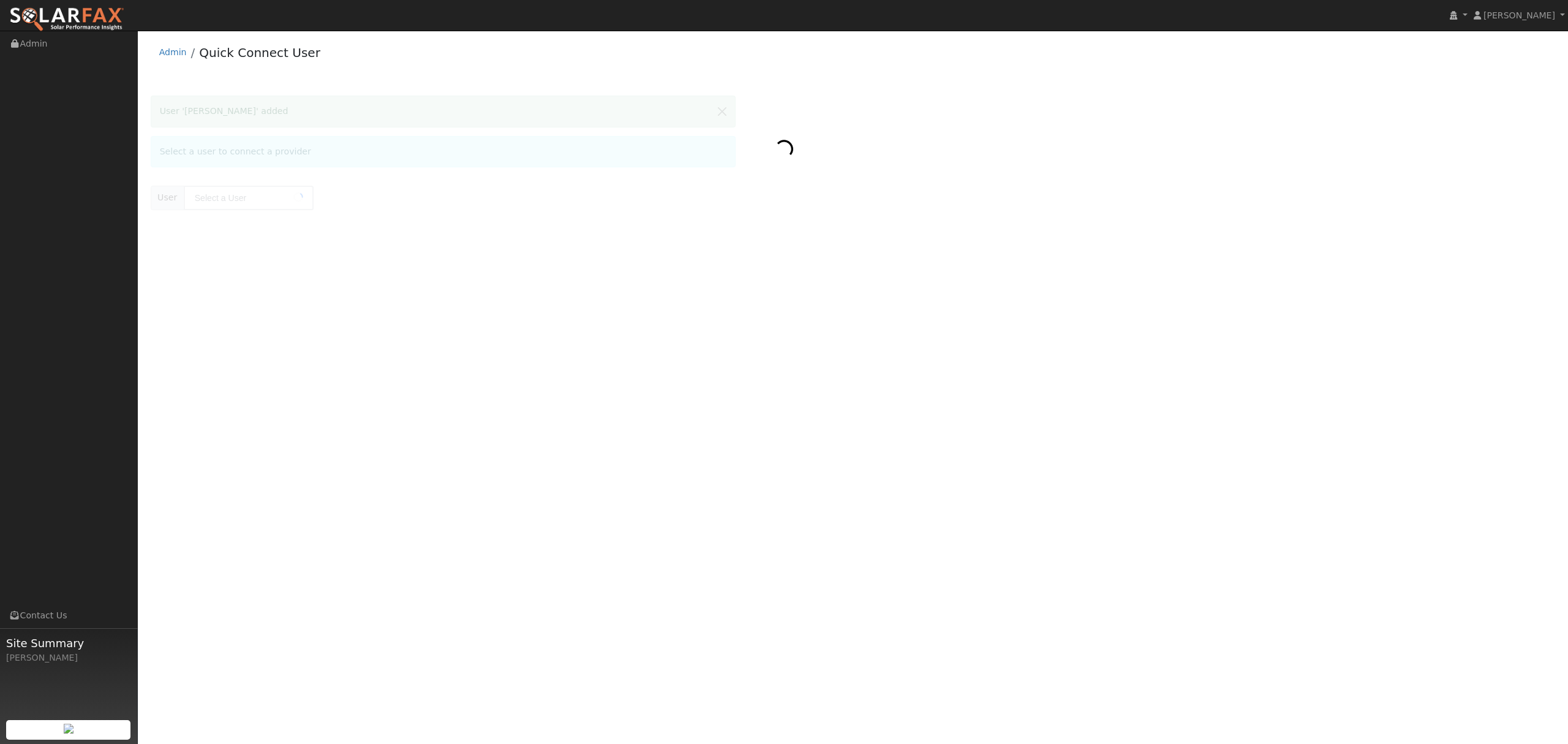
type input "[PERSON_NAME]"
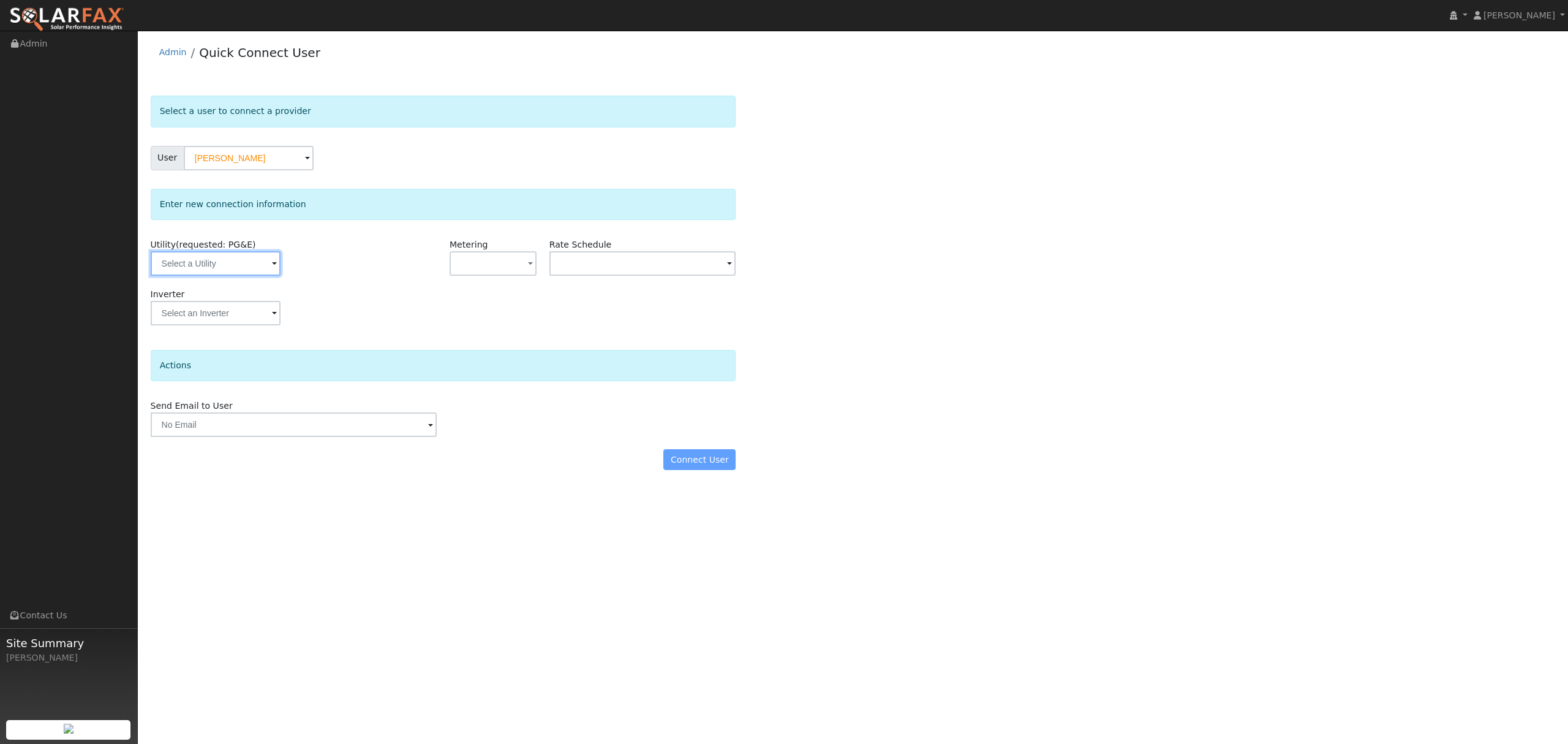
click at [250, 268] on input "text" at bounding box center [215, 263] width 130 height 25
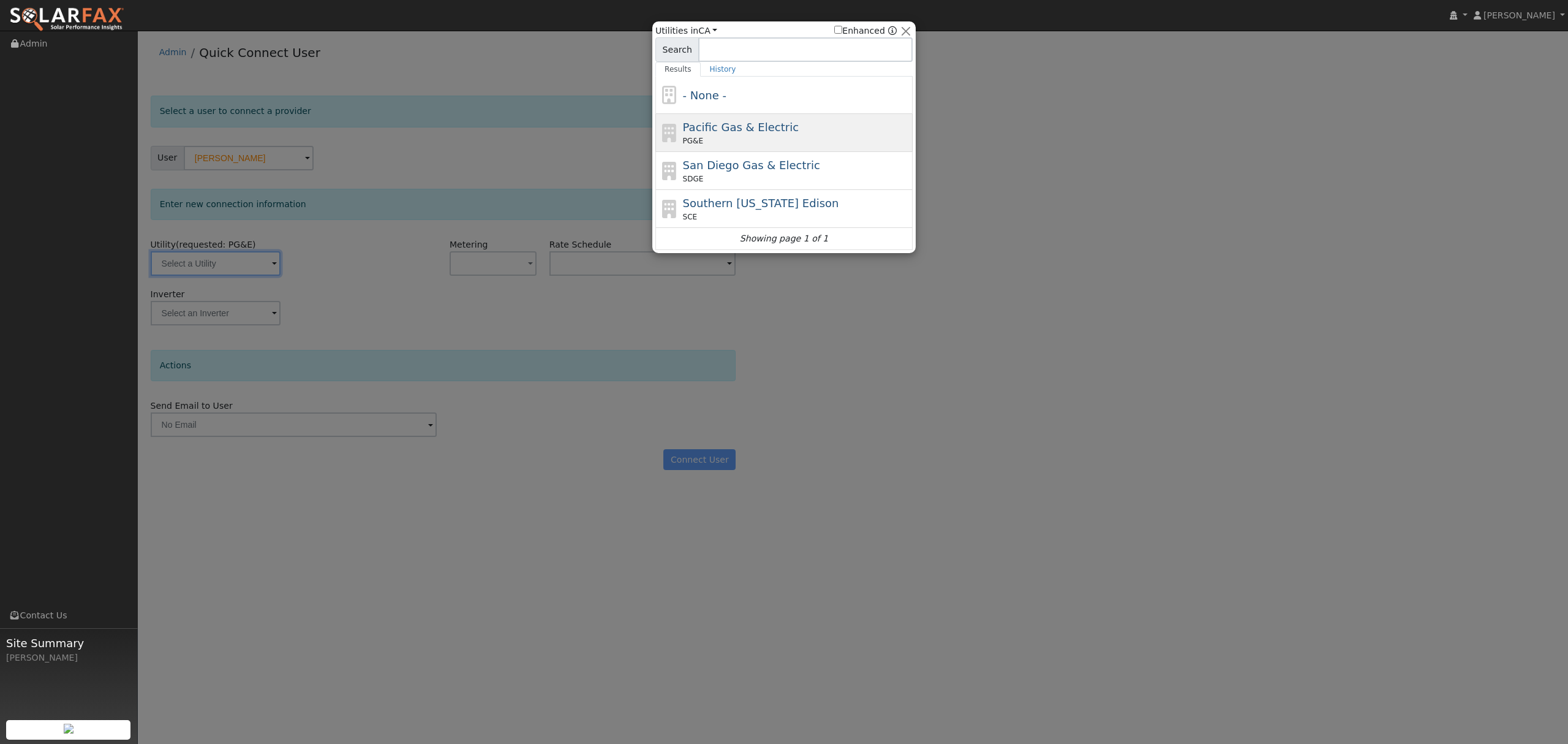
click at [734, 133] on span "Pacific Gas & Electric" at bounding box center [740, 127] width 115 height 13
type input "PG&E"
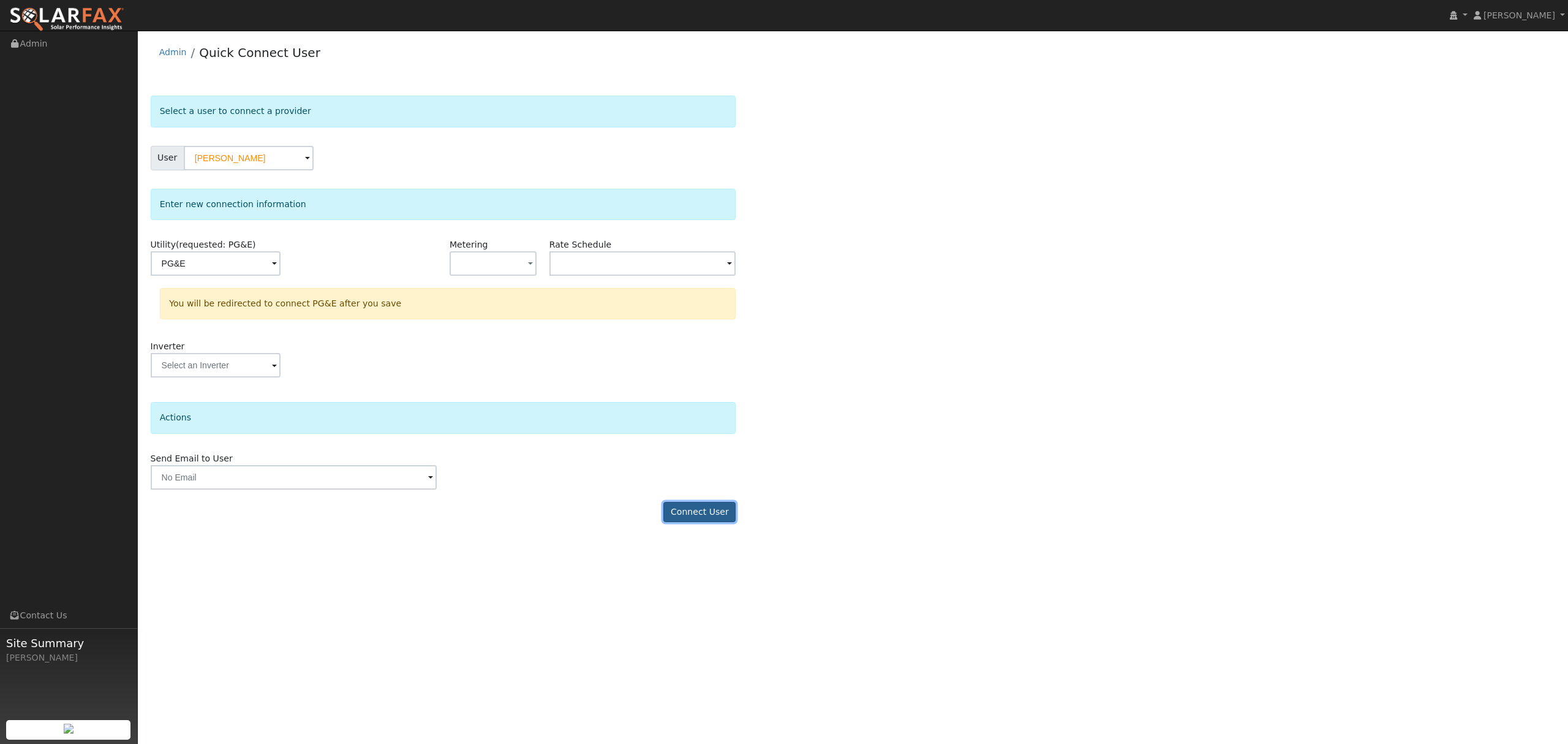
click at [712, 517] on button "Connect User" at bounding box center [699, 512] width 73 height 21
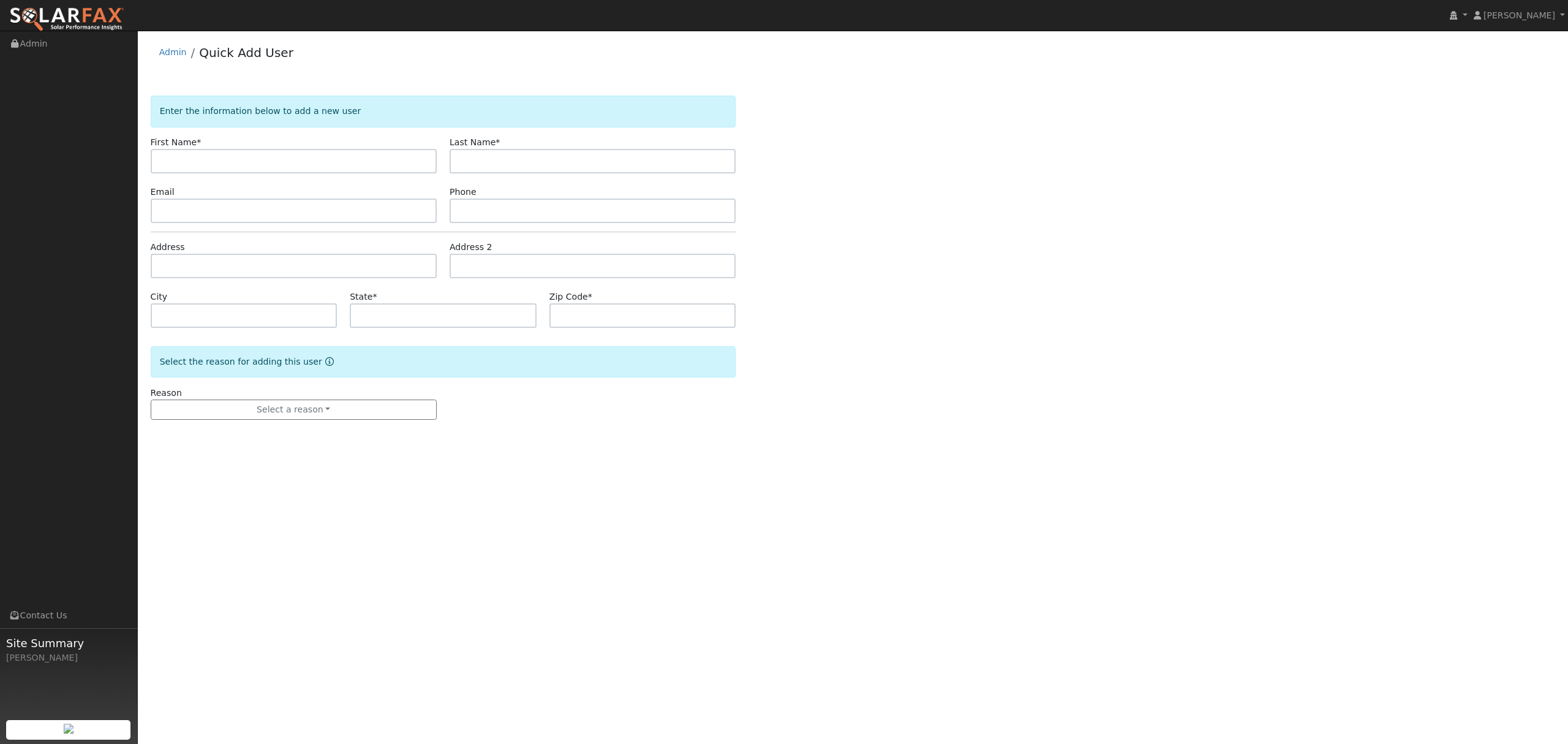
click at [257, 168] on input "text" at bounding box center [293, 161] width 286 height 25
click at [162, 54] on link "Admin" at bounding box center [173, 51] width 27 height 9
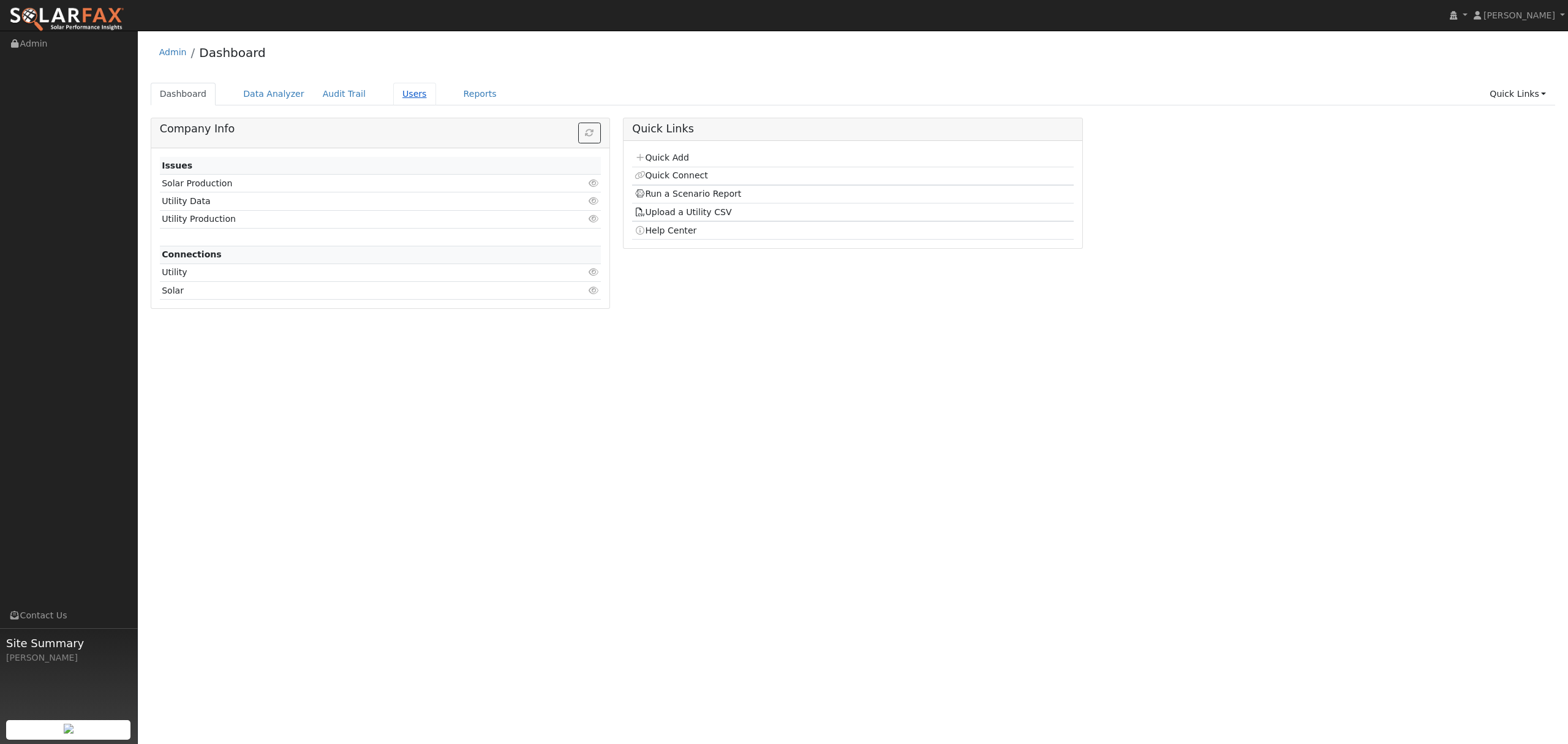
click at [397, 88] on link "Users" at bounding box center [415, 94] width 43 height 23
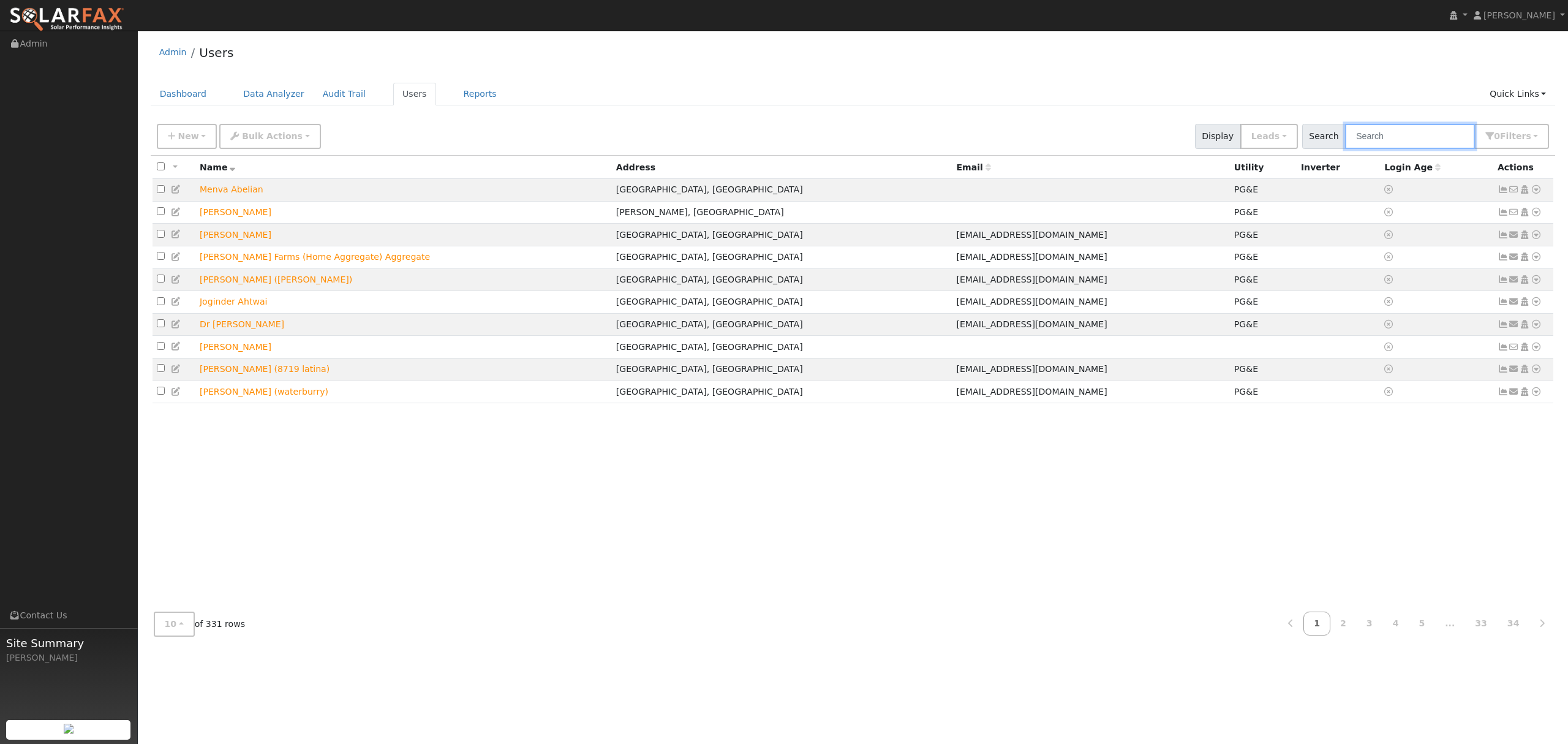
click at [1398, 131] on input "text" at bounding box center [1410, 136] width 130 height 25
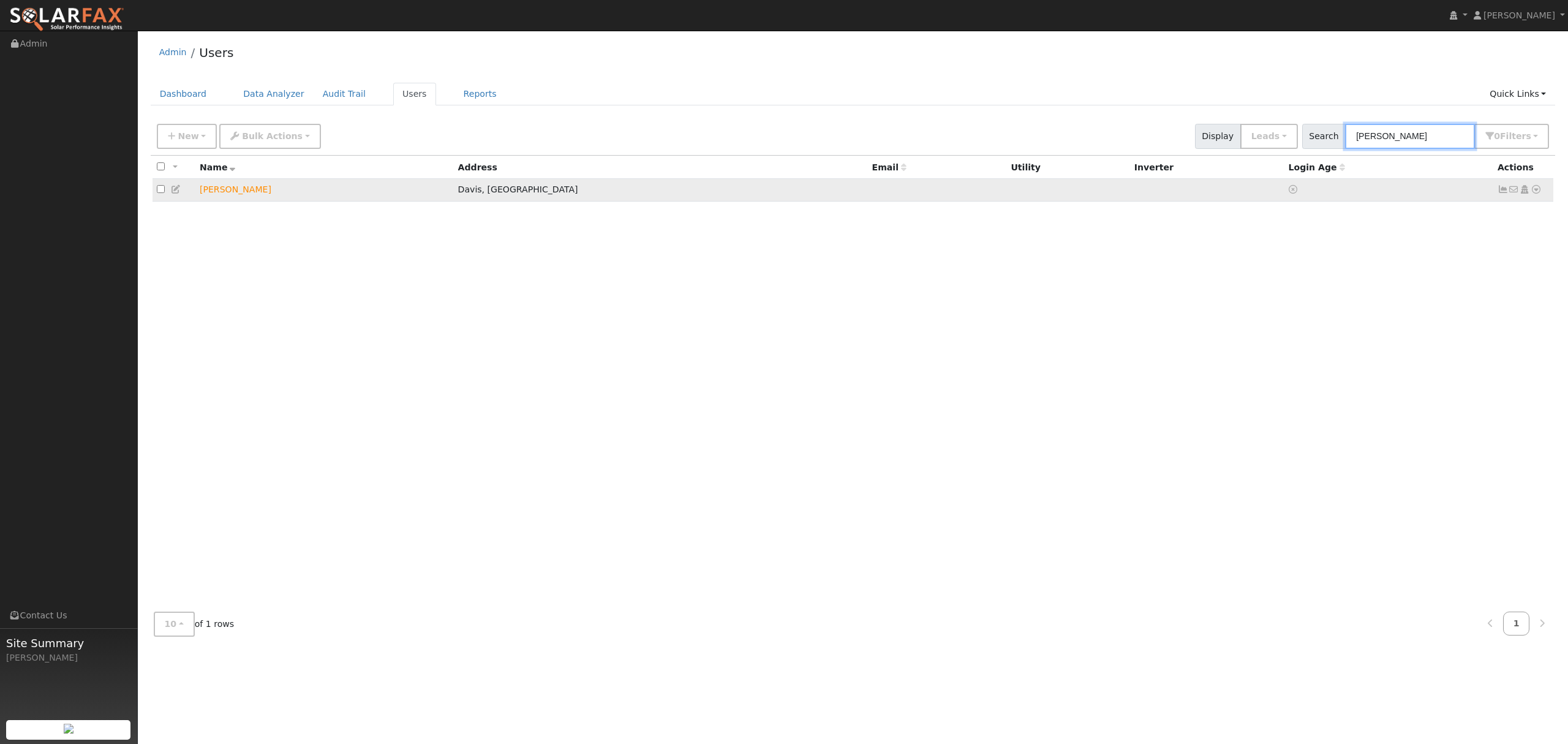
type input "rennie"
click at [1535, 189] on icon at bounding box center [1536, 189] width 11 height 9
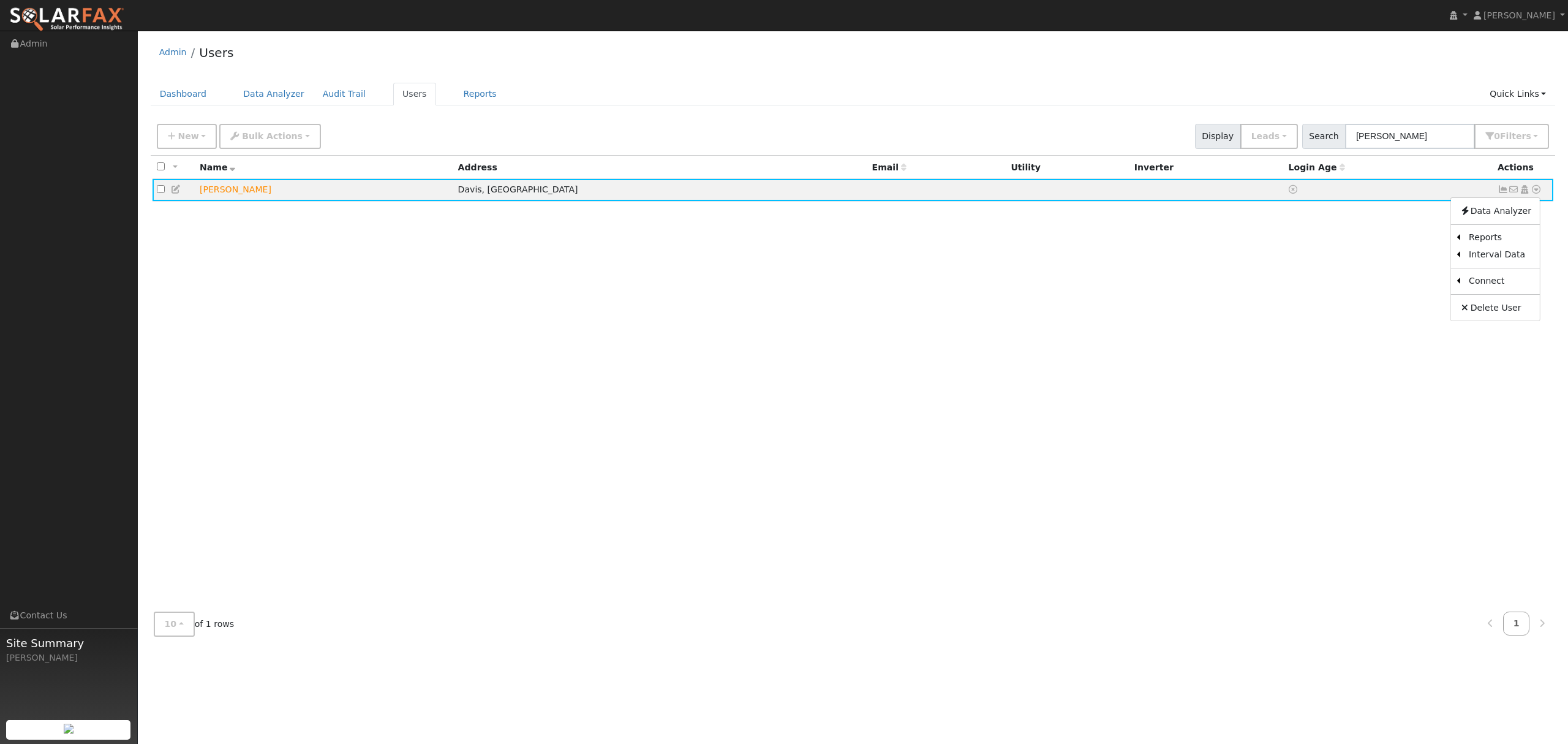
click at [0, 0] on link "Utility" at bounding box center [0, 0] width 0 height 0
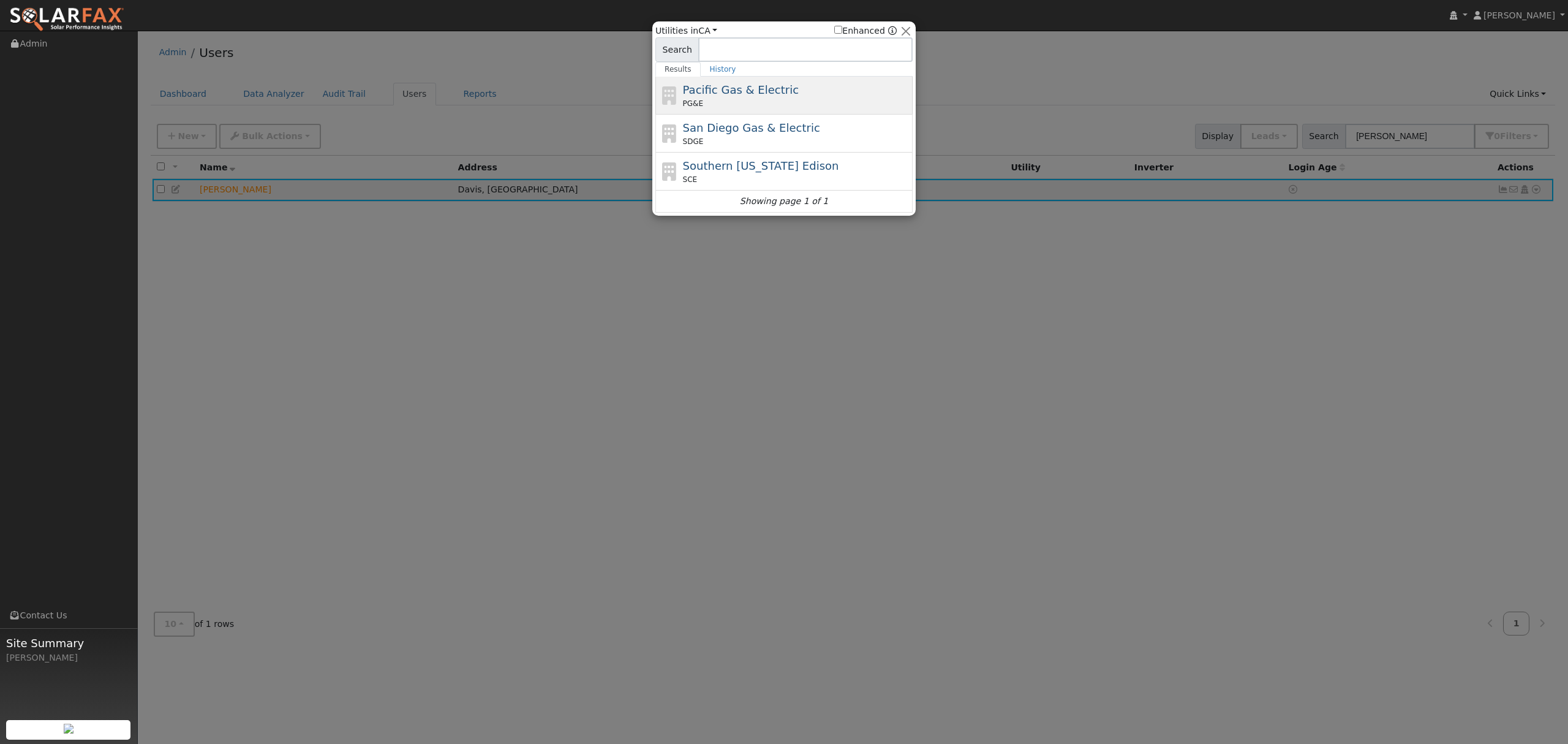
drag, startPoint x: 757, startPoint y: 84, endPoint x: 753, endPoint y: 76, distance: 8.9
click at [757, 81] on div "Pacific Gas & Electric PG&E" at bounding box center [797, 95] width 227 height 27
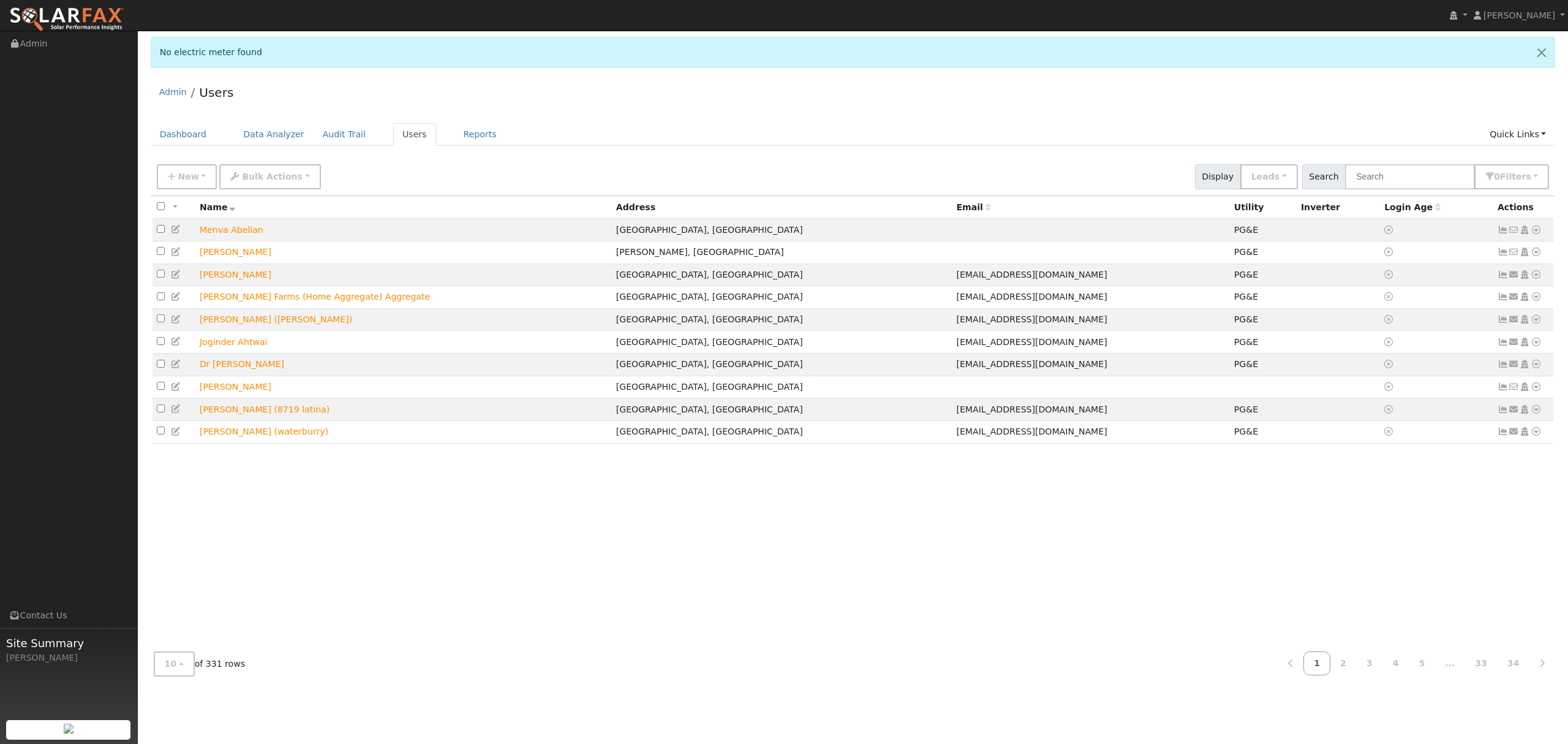
drag, startPoint x: 1460, startPoint y: 158, endPoint x: 1448, endPoint y: 169, distance: 16.3
click at [1460, 158] on div "New Add User Quick Add Quick Connect Quick Convert Lead Bulk Actions Send Email…" at bounding box center [853, 177] width 1406 height 38
click at [1444, 174] on input "text" at bounding box center [1410, 176] width 130 height 25
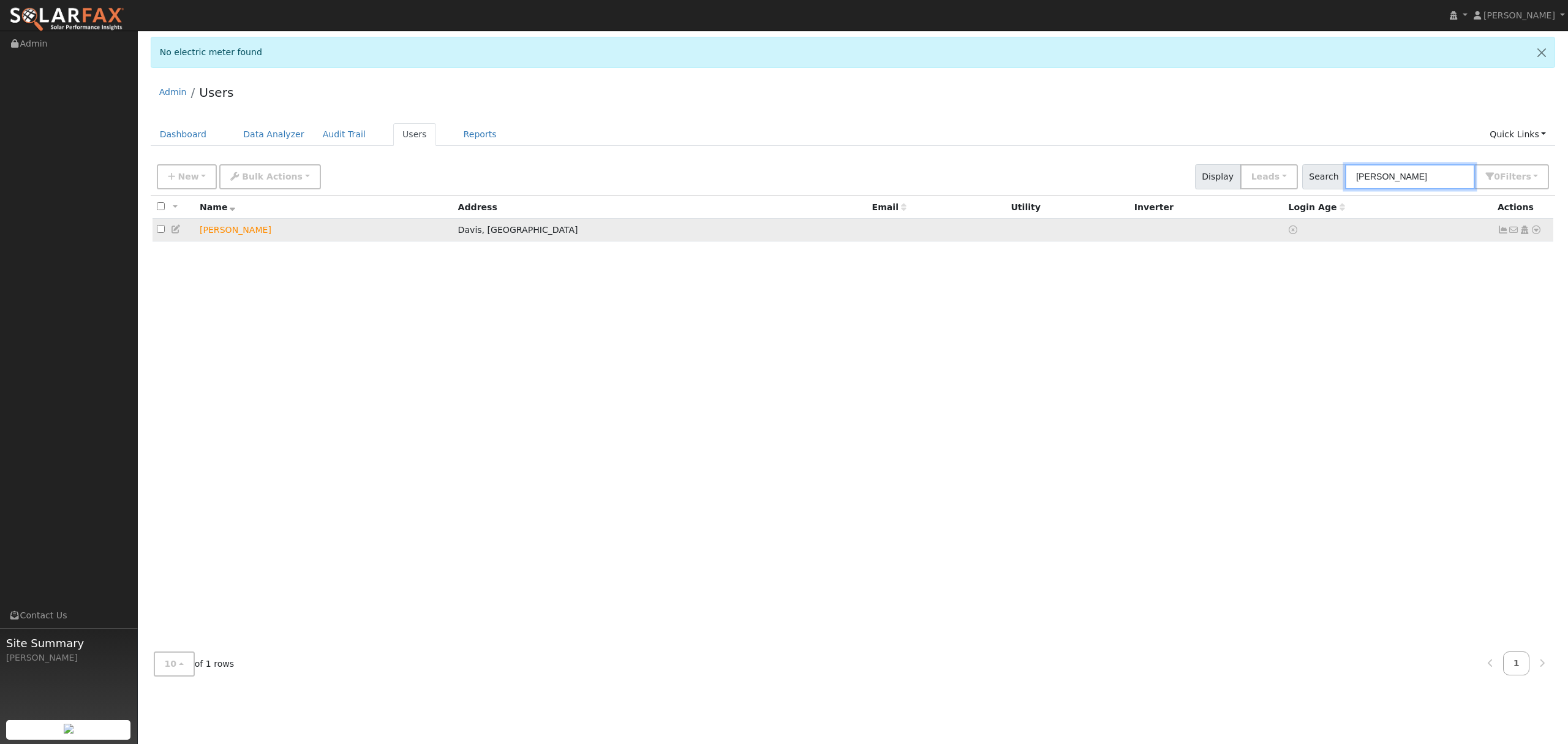
type input "rennie"
click at [1537, 224] on link at bounding box center [1536, 230] width 11 height 13
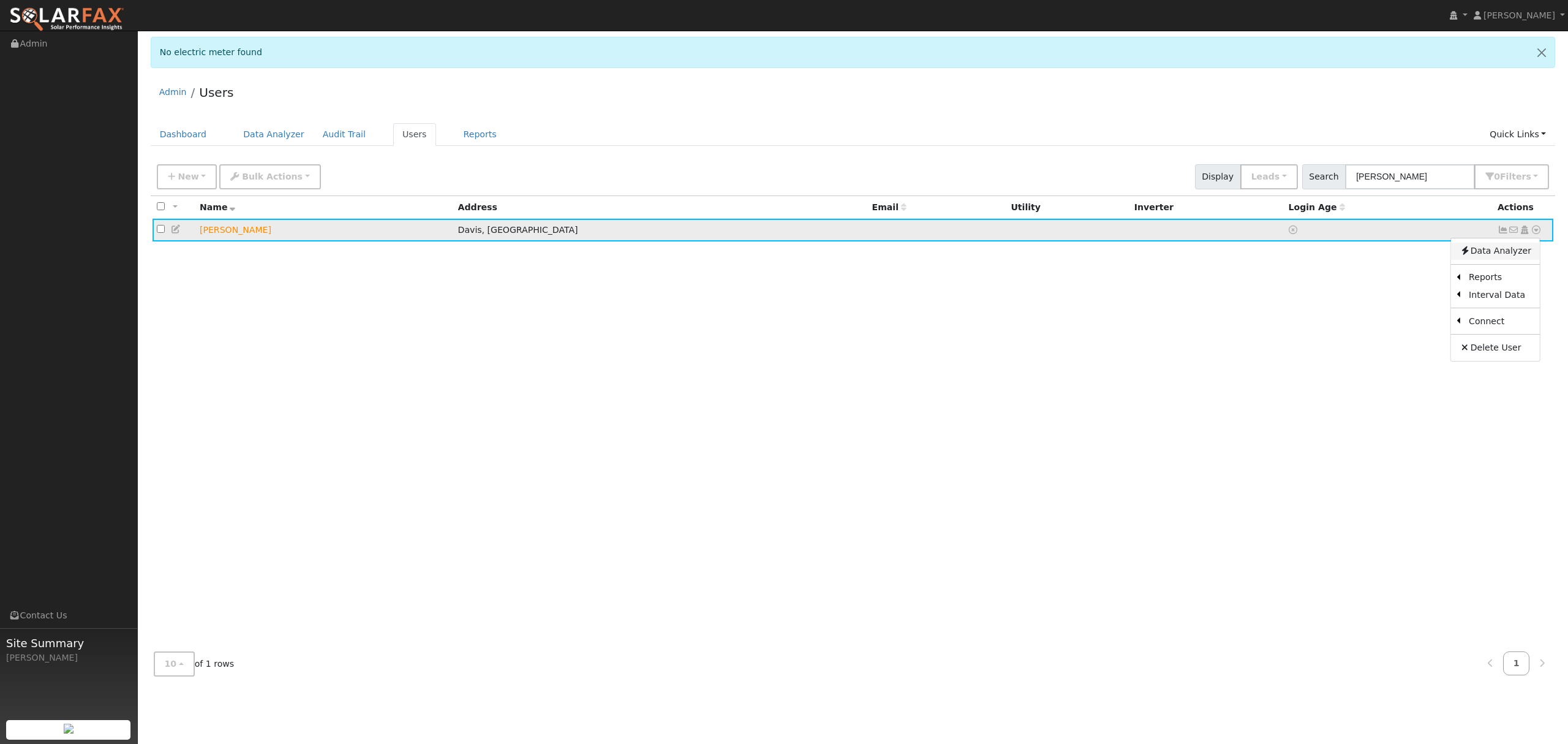
click at [1488, 256] on link "Data Analyzer" at bounding box center [1495, 251] width 89 height 17
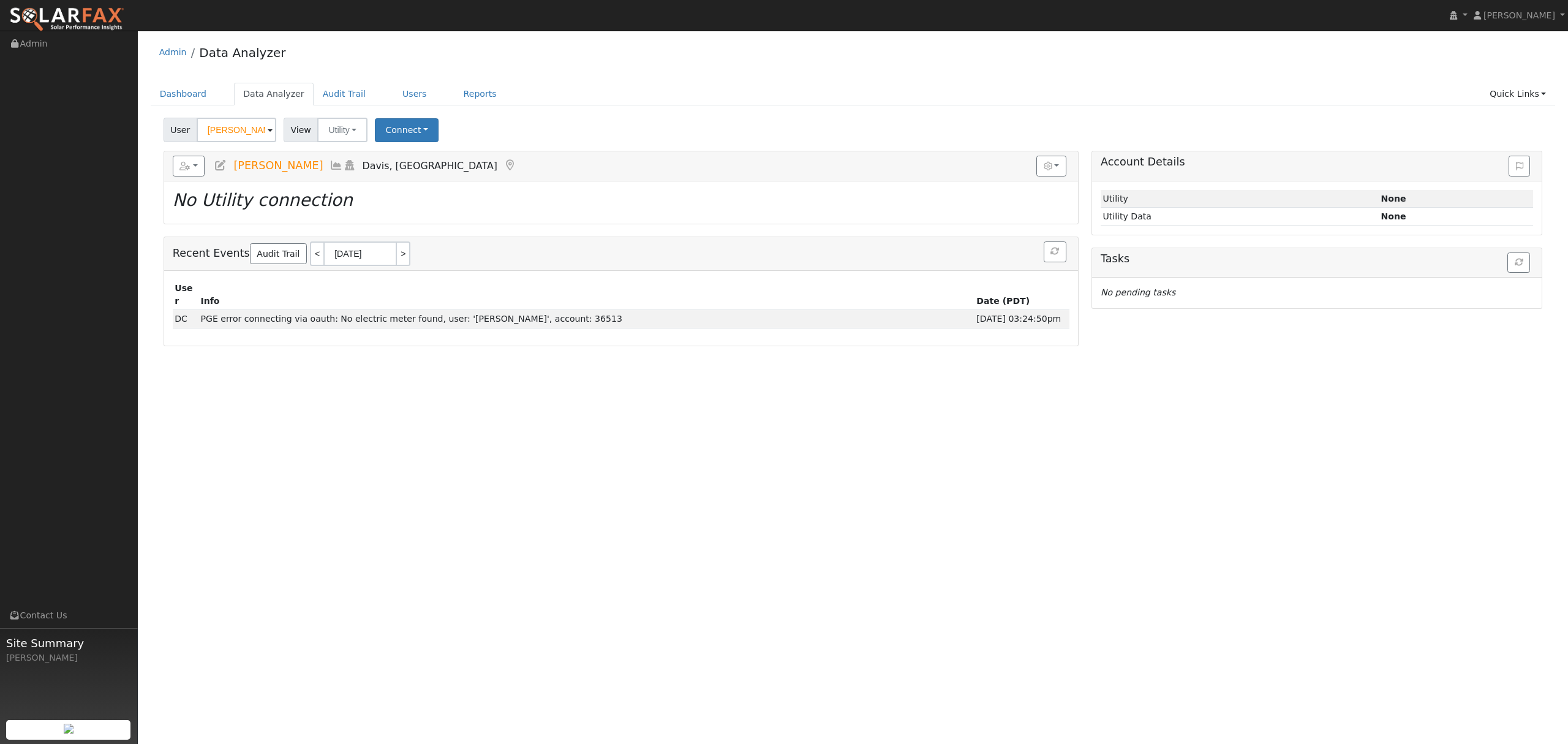
click at [329, 169] on icon at bounding box center [336, 165] width 14 height 11
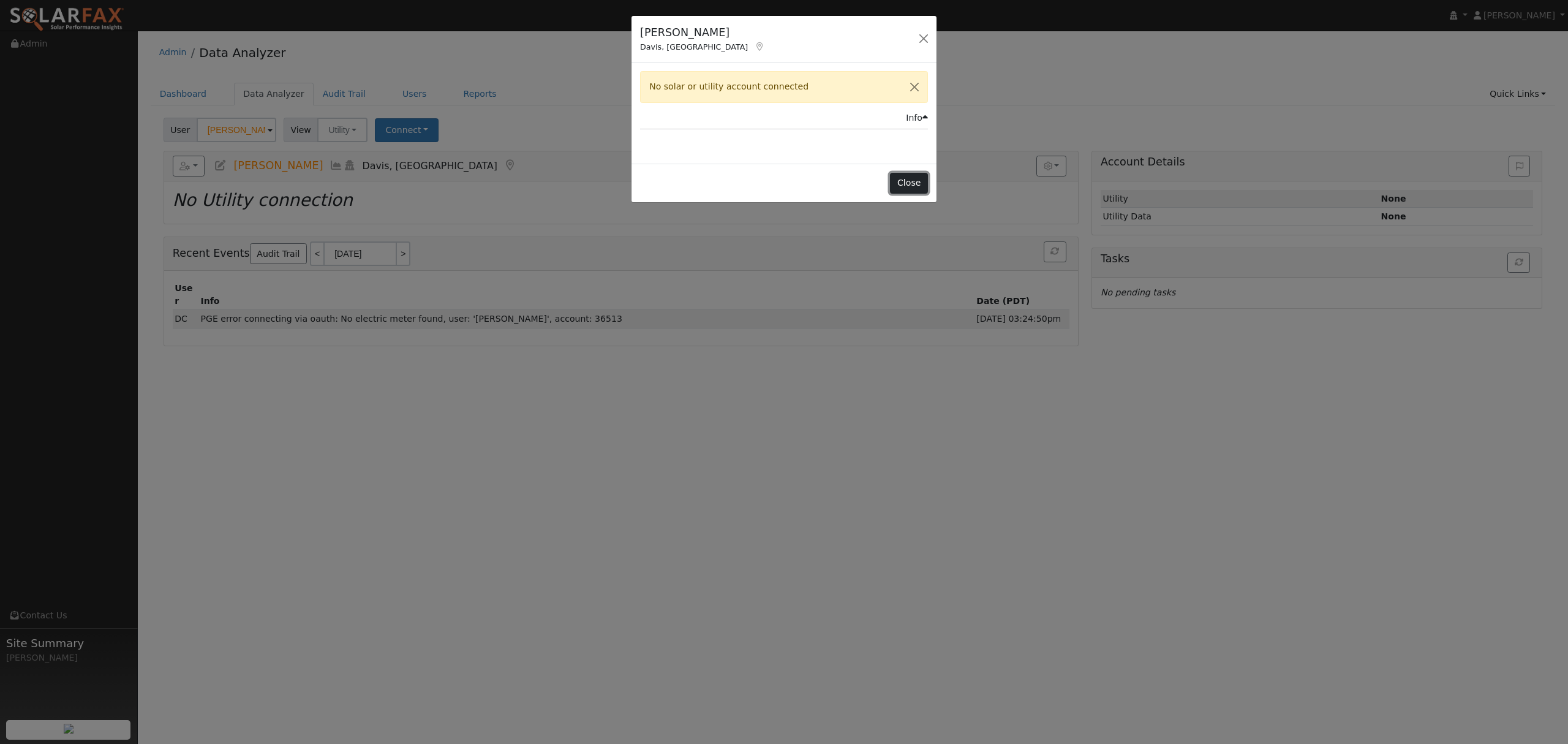
click at [905, 182] on button "Close" at bounding box center [909, 183] width 38 height 21
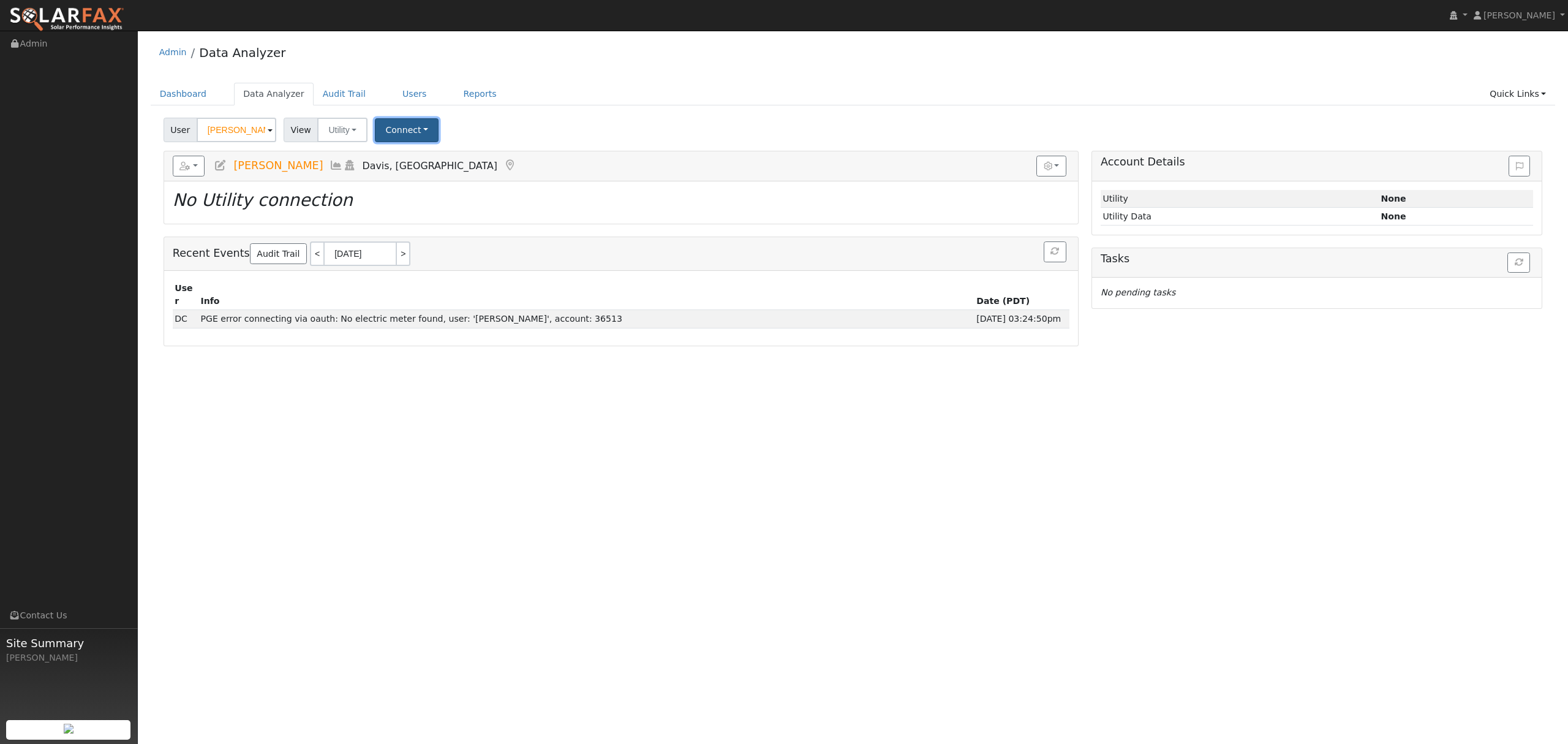
click at [403, 127] on button "Connect" at bounding box center [406, 130] width 64 height 24
click at [442, 156] on link "Select a Provider" at bounding box center [424, 156] width 96 height 17
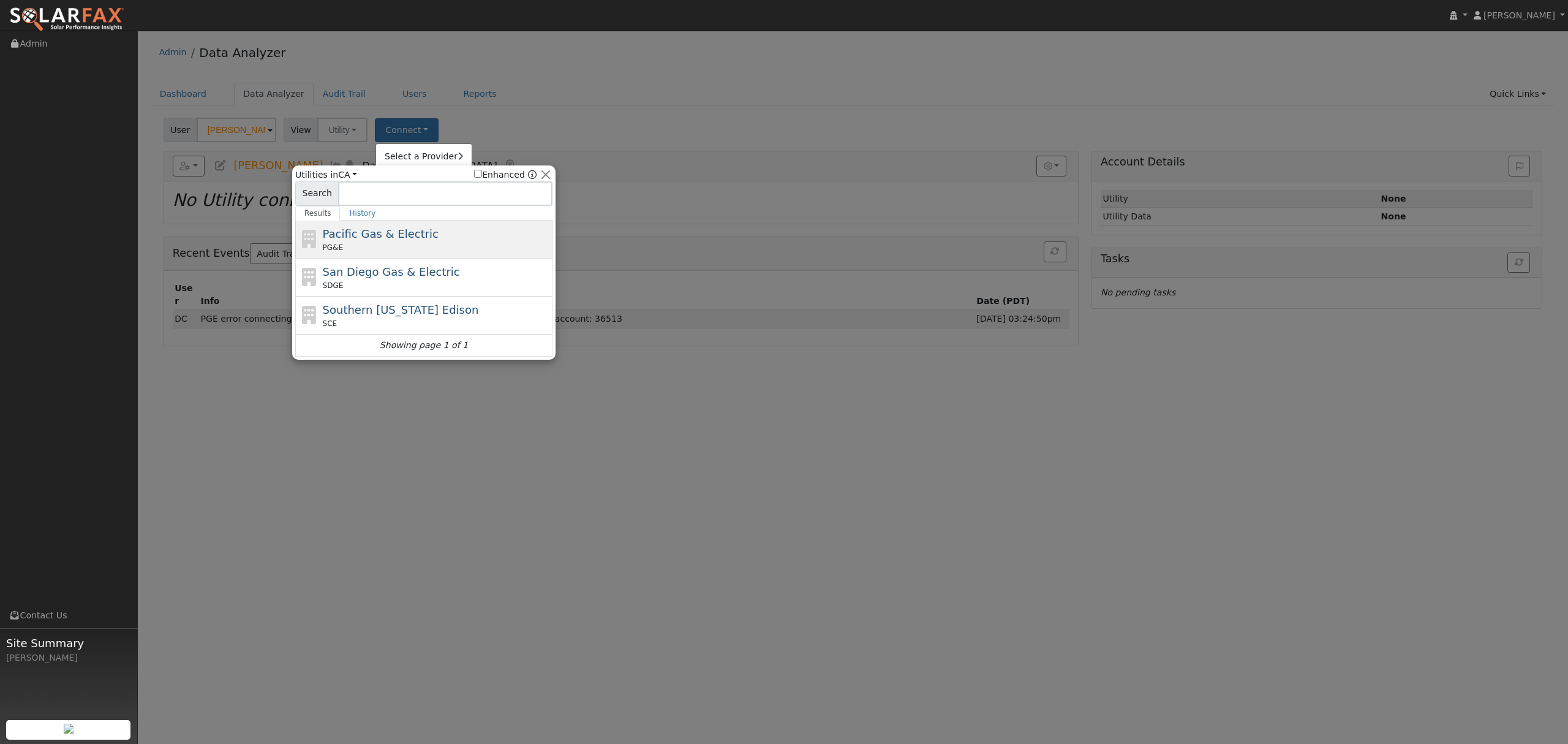
click at [408, 243] on div "Pacific Gas & Electric PG&E" at bounding box center [437, 239] width 227 height 27
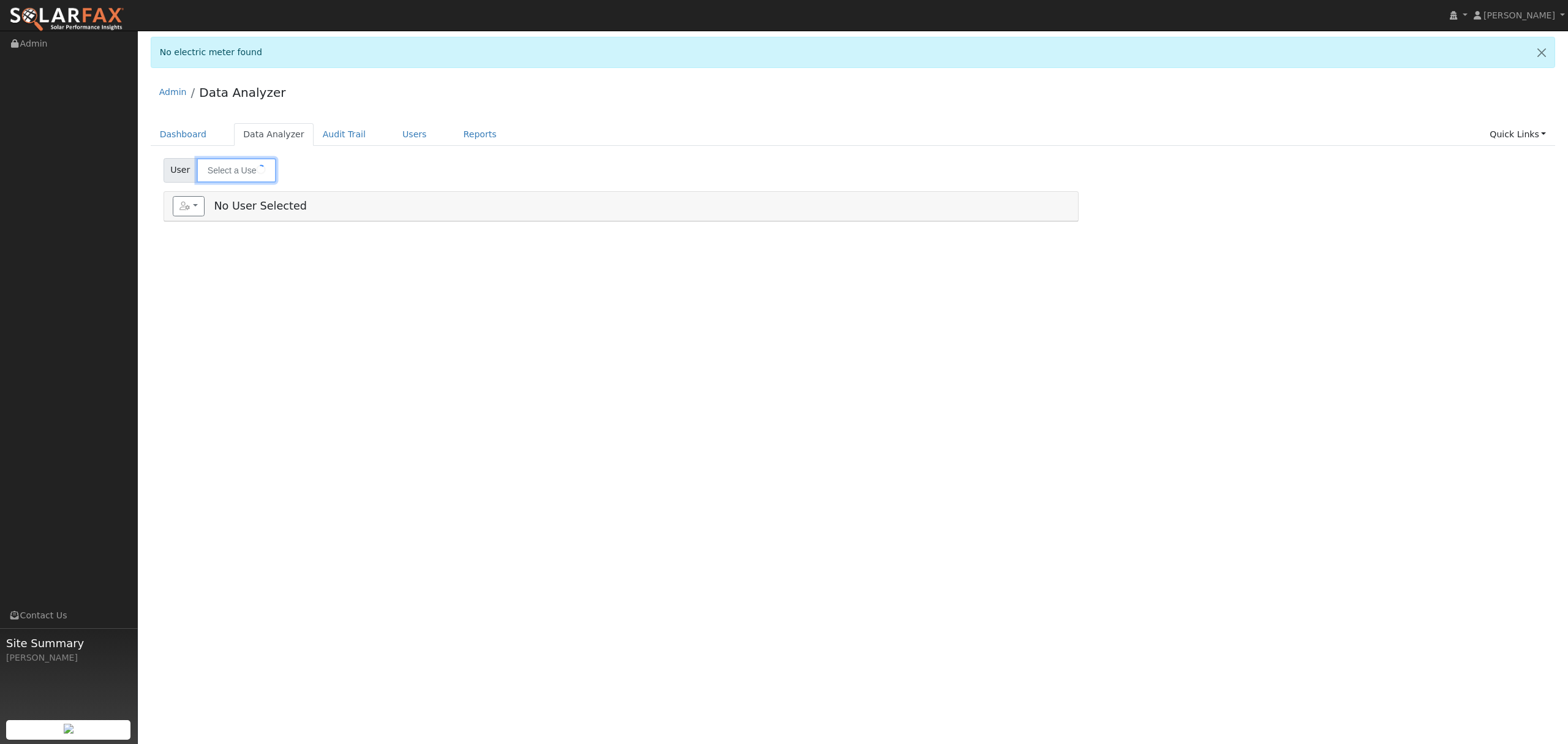
type input "[PERSON_NAME]"
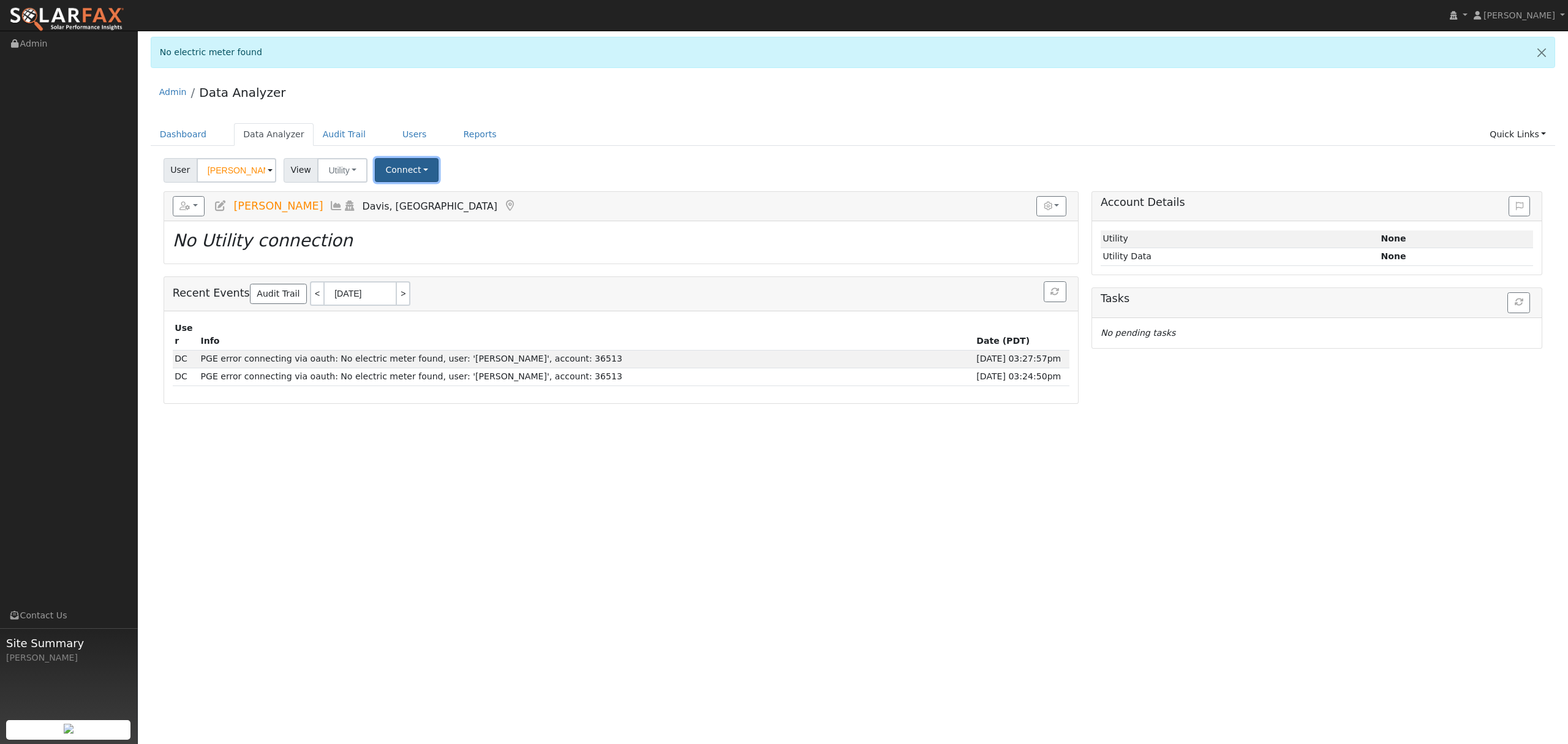
click at [416, 172] on button "Connect" at bounding box center [406, 170] width 64 height 24
click at [544, 155] on div "User Mary Rennie Account Default Account Default Account 2617 Grambling Court, …" at bounding box center [852, 168] width 1384 height 29
click at [403, 174] on button "Connect" at bounding box center [406, 170] width 64 height 24
click at [413, 196] on link "Select a Provider" at bounding box center [424, 197] width 96 height 17
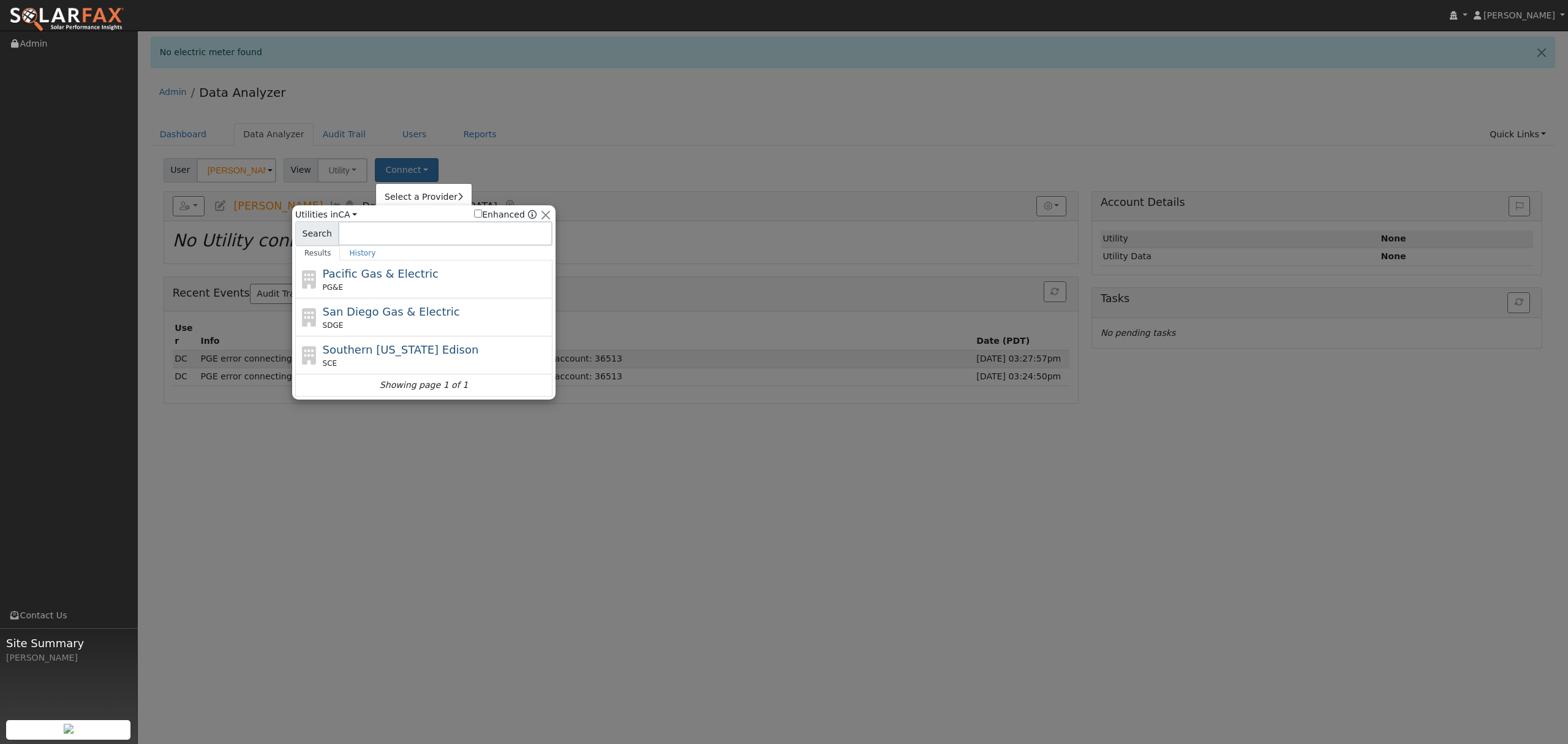
click at [418, 284] on div "PG&E" at bounding box center [437, 287] width 227 height 11
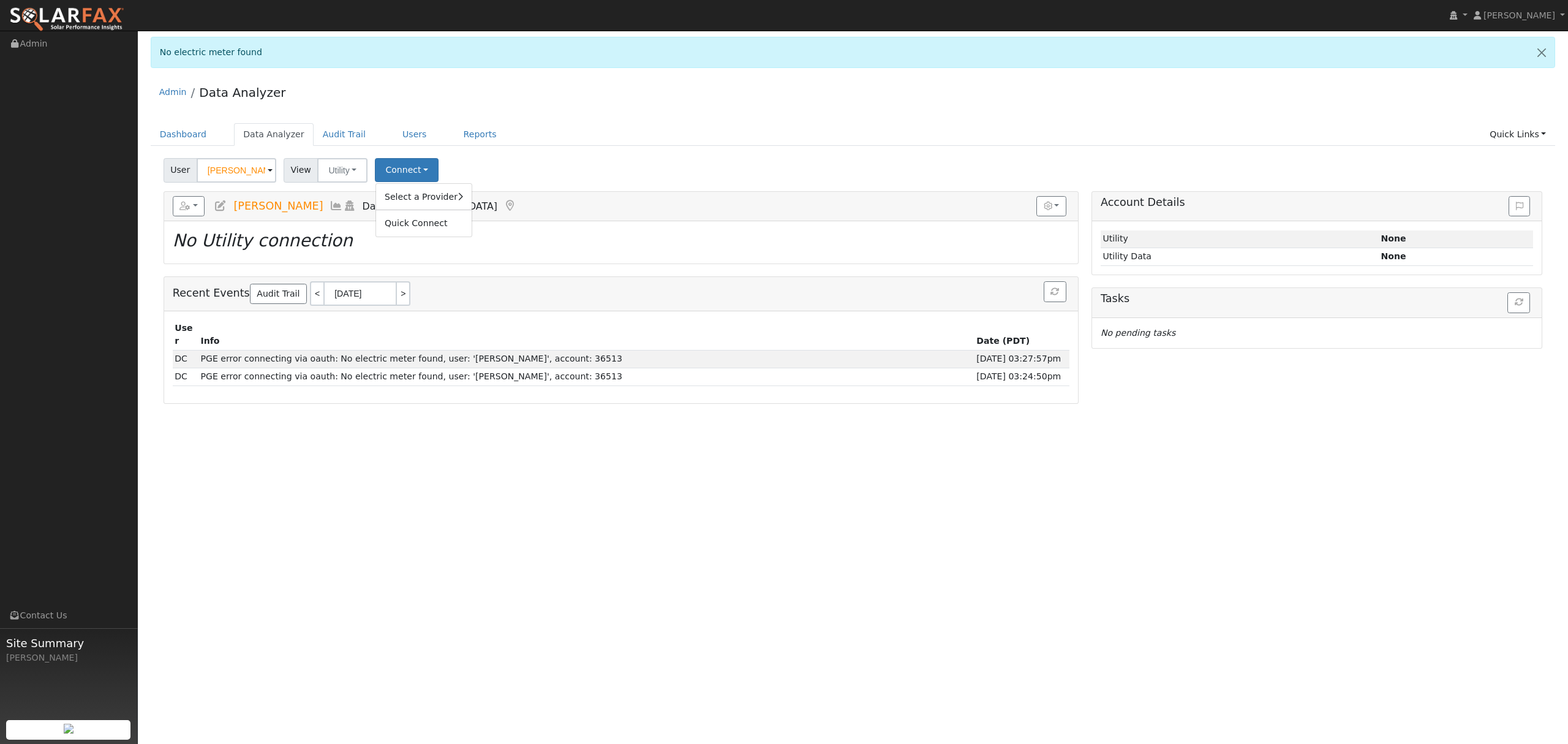
drag, startPoint x: 513, startPoint y: 169, endPoint x: 517, endPoint y: 174, distance: 6.4
click at [513, 169] on div "User Mary Rennie Account Default Account Default Account 2617 Grambling Court, …" at bounding box center [852, 168] width 1384 height 29
click at [185, 133] on link "Dashboard" at bounding box center [183, 134] width 66 height 23
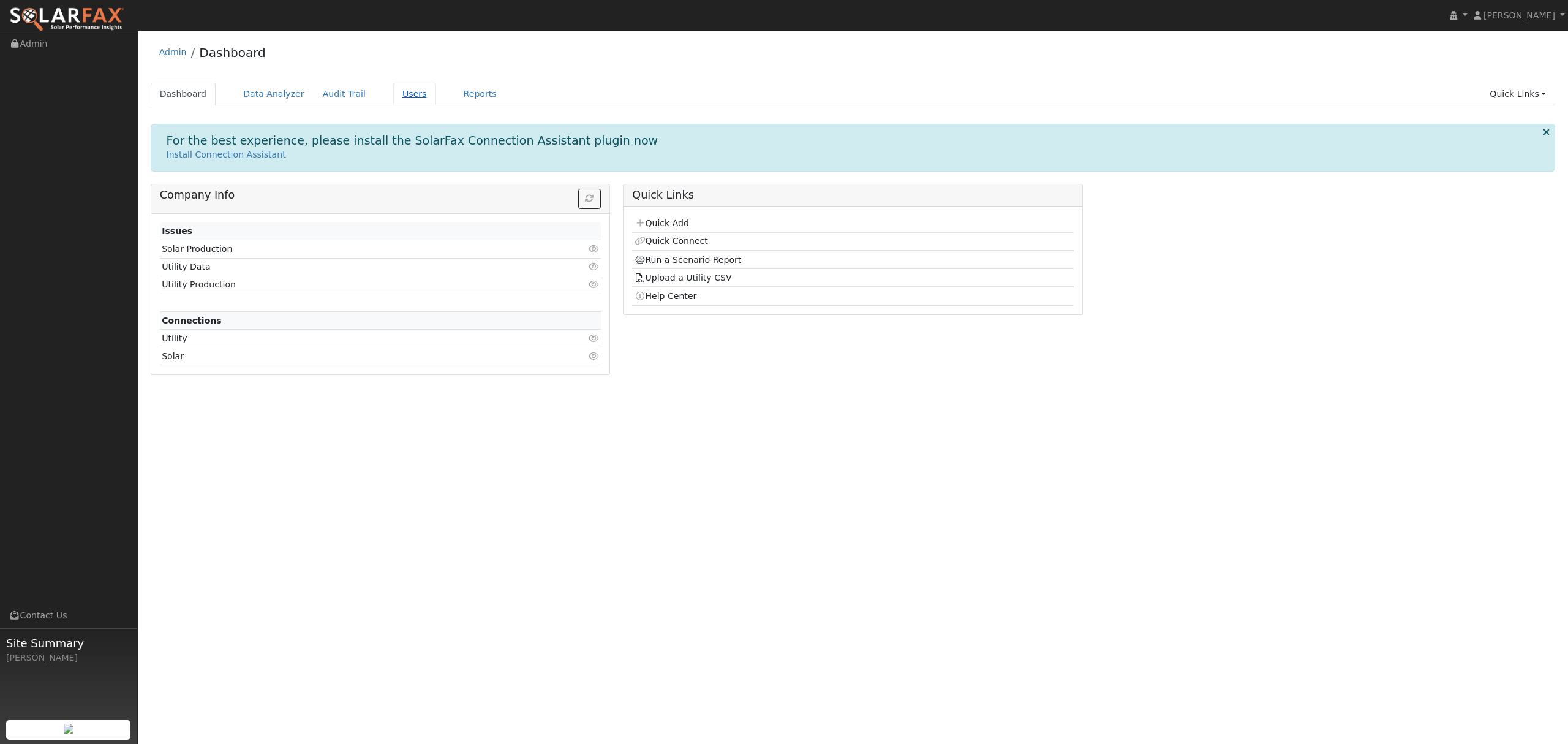
click at [393, 92] on link "Users" at bounding box center [415, 94] width 43 height 23
click at [393, 94] on link "Users" at bounding box center [415, 94] width 43 height 23
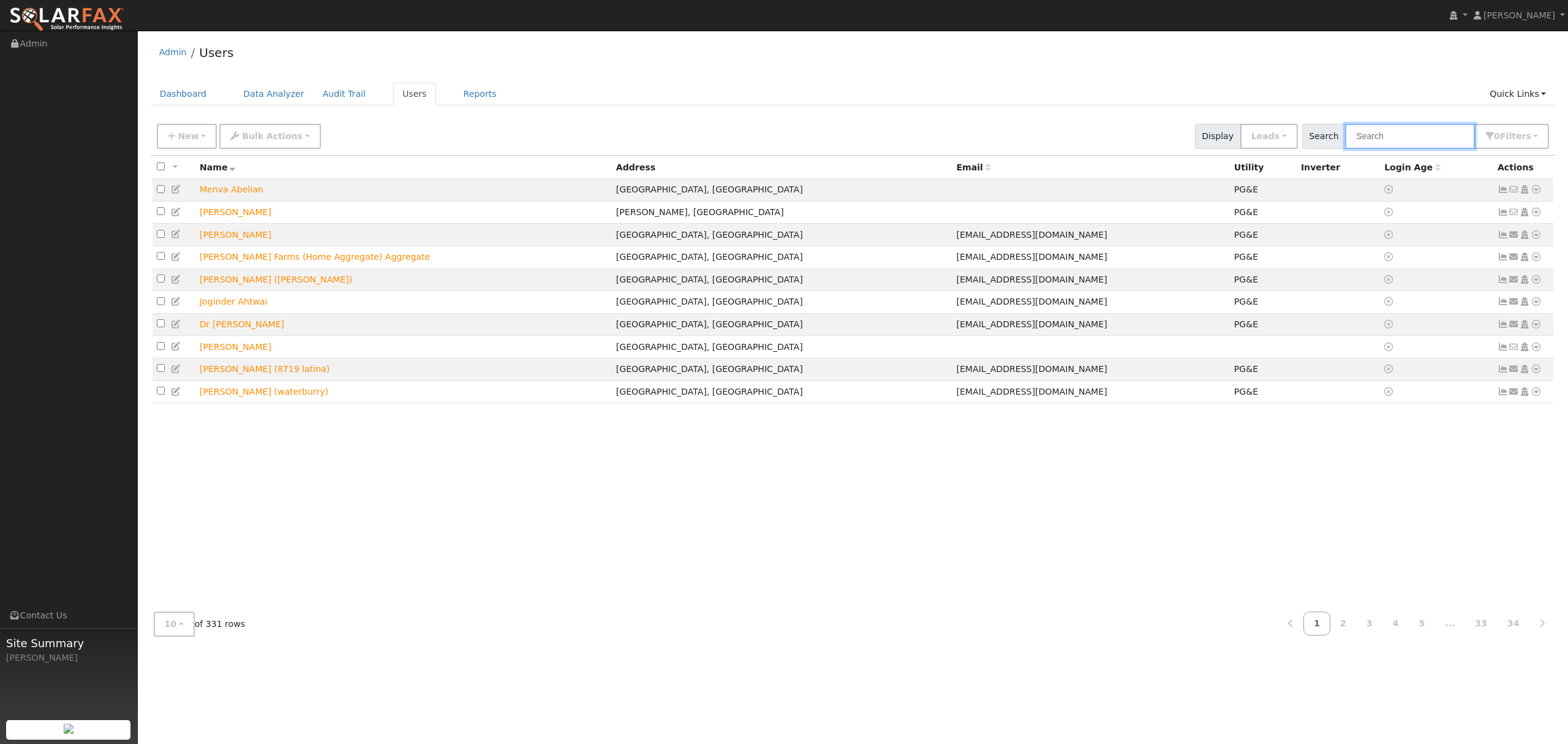
click at [1410, 130] on input "text" at bounding box center [1410, 136] width 130 height 25
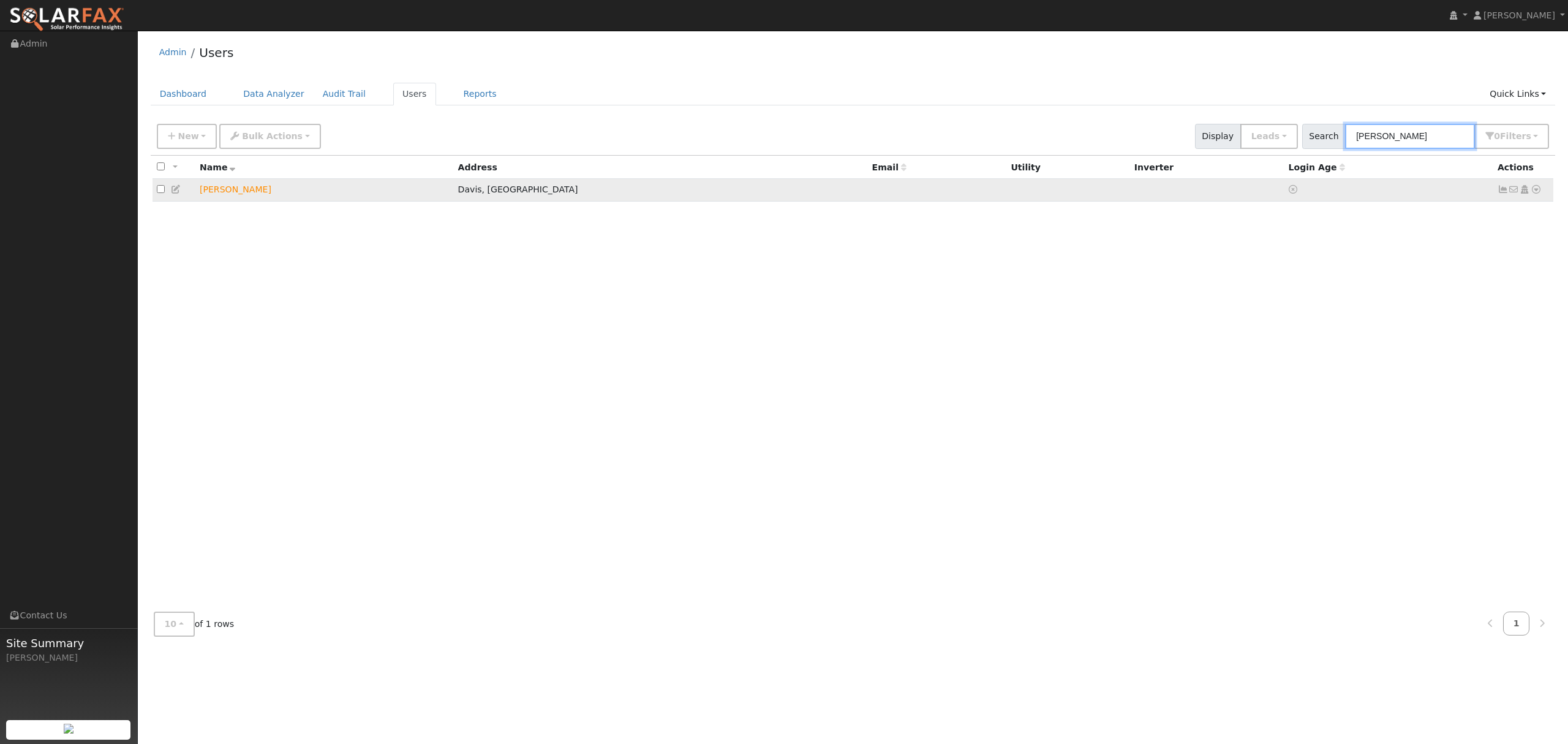
type input "[PERSON_NAME]"
click at [1535, 187] on icon at bounding box center [1536, 189] width 11 height 9
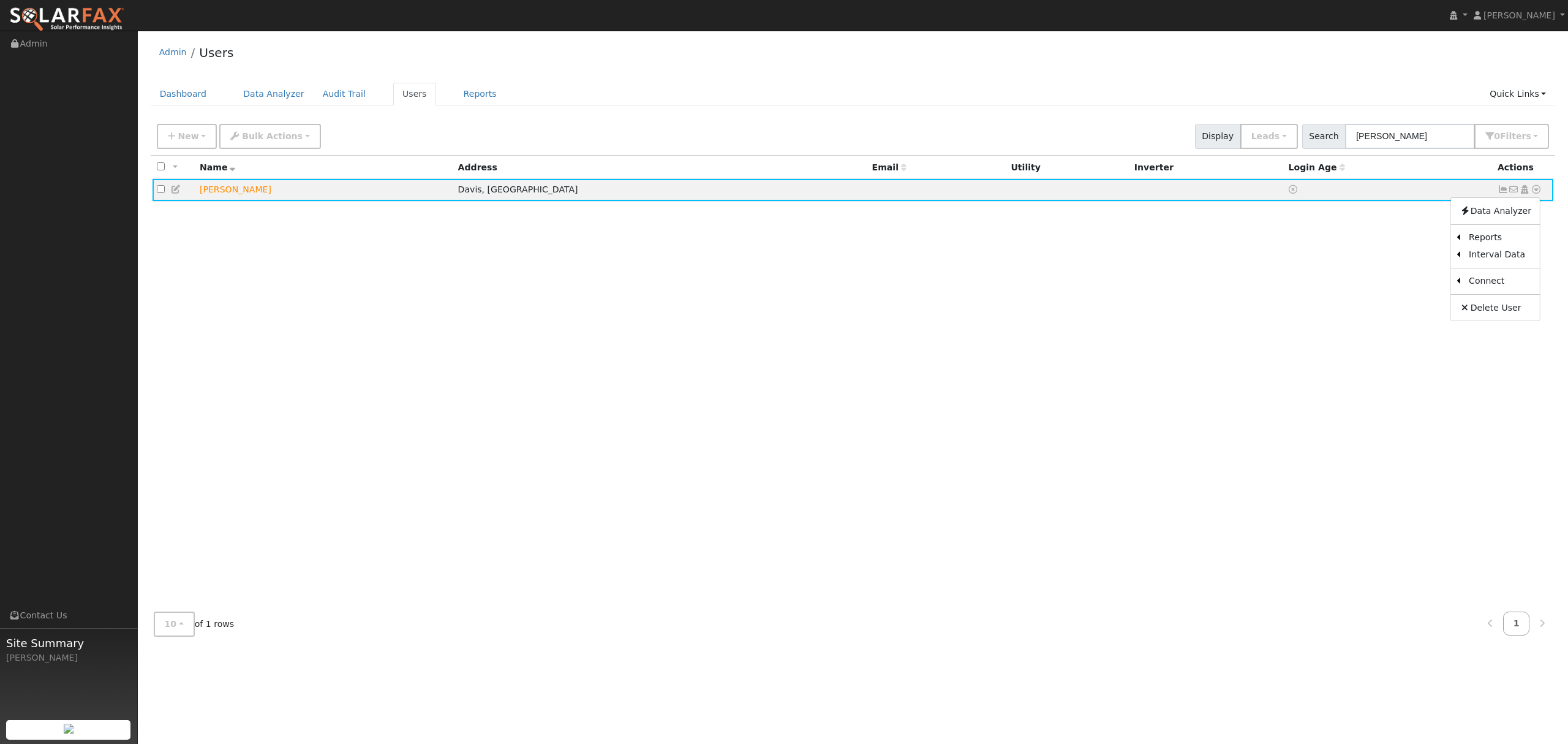
click at [1157, 319] on div "All None All on page None on page Name Address Email Utility Inverter Login Age…" at bounding box center [853, 379] width 1406 height 446
click at [1528, 193] on icon at bounding box center [1524, 189] width 11 height 9
